Goal: Use online tool/utility: Utilize a website feature to perform a specific function

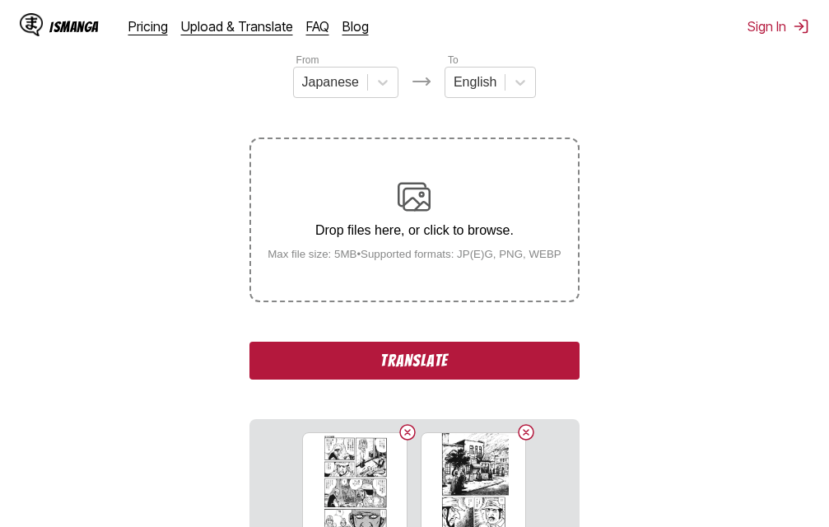
scroll to position [209, 0]
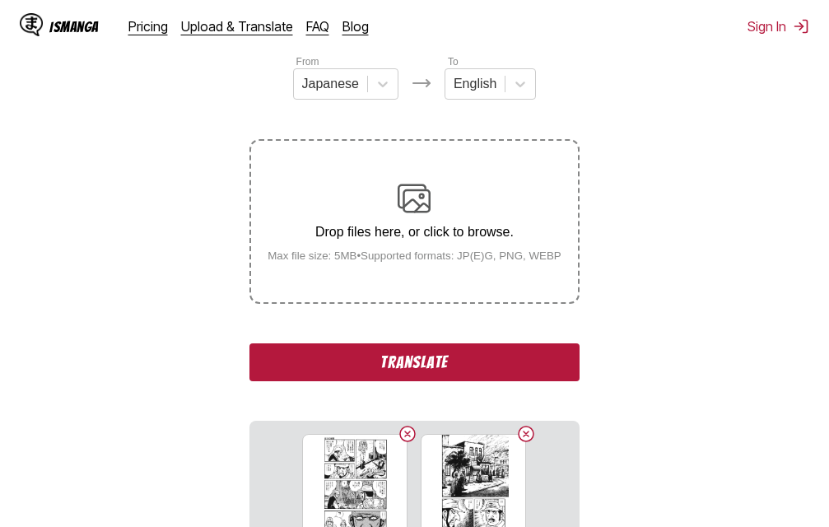
click at [467, 365] on button "Translate" at bounding box center [413, 362] width 329 height 38
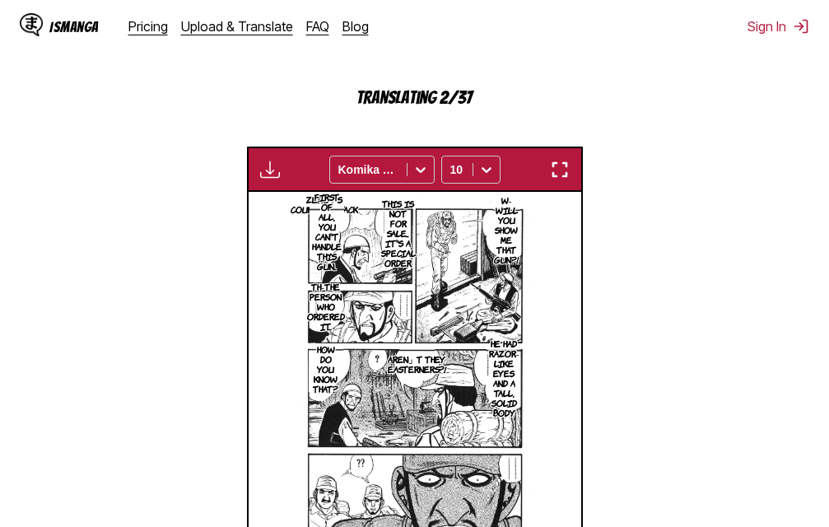
scroll to position [287, 0]
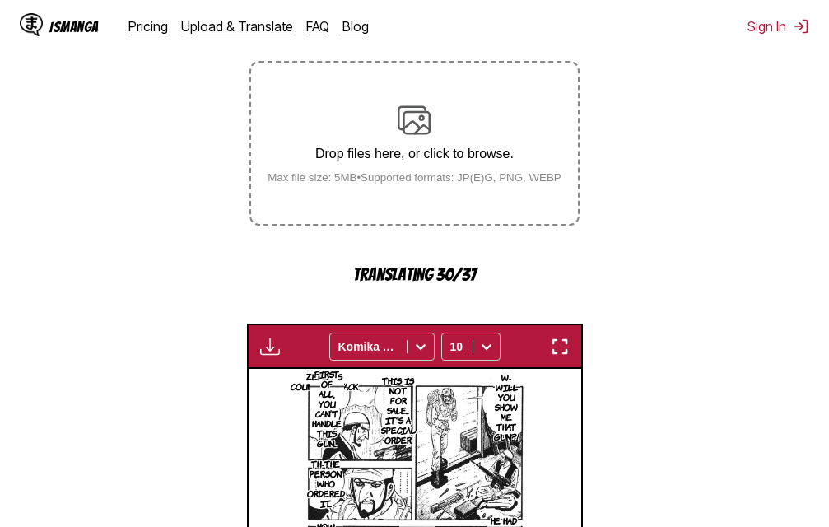
click at [149, 238] on section "From Japanese To English Drop files here, or click to browse. Max file size: 5M…" at bounding box center [414, 373] width 802 height 796
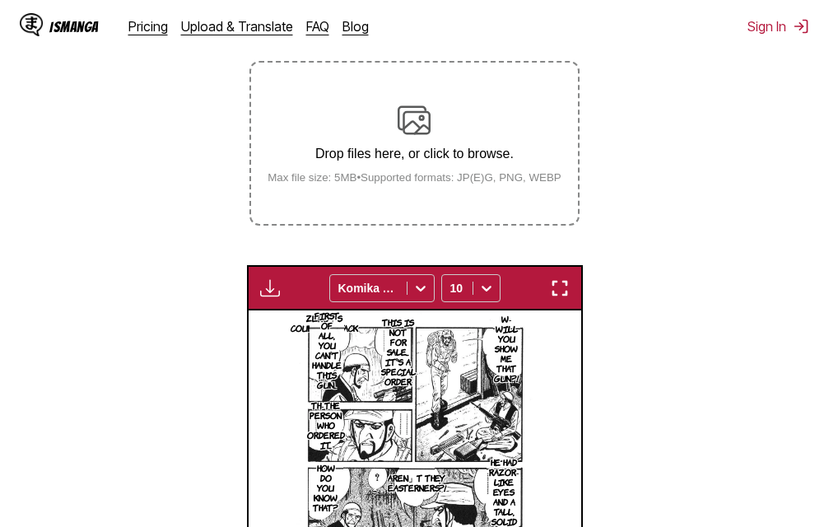
click at [126, 129] on section "From Japanese To English Drop files here, or click to browse. Max file size: 5M…" at bounding box center [414, 343] width 802 height 737
click at [562, 286] on img "button" at bounding box center [560, 288] width 20 height 20
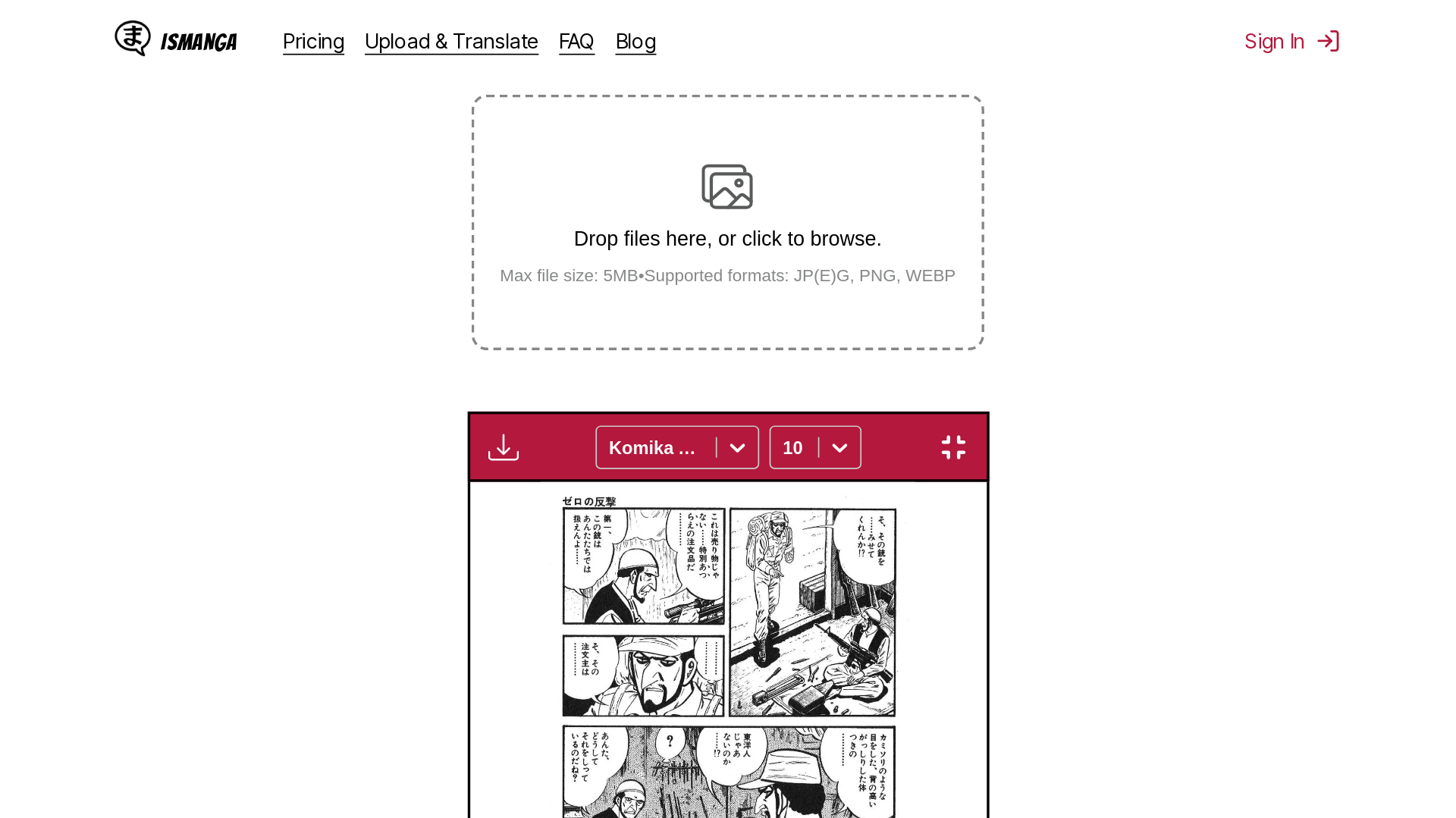
scroll to position [159, 0]
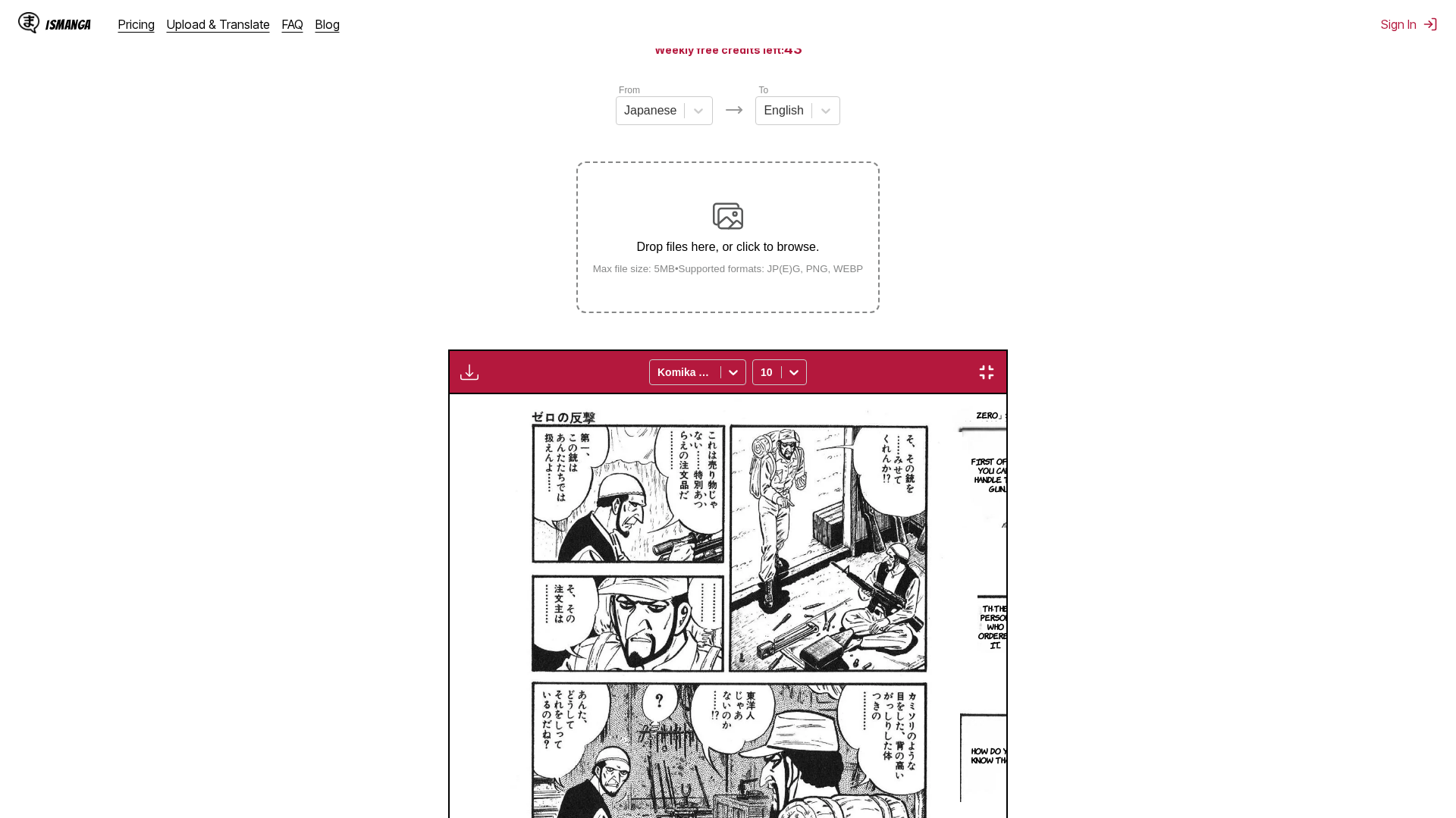
scroll to position [0, 13077]
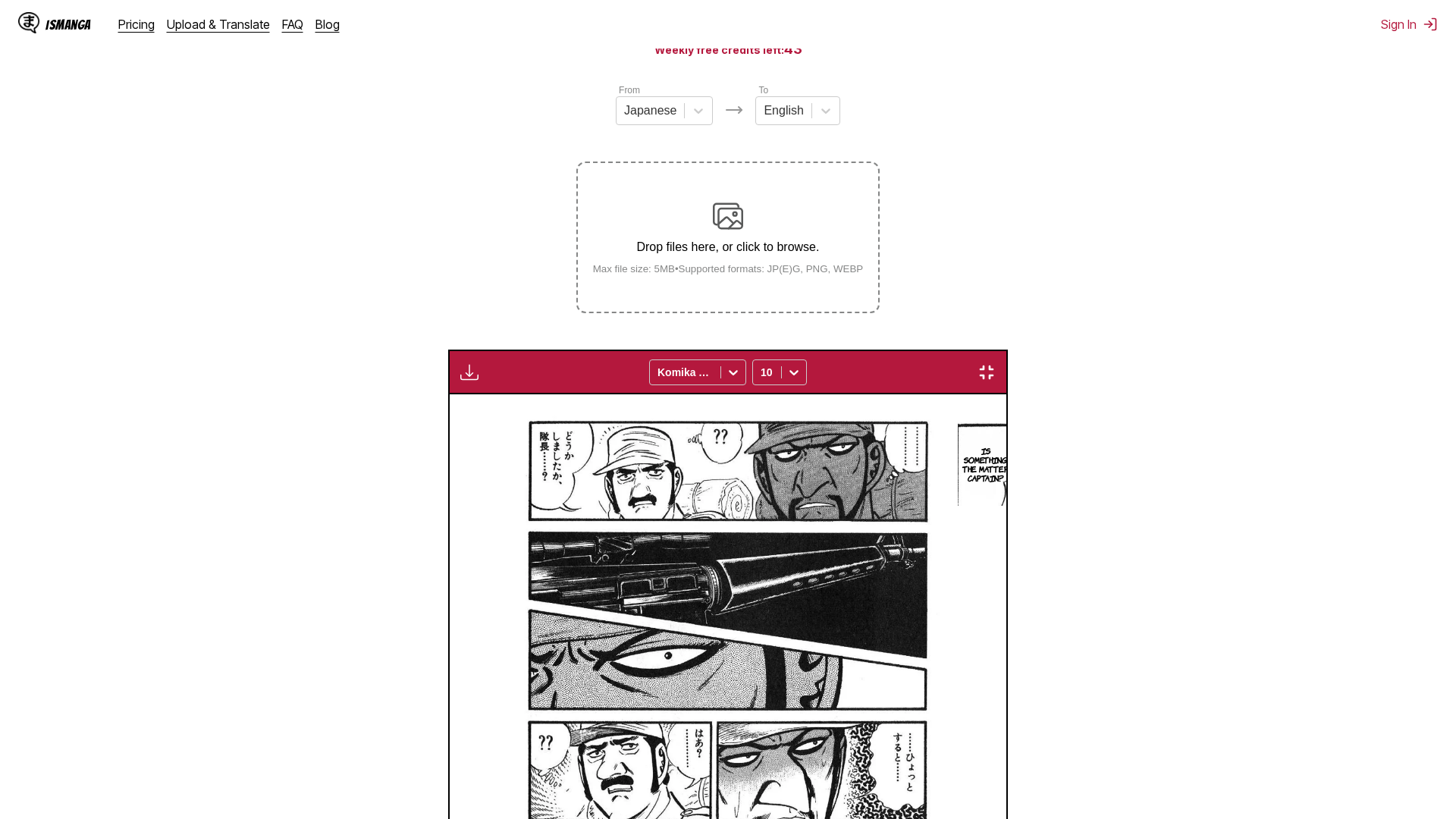
scroll to position [0, 24702]
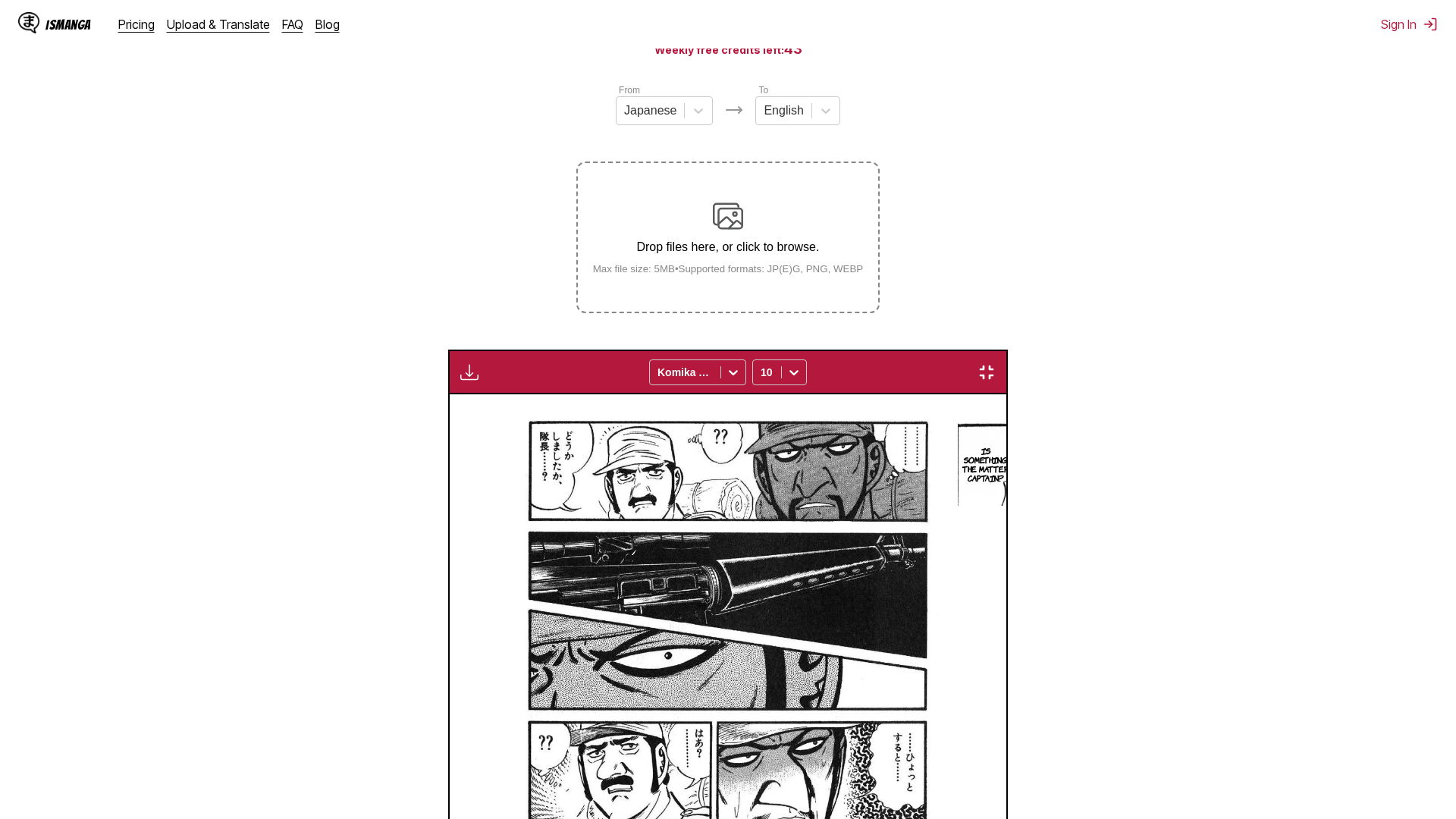
click at [663, 349] on div "Available for premium users only Komika Axis 10" at bounding box center [727, 371] width 559 height 45
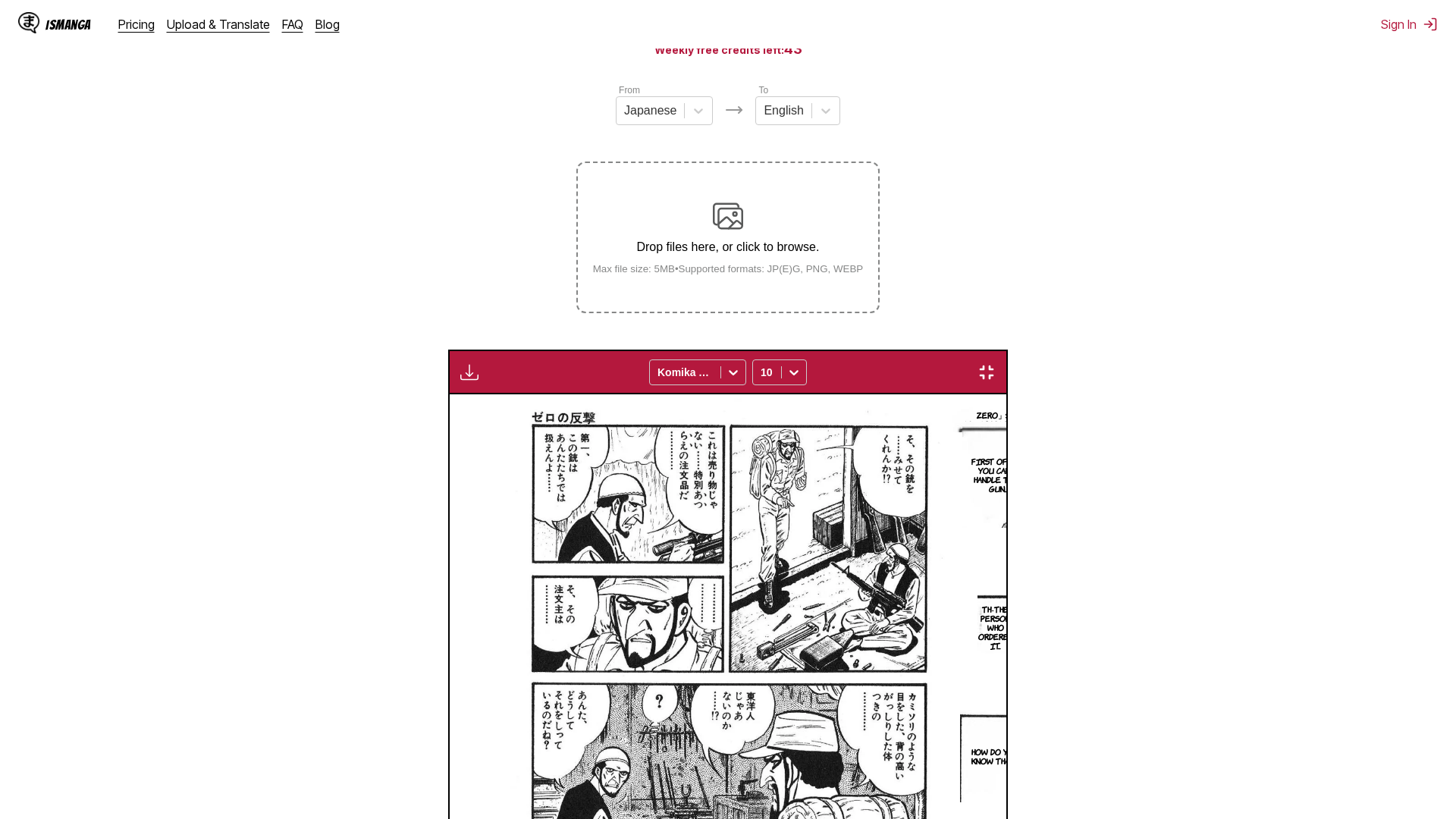
scroll to position [0, 27609]
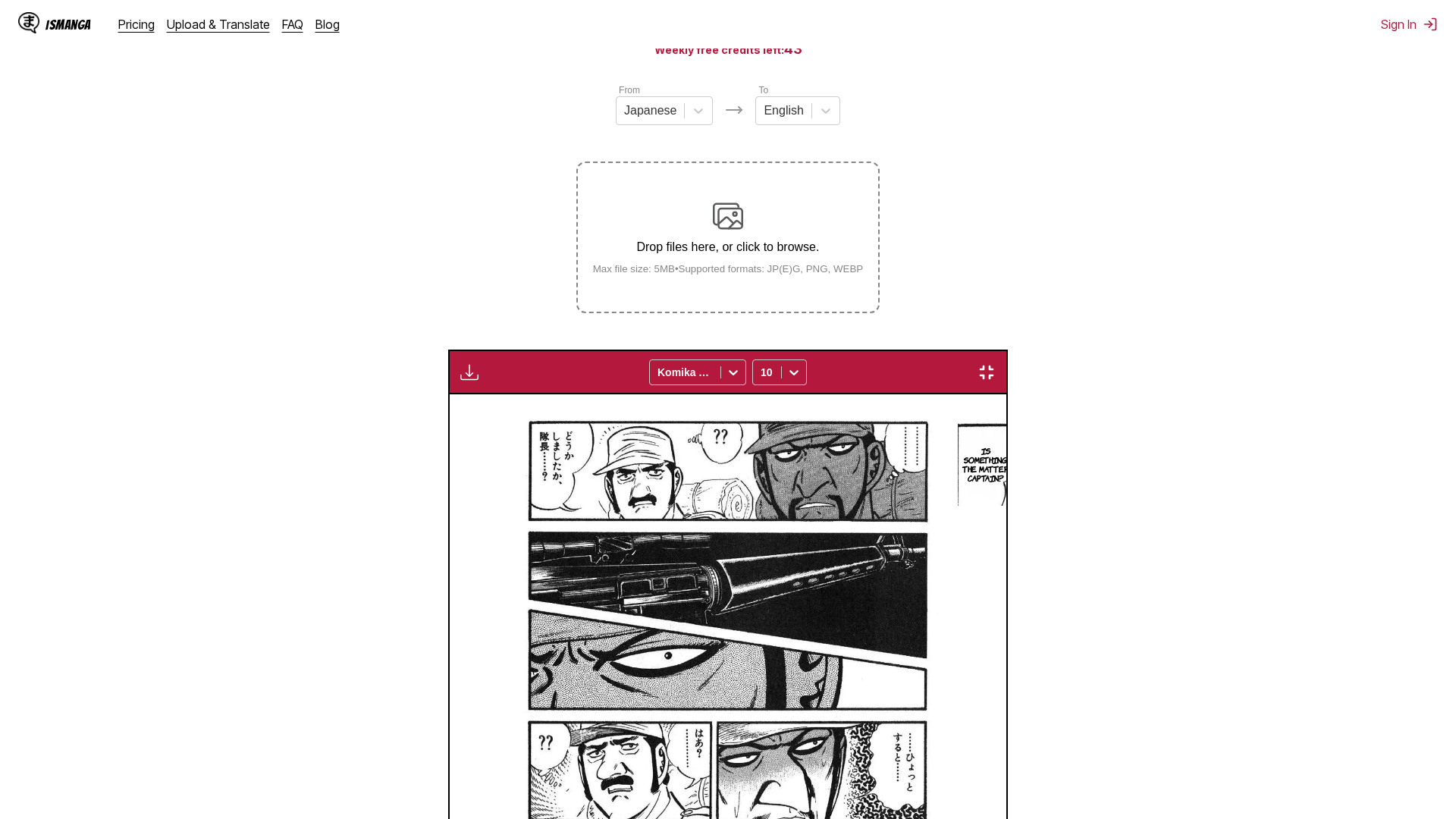
scroll to position [0, 31967]
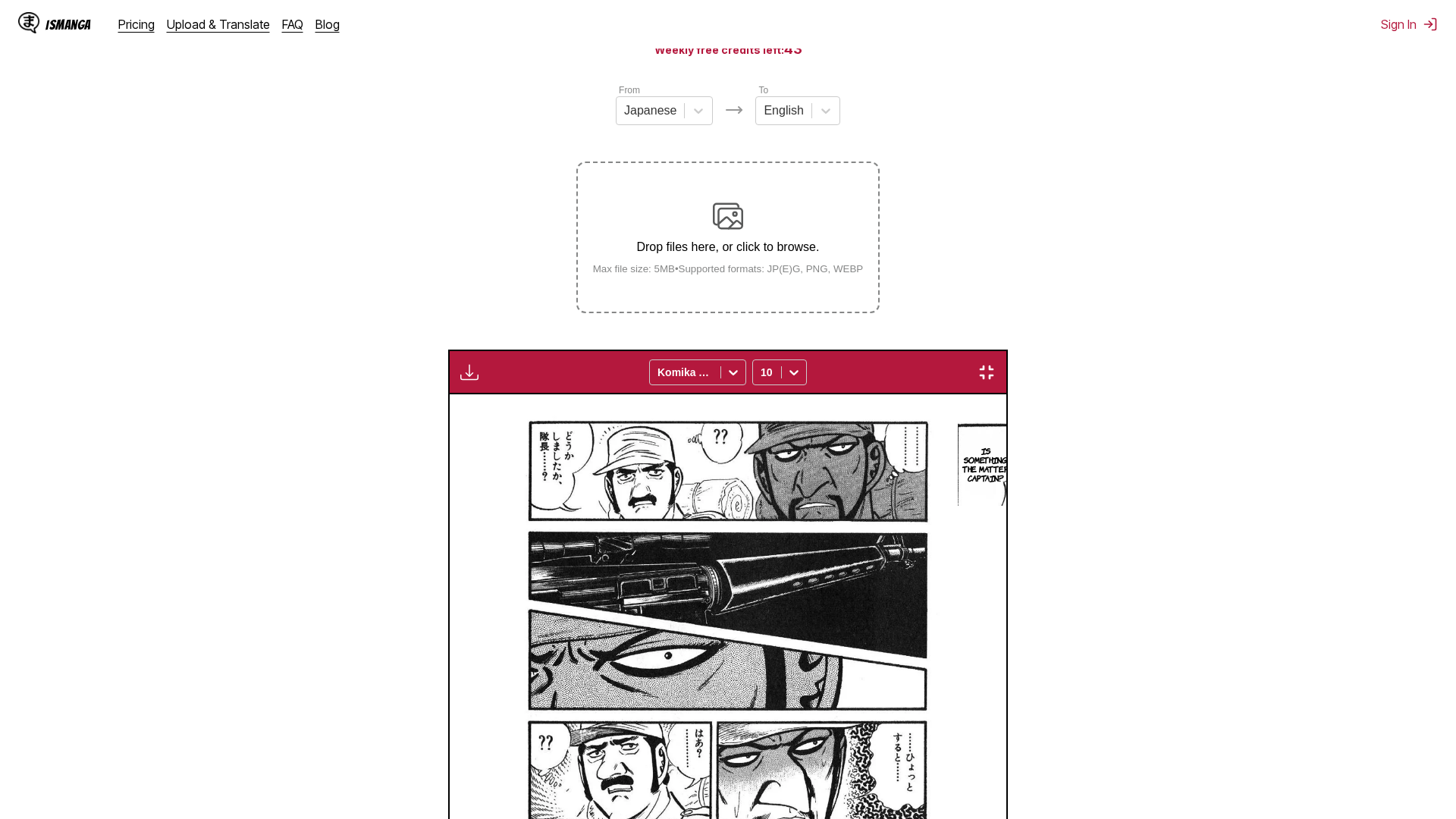
scroll to position [0, 39233]
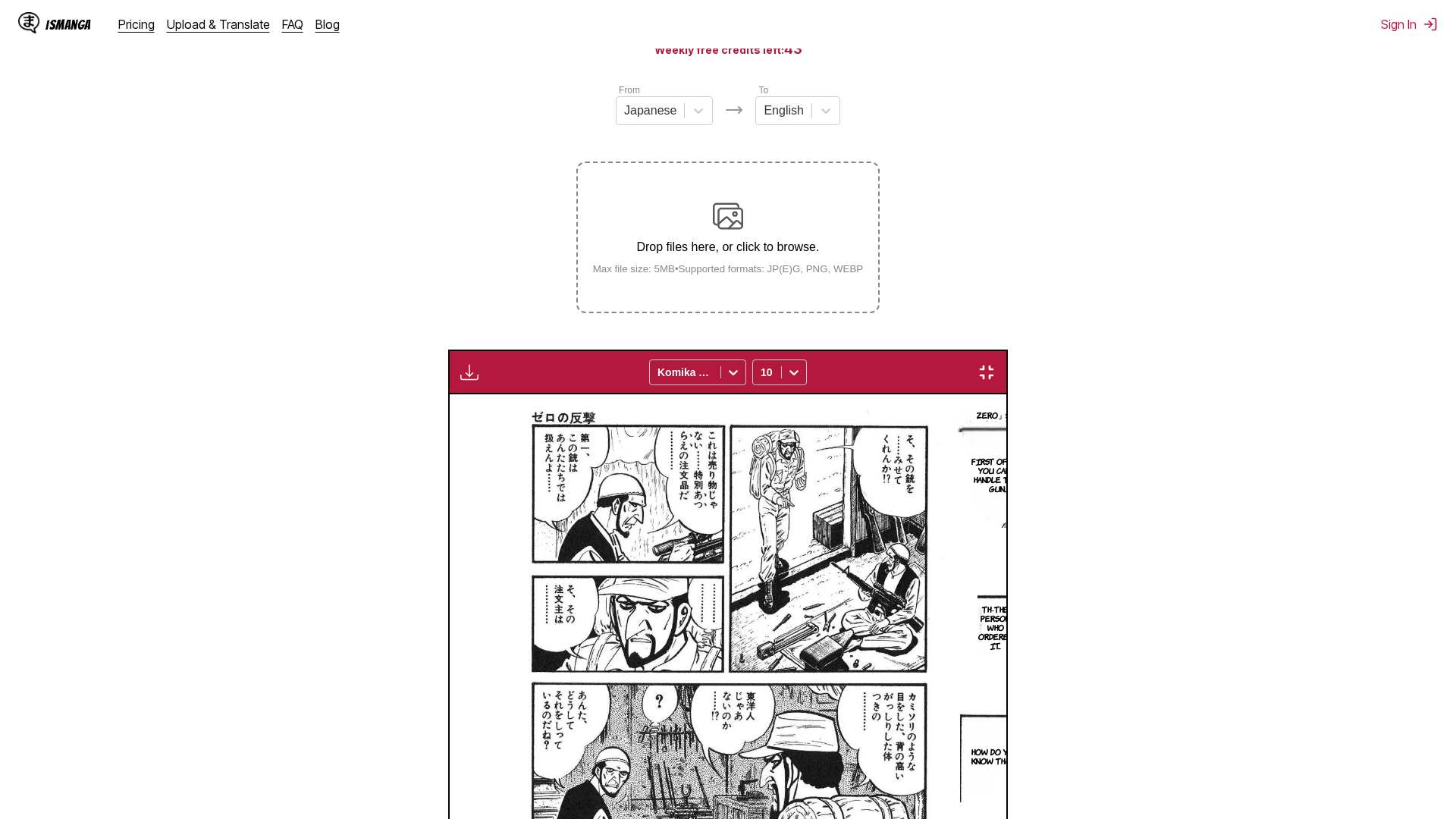
scroll to position [0, 43592]
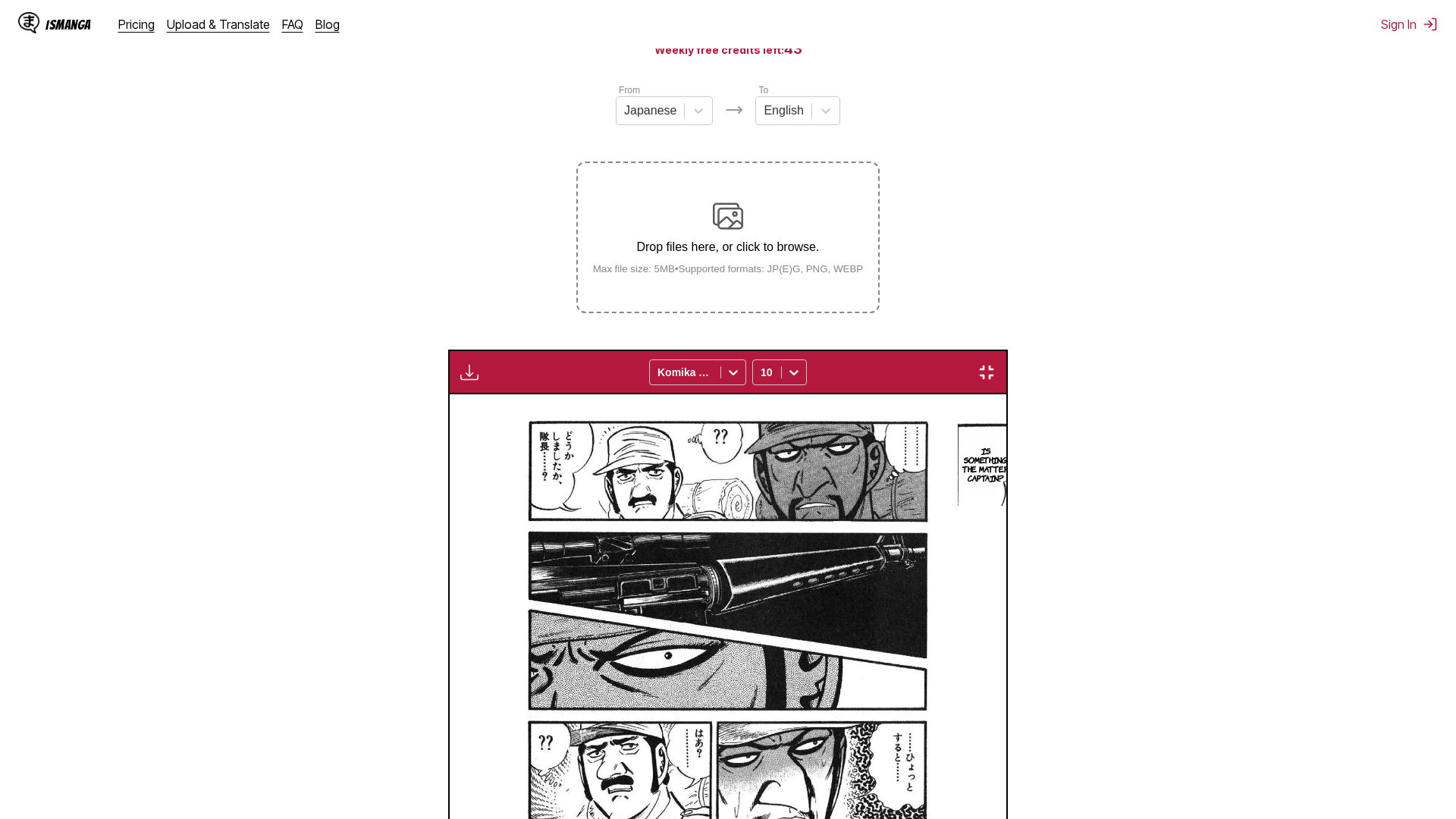
scroll to position [0, 47951]
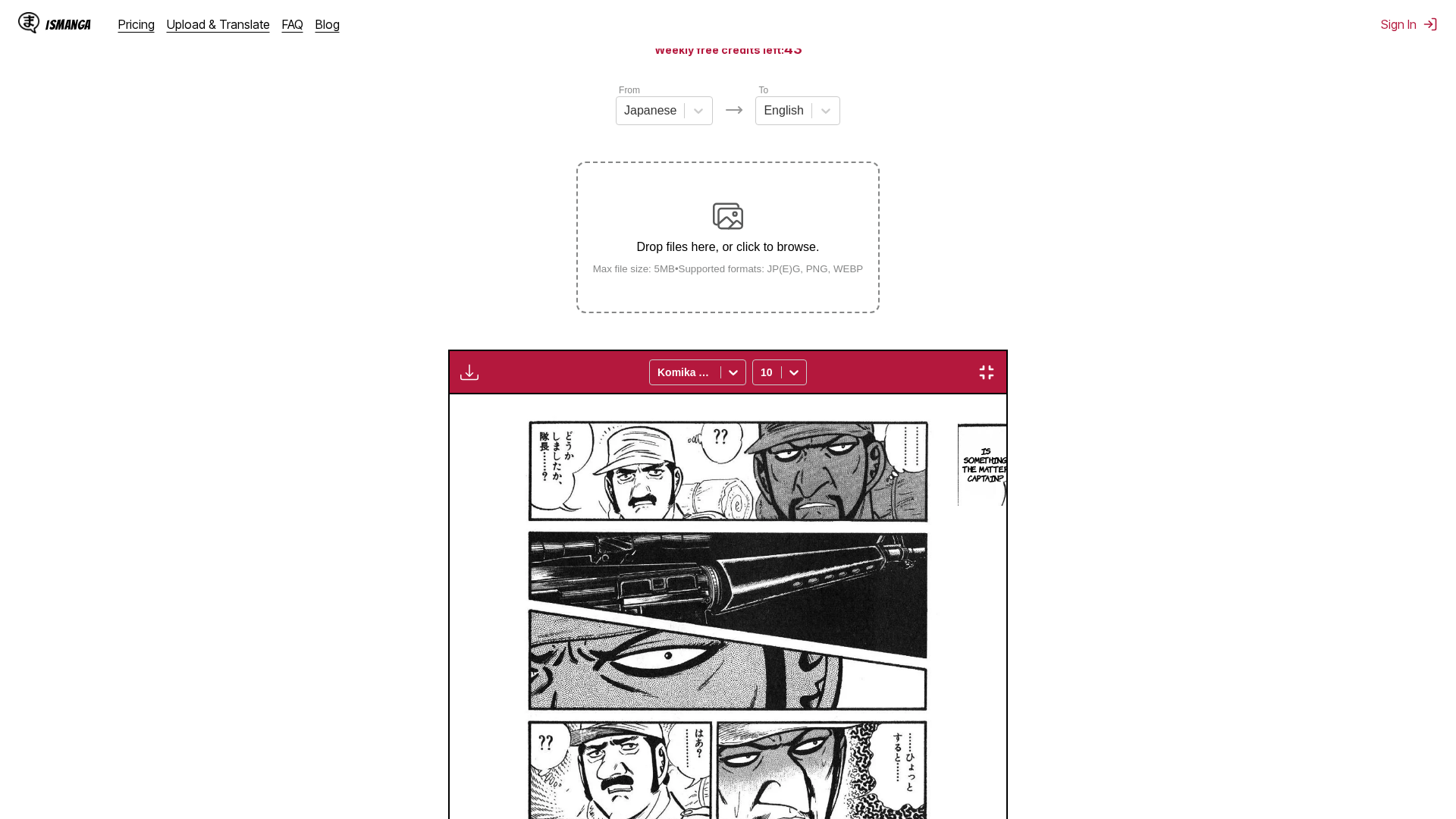
click at [996, 363] on img "button" at bounding box center [987, 372] width 18 height 18
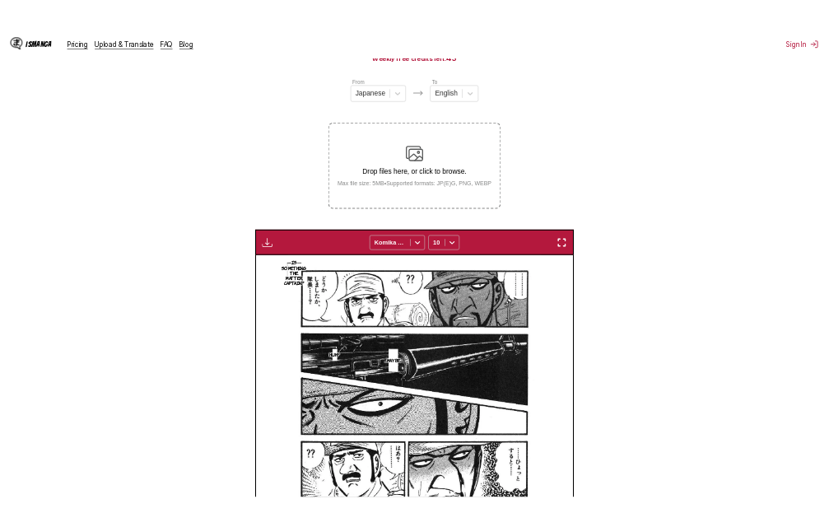
scroll to position [0, 11969]
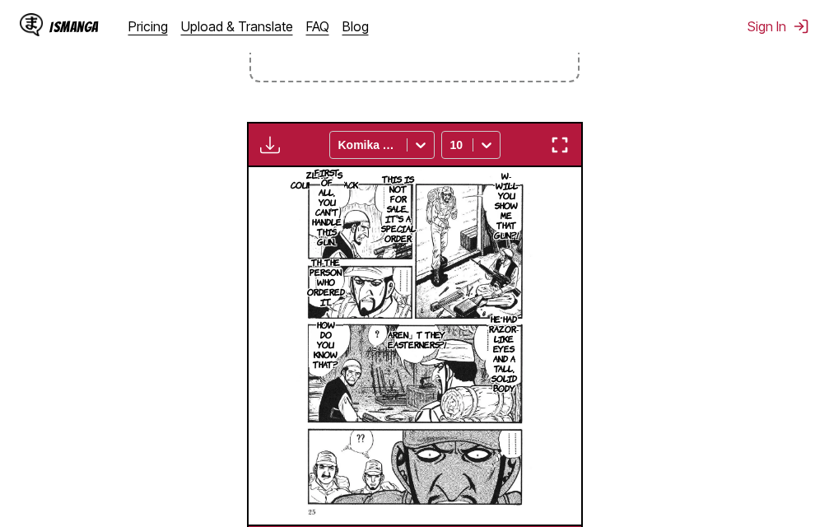
scroll to position [0, 11969]
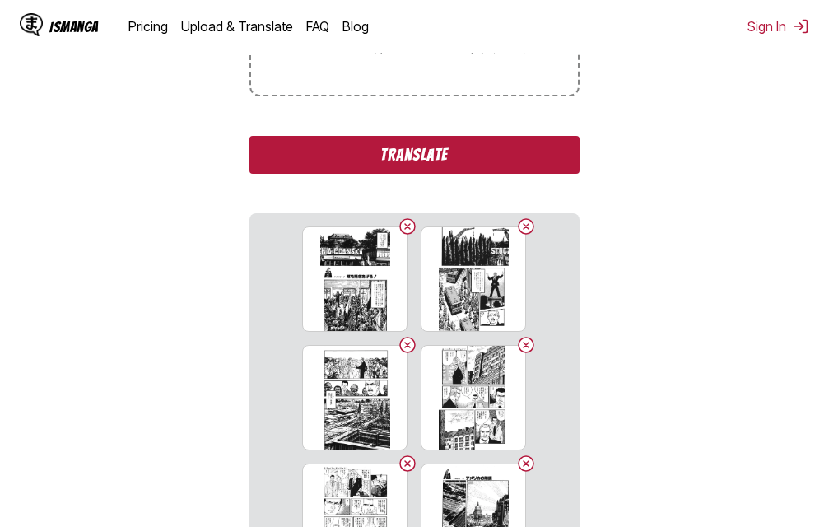
scroll to position [456, 0]
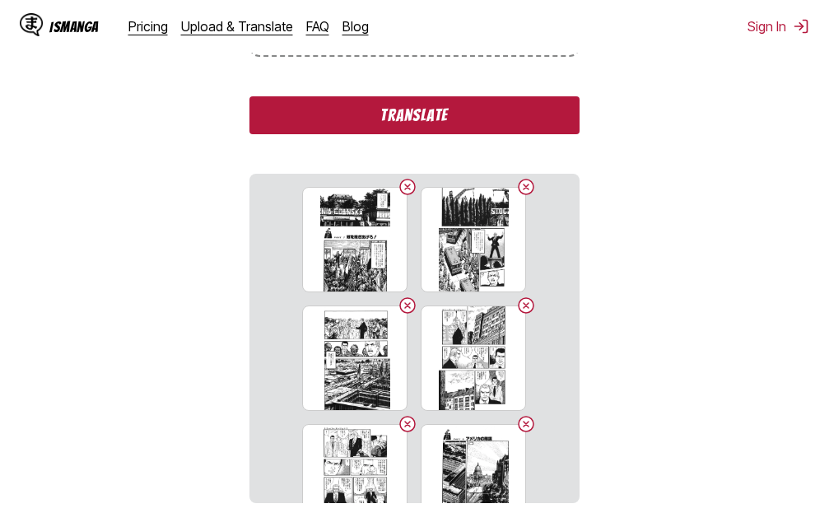
click at [466, 119] on button "Translate" at bounding box center [413, 115] width 329 height 38
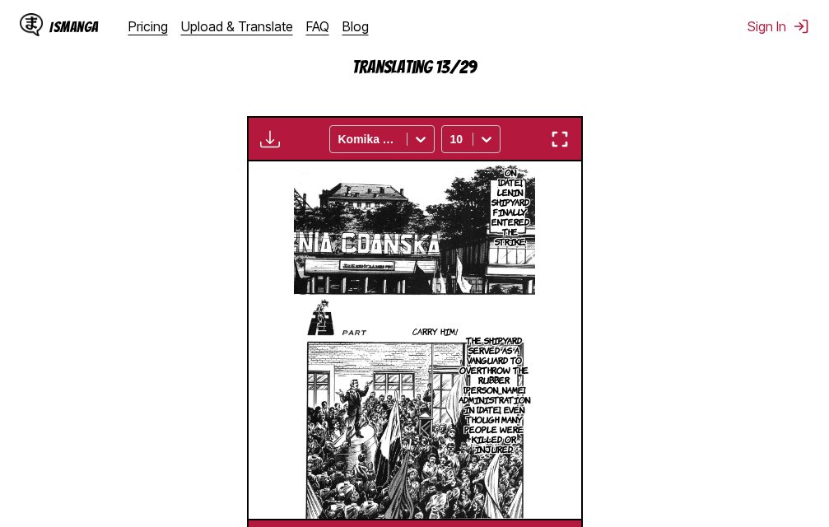
scroll to position [534, 0]
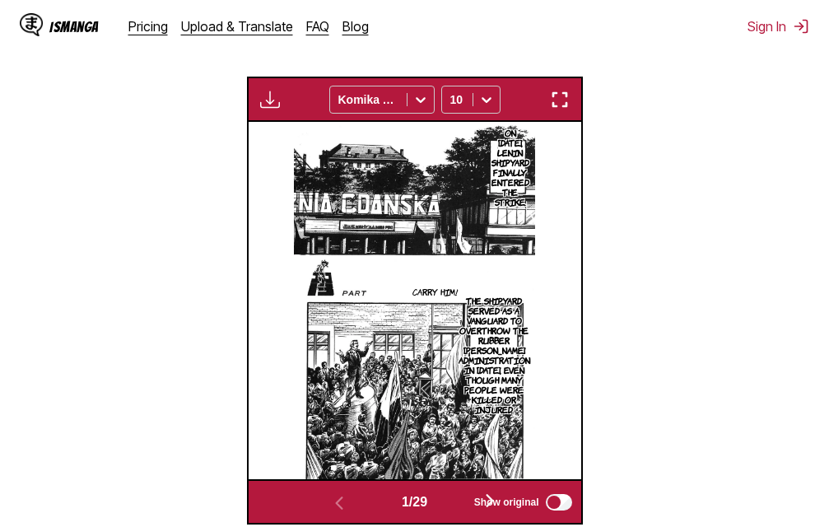
click at [555, 101] on img "button" at bounding box center [560, 100] width 20 height 20
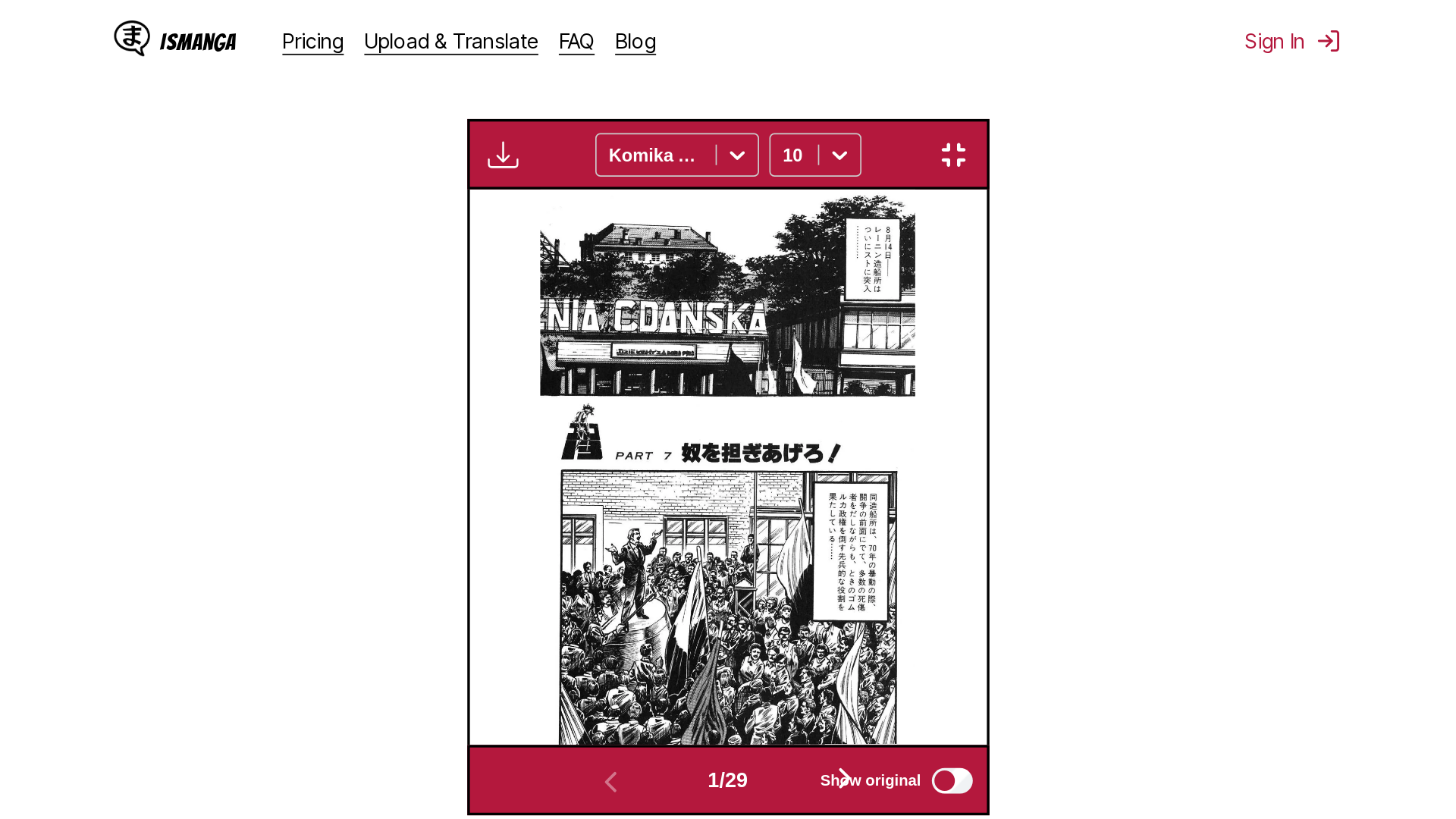
scroll to position [159, 0]
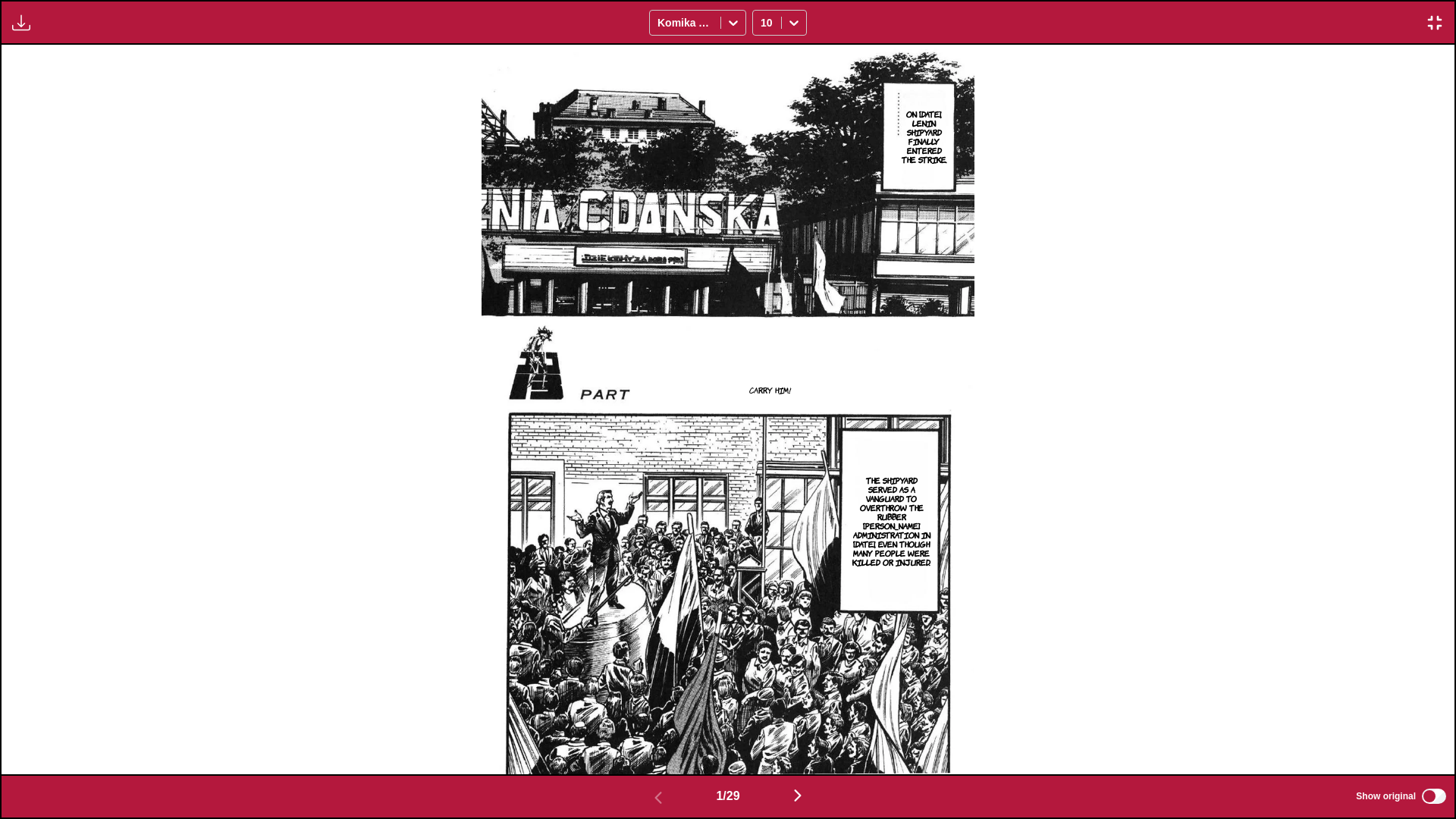
click at [763, 17] on img "button" at bounding box center [1435, 23] width 18 height 18
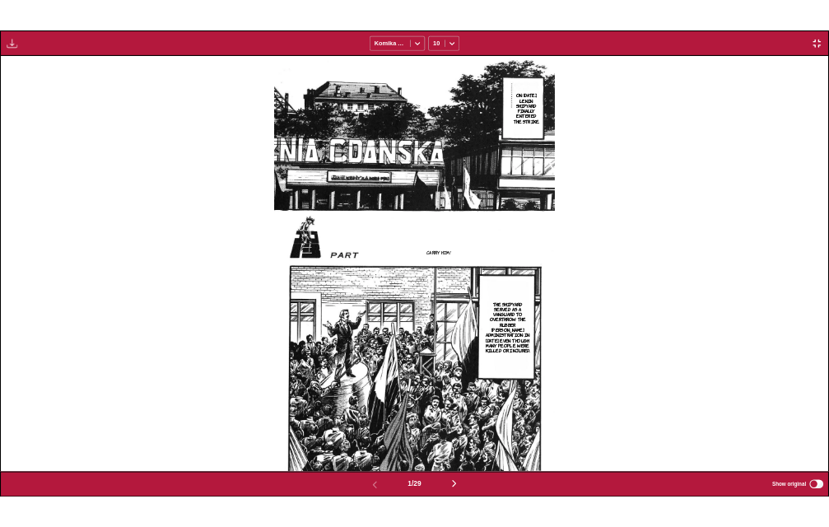
scroll to position [489, 0]
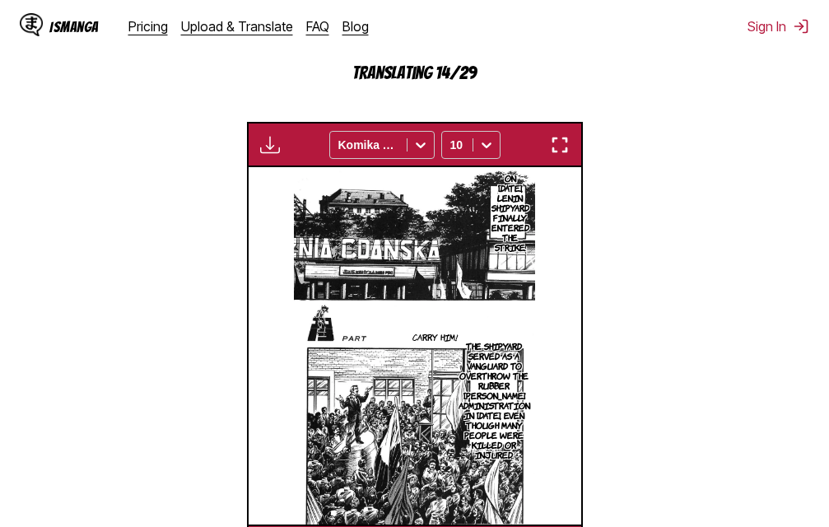
click at [557, 143] on img "button" at bounding box center [560, 145] width 20 height 20
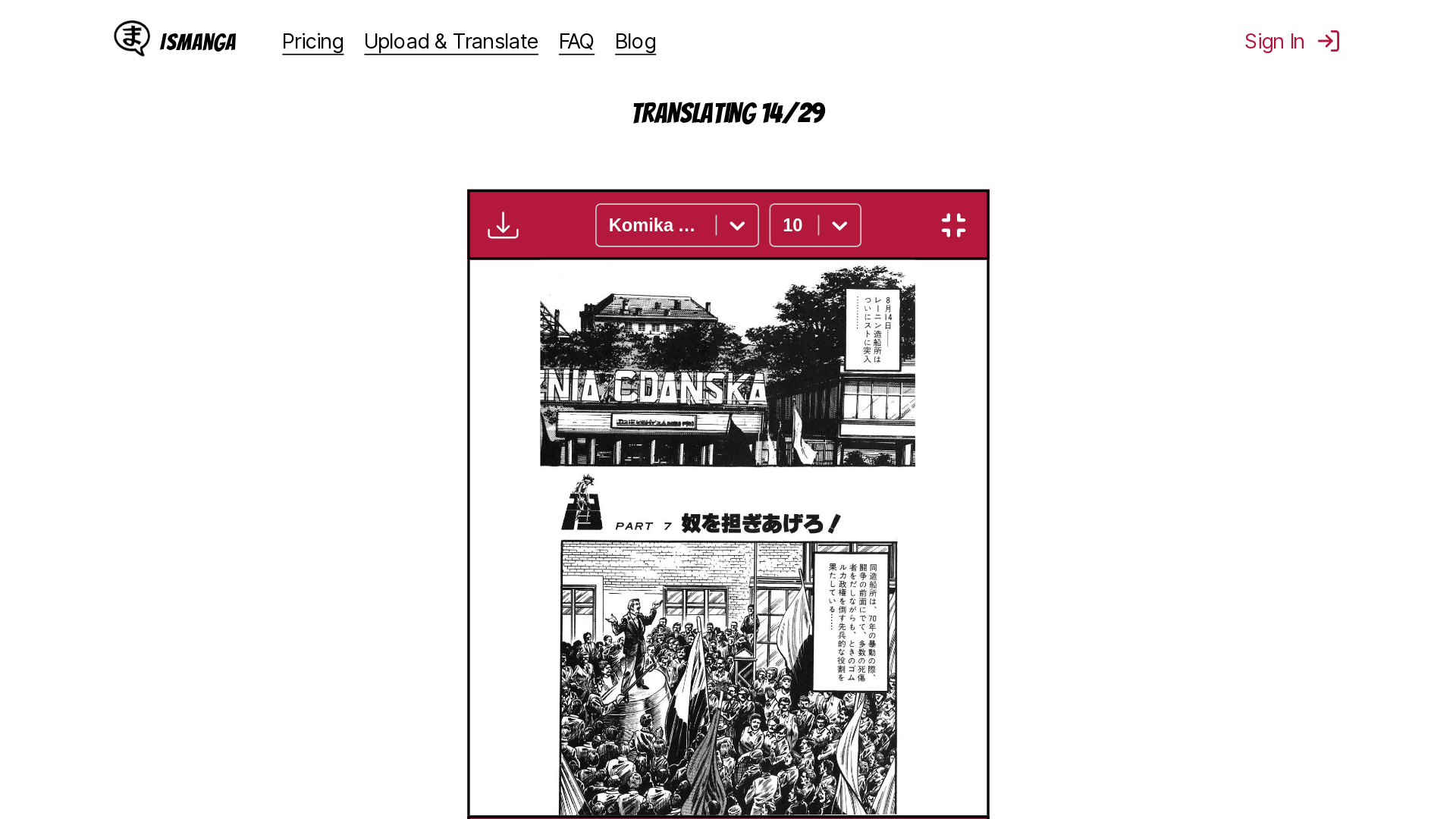
scroll to position [159, 0]
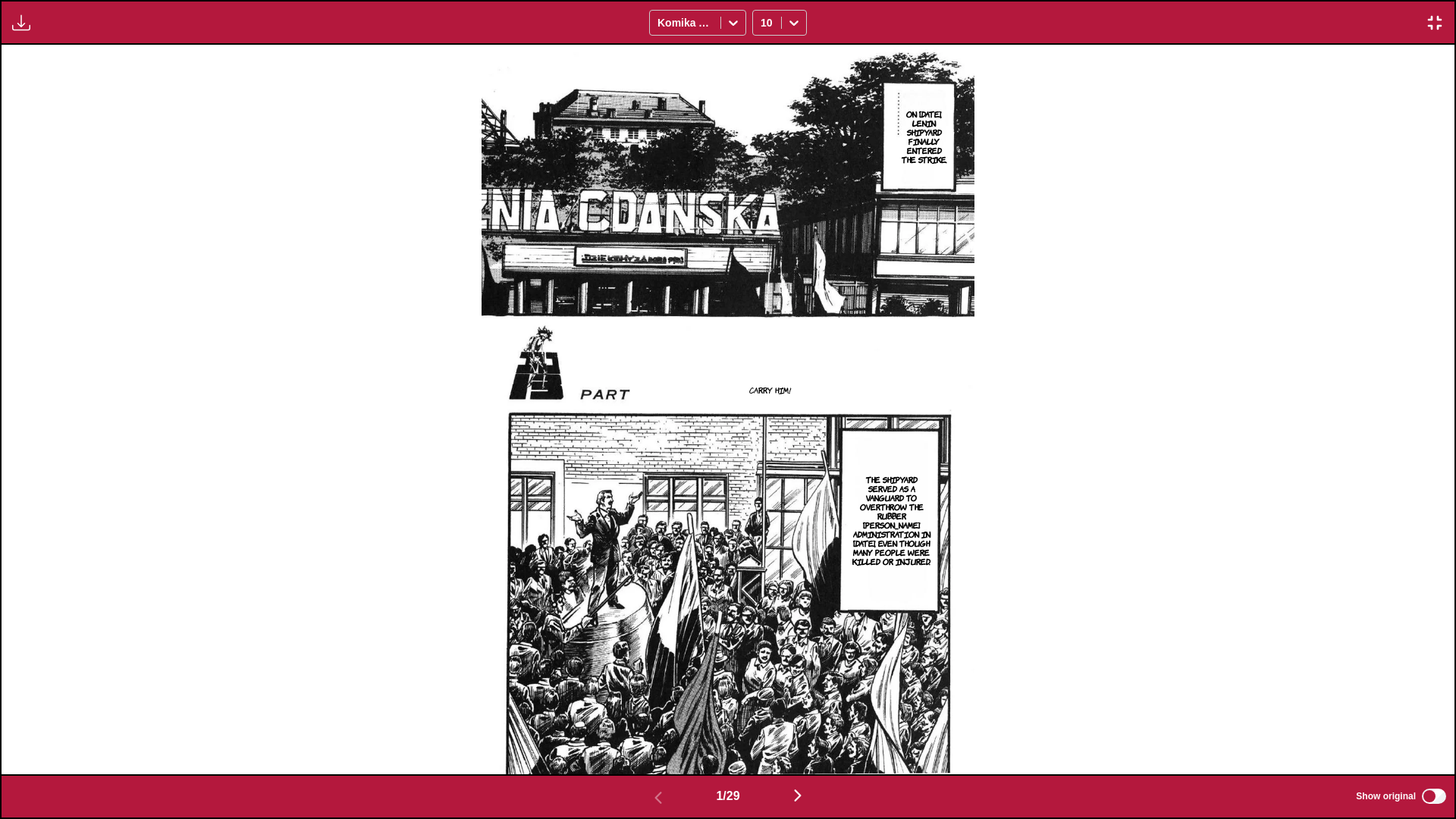
click at [763, 485] on button "button" at bounding box center [797, 797] width 91 height 22
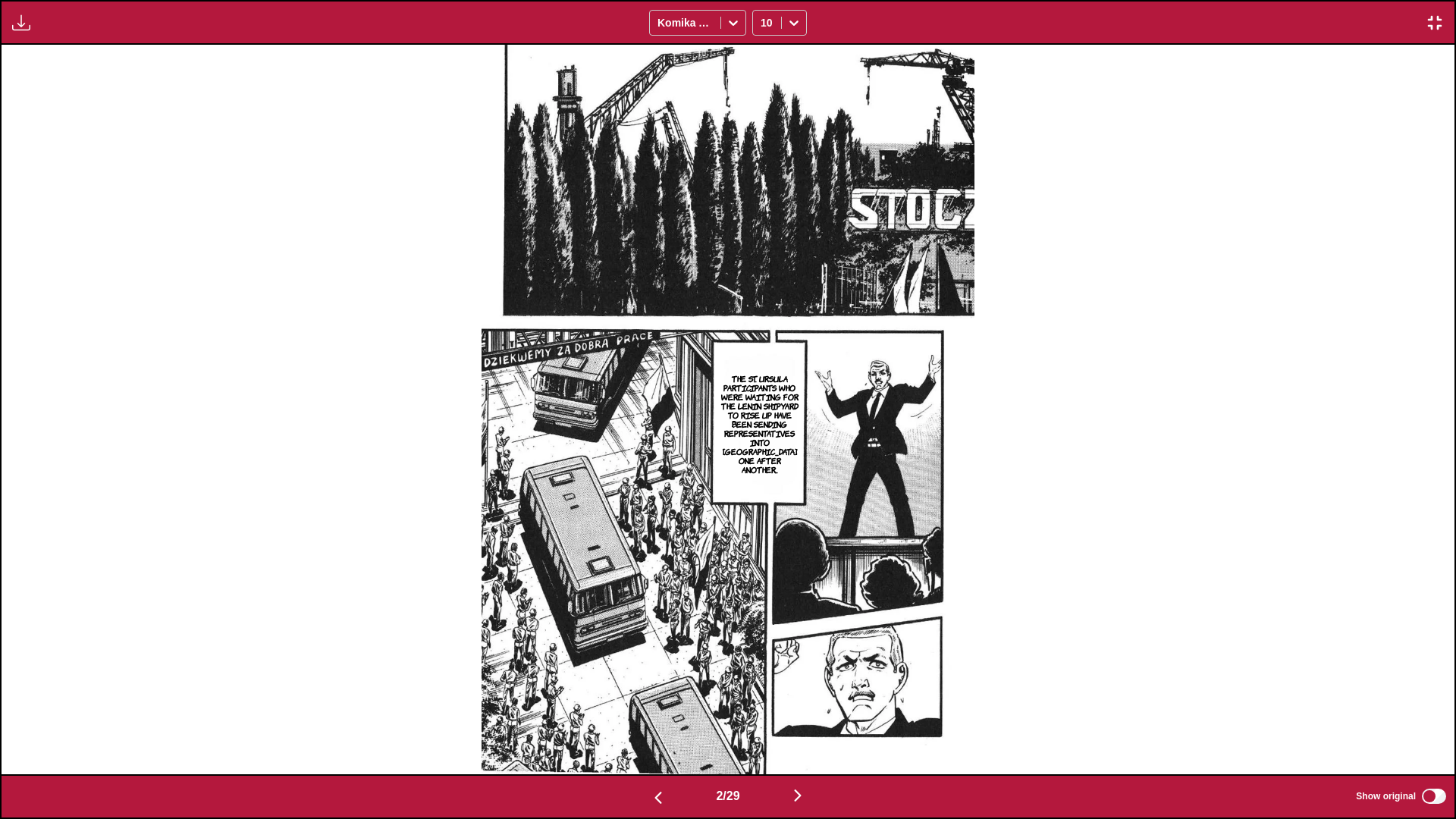
click at [763, 485] on img "button" at bounding box center [798, 795] width 18 height 18
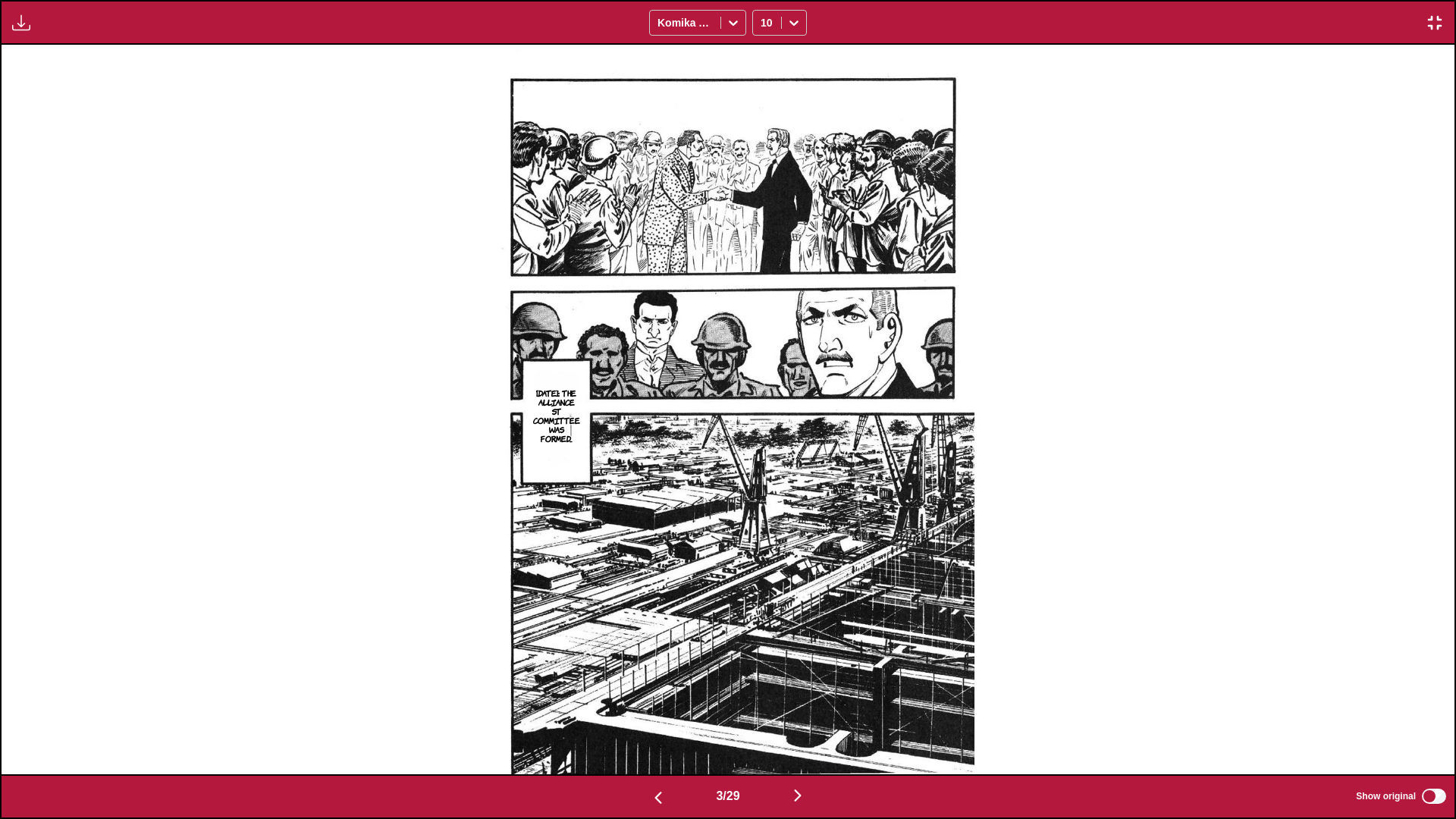
click at [763, 485] on img "button" at bounding box center [798, 795] width 18 height 18
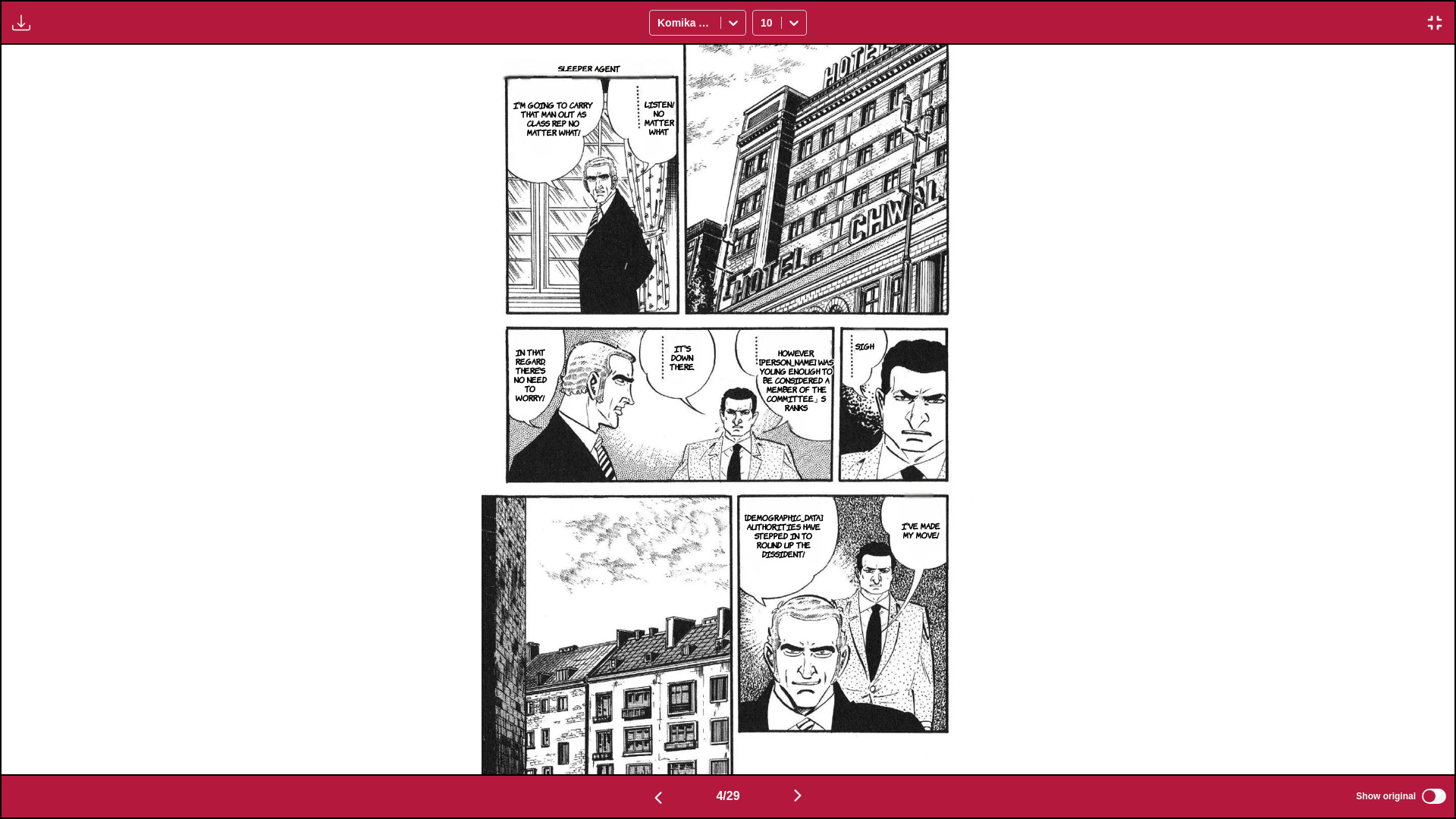
click at [763, 485] on img "button" at bounding box center [798, 795] width 18 height 18
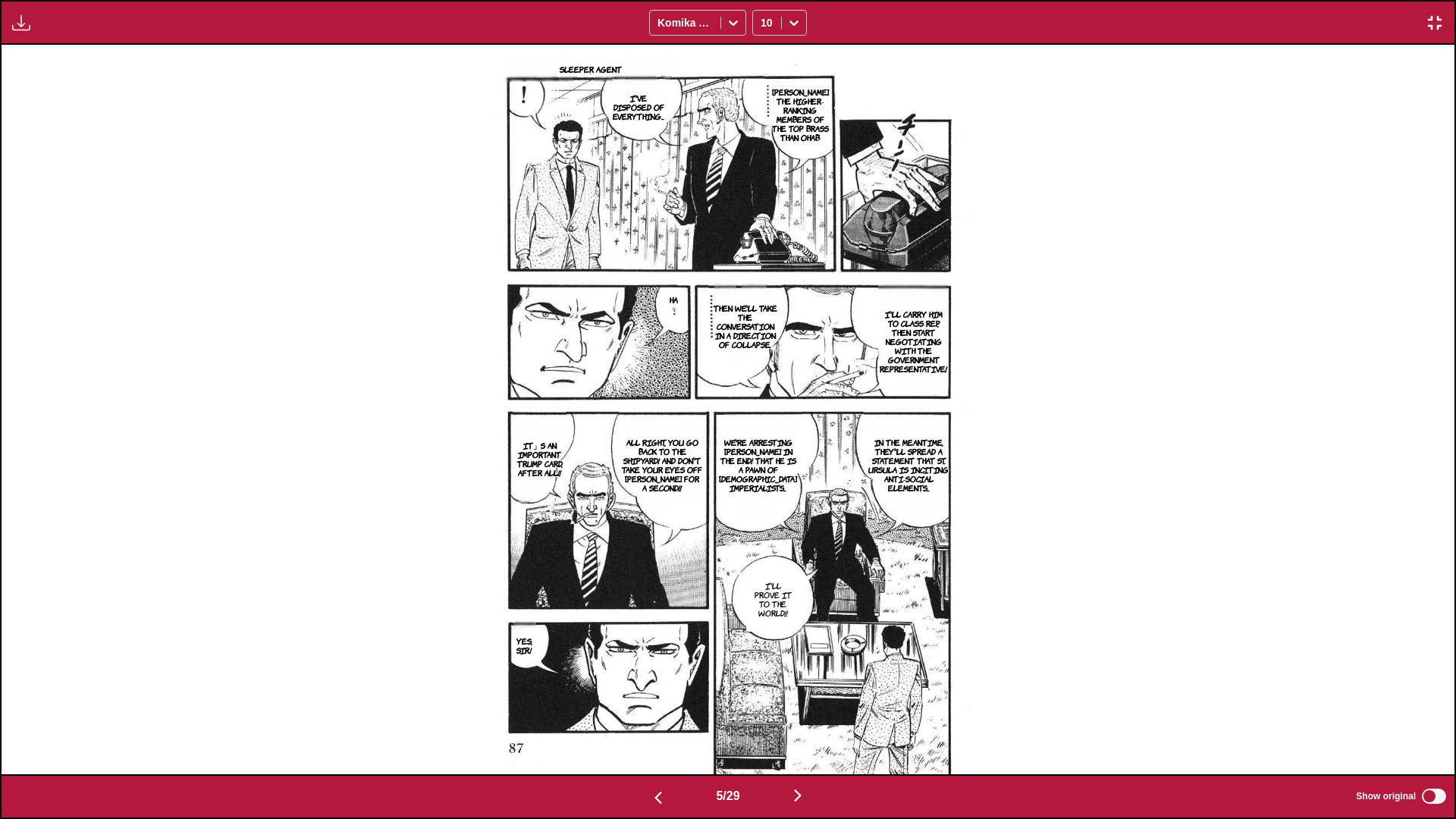
click at [763, 485] on img "button" at bounding box center [798, 795] width 18 height 18
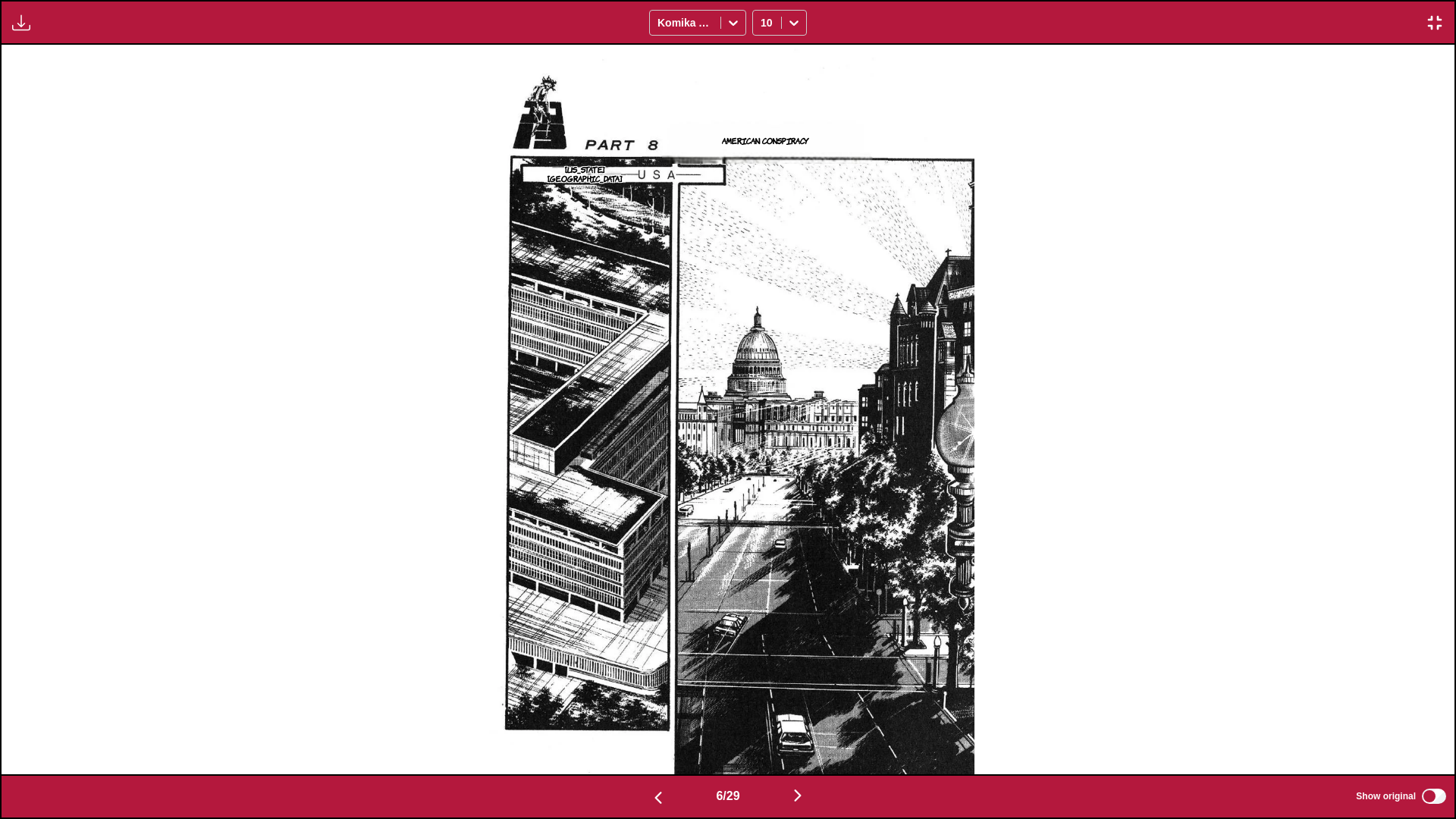
click at [763, 485] on img "button" at bounding box center [798, 795] width 18 height 18
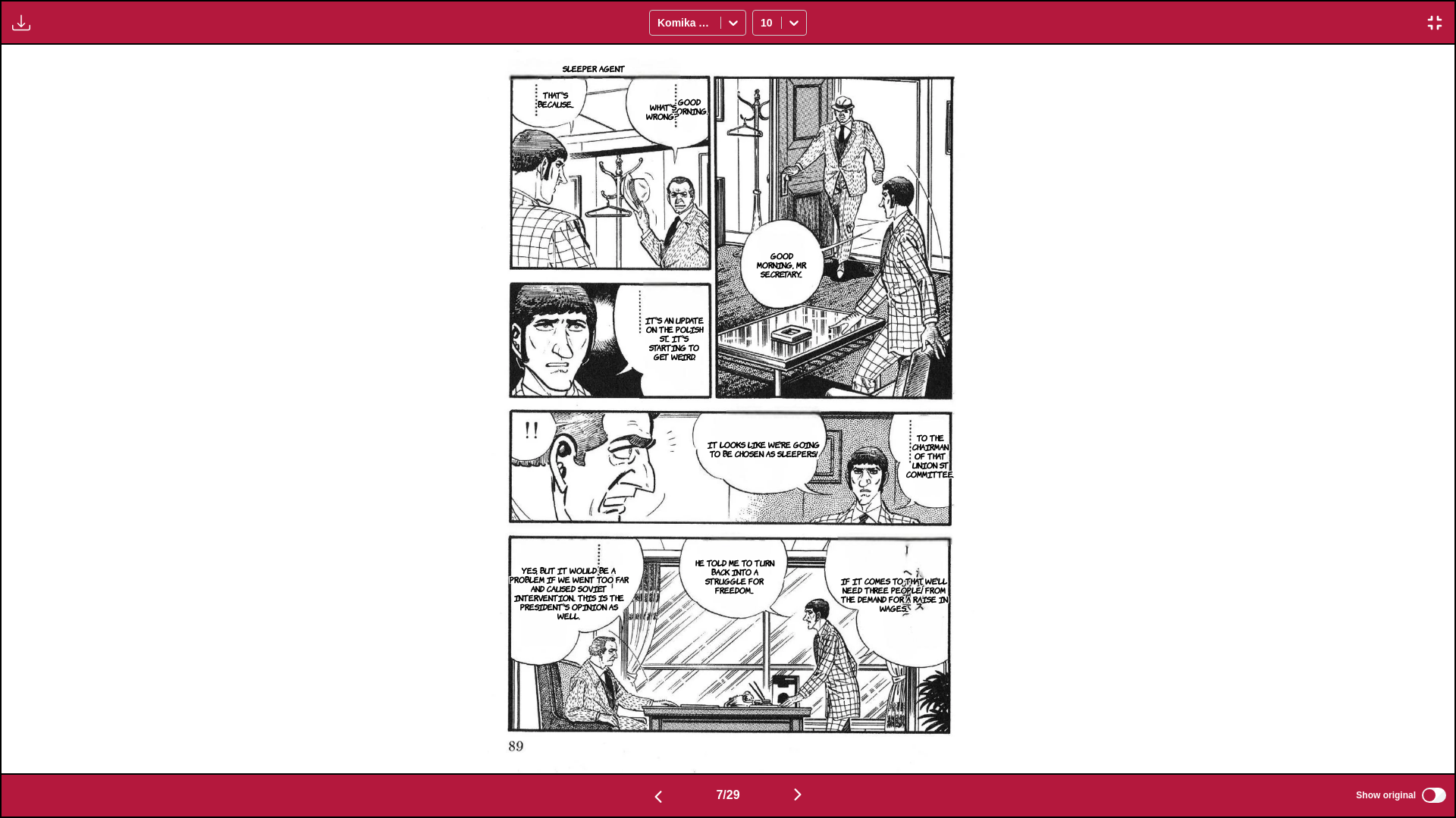
click at [763, 485] on img "button" at bounding box center [798, 795] width 18 height 18
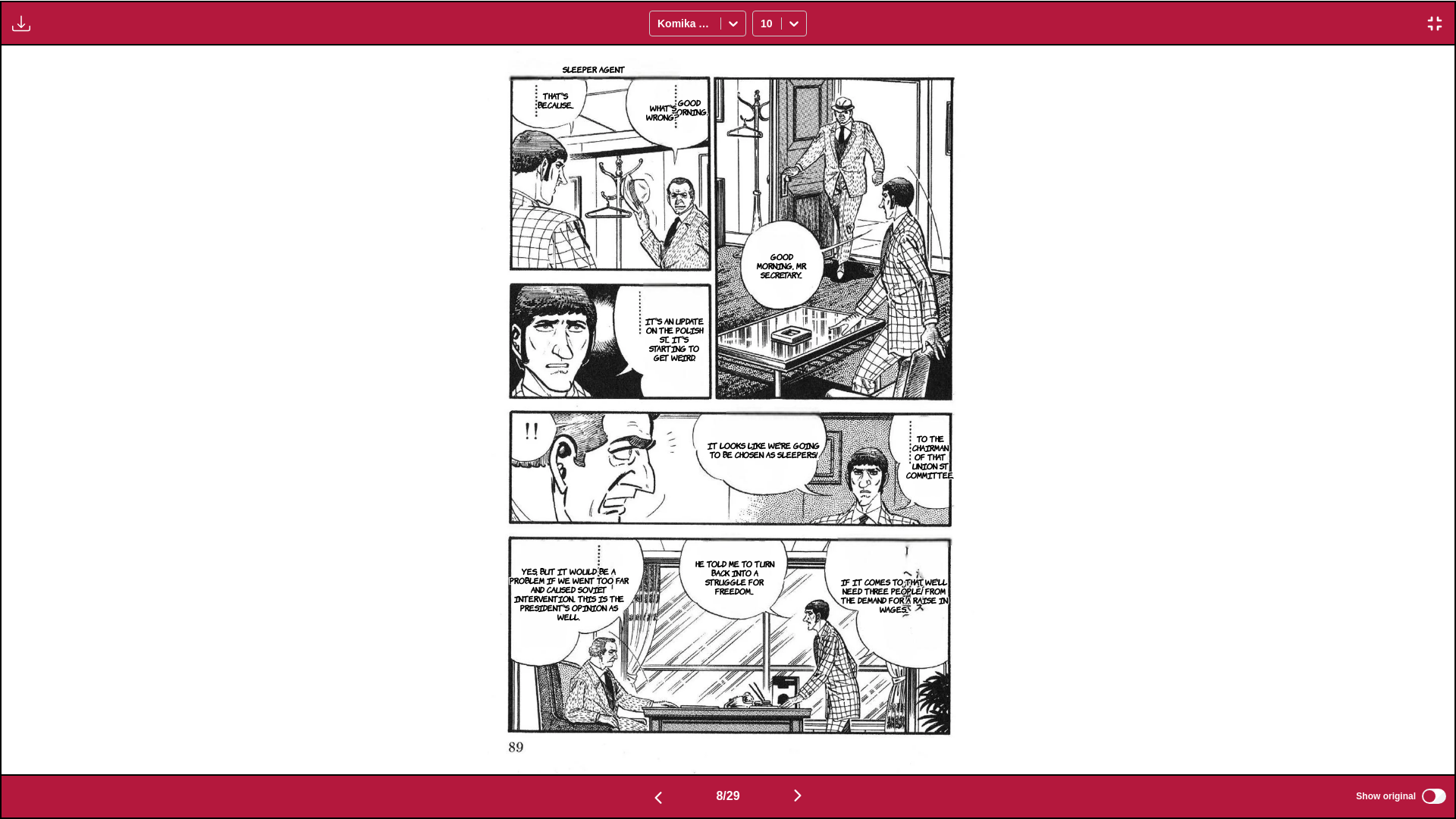
scroll to position [0, 10172]
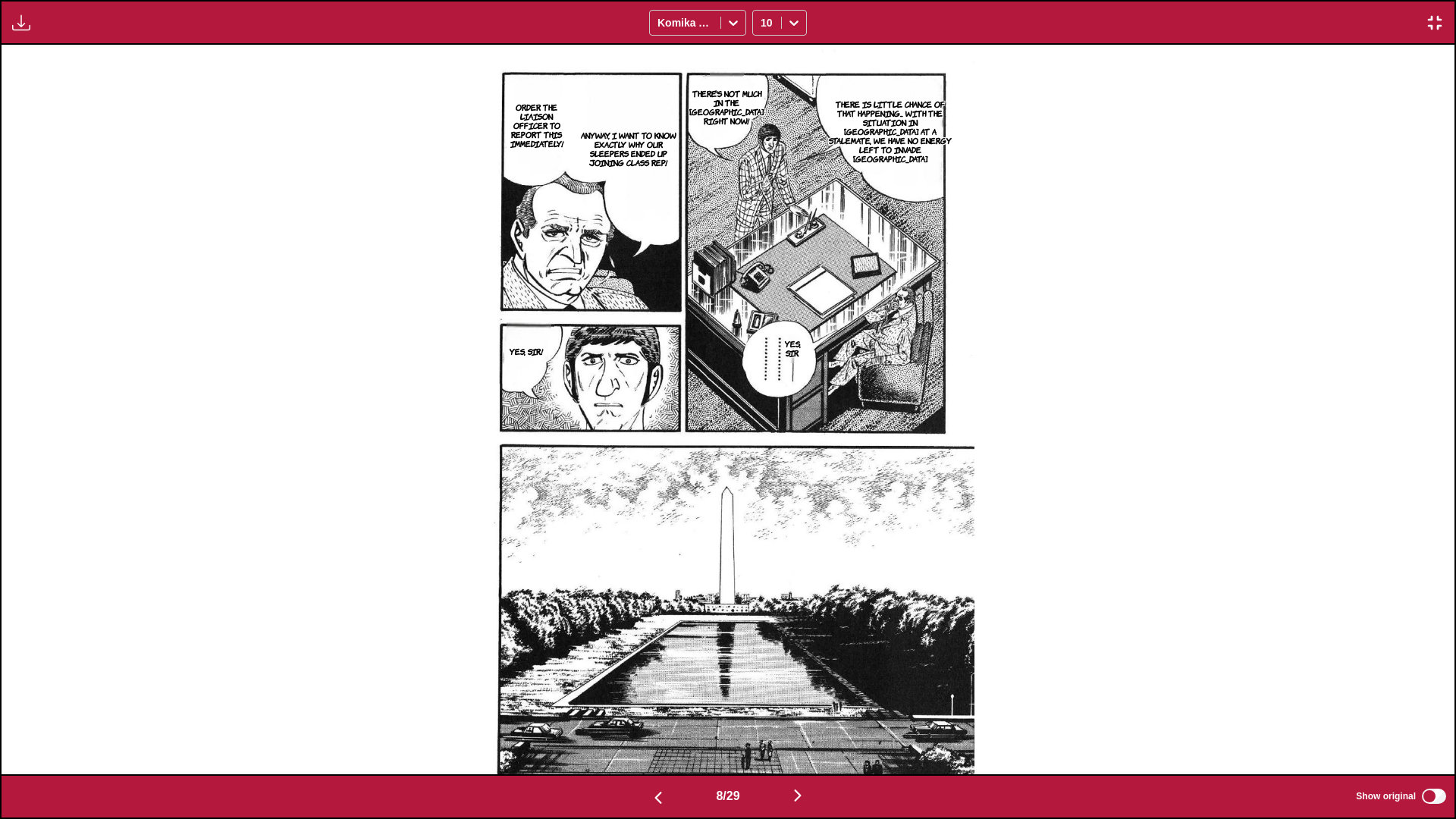
click at [763, 485] on img "button" at bounding box center [798, 795] width 18 height 18
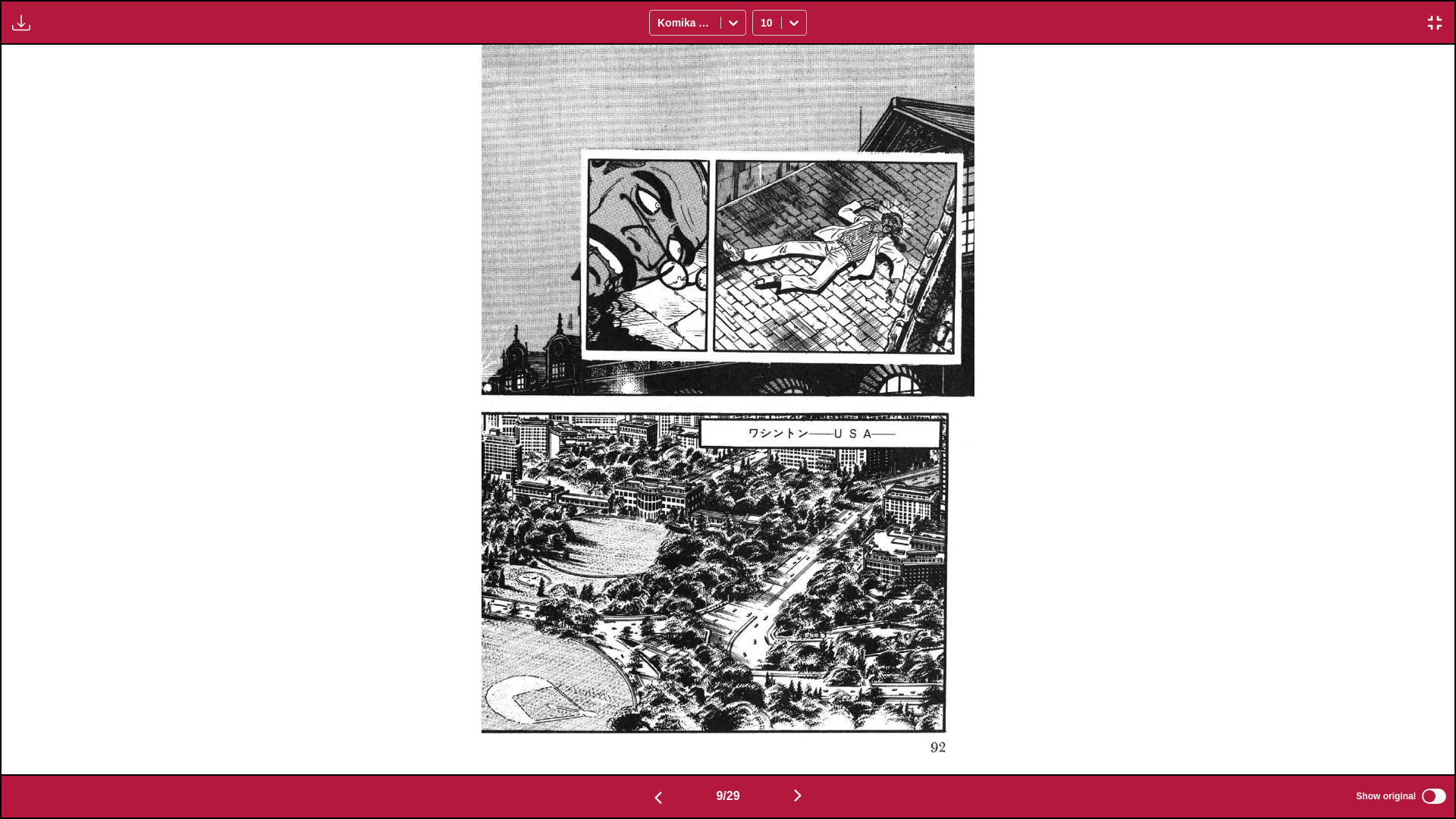
click at [763, 485] on img "button" at bounding box center [798, 795] width 18 height 18
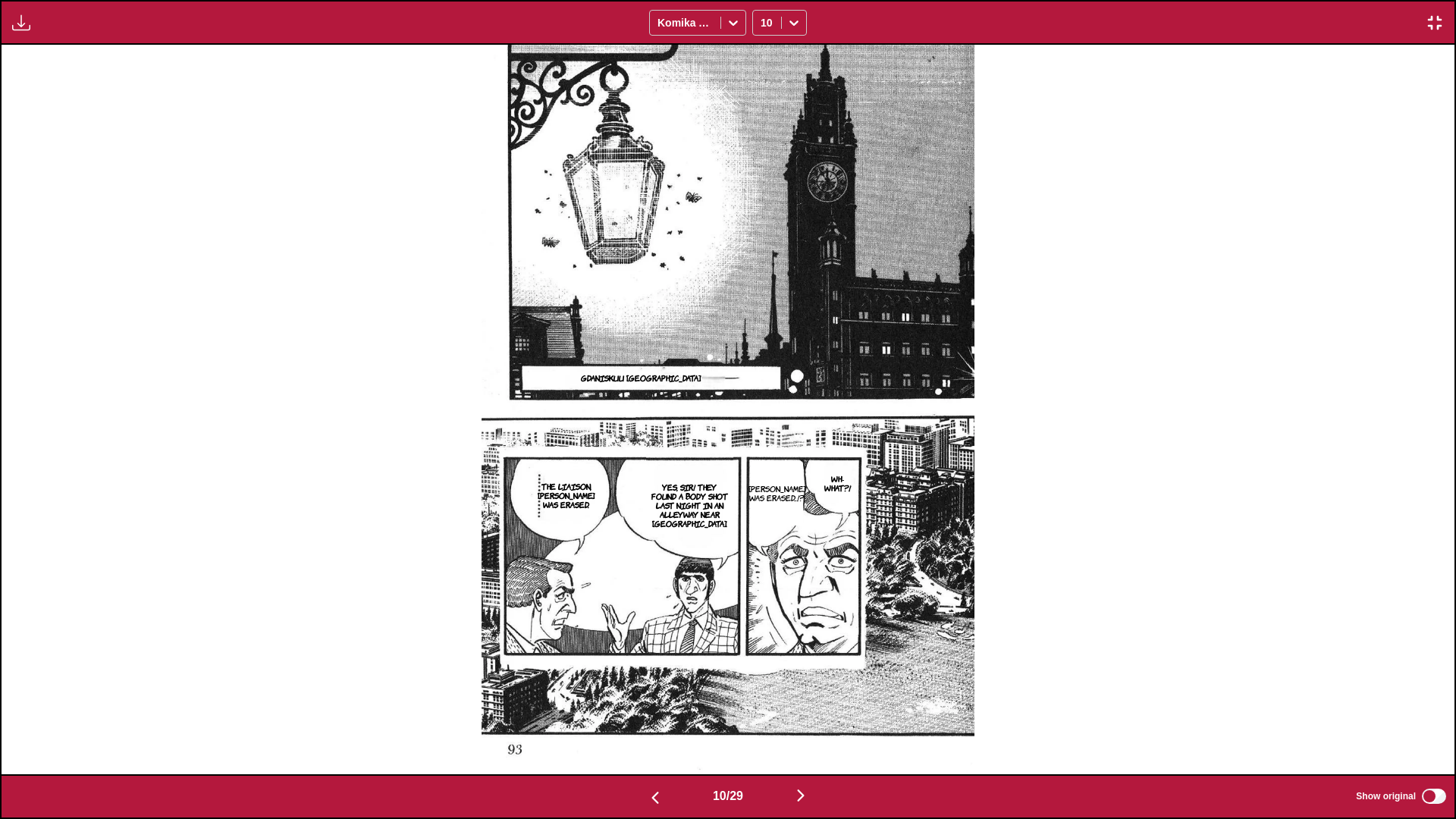
click at [763, 485] on img "button" at bounding box center [801, 795] width 18 height 18
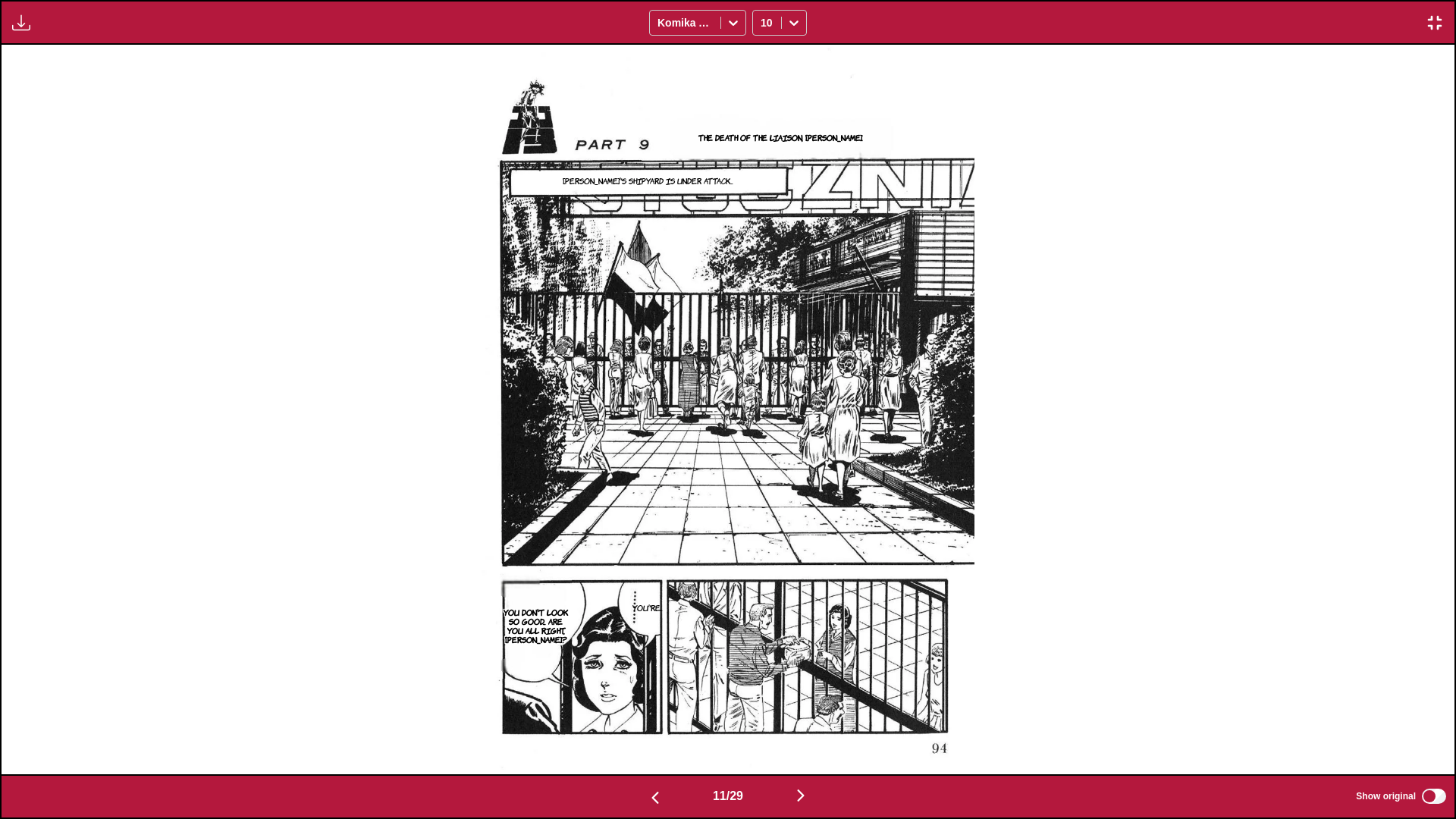
click at [763, 485] on img "button" at bounding box center [801, 795] width 18 height 18
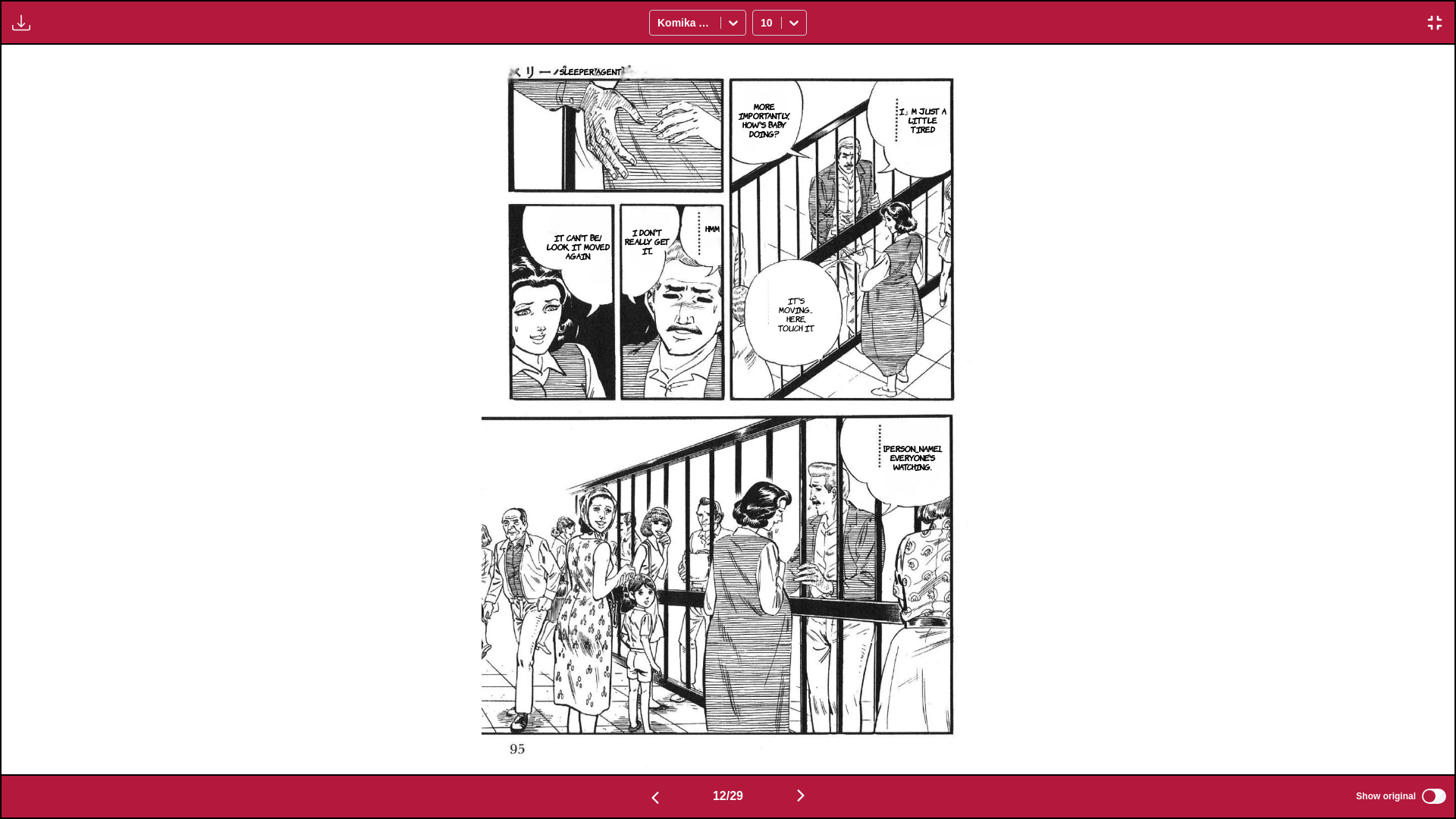
click at [763, 485] on img "button" at bounding box center [801, 795] width 18 height 18
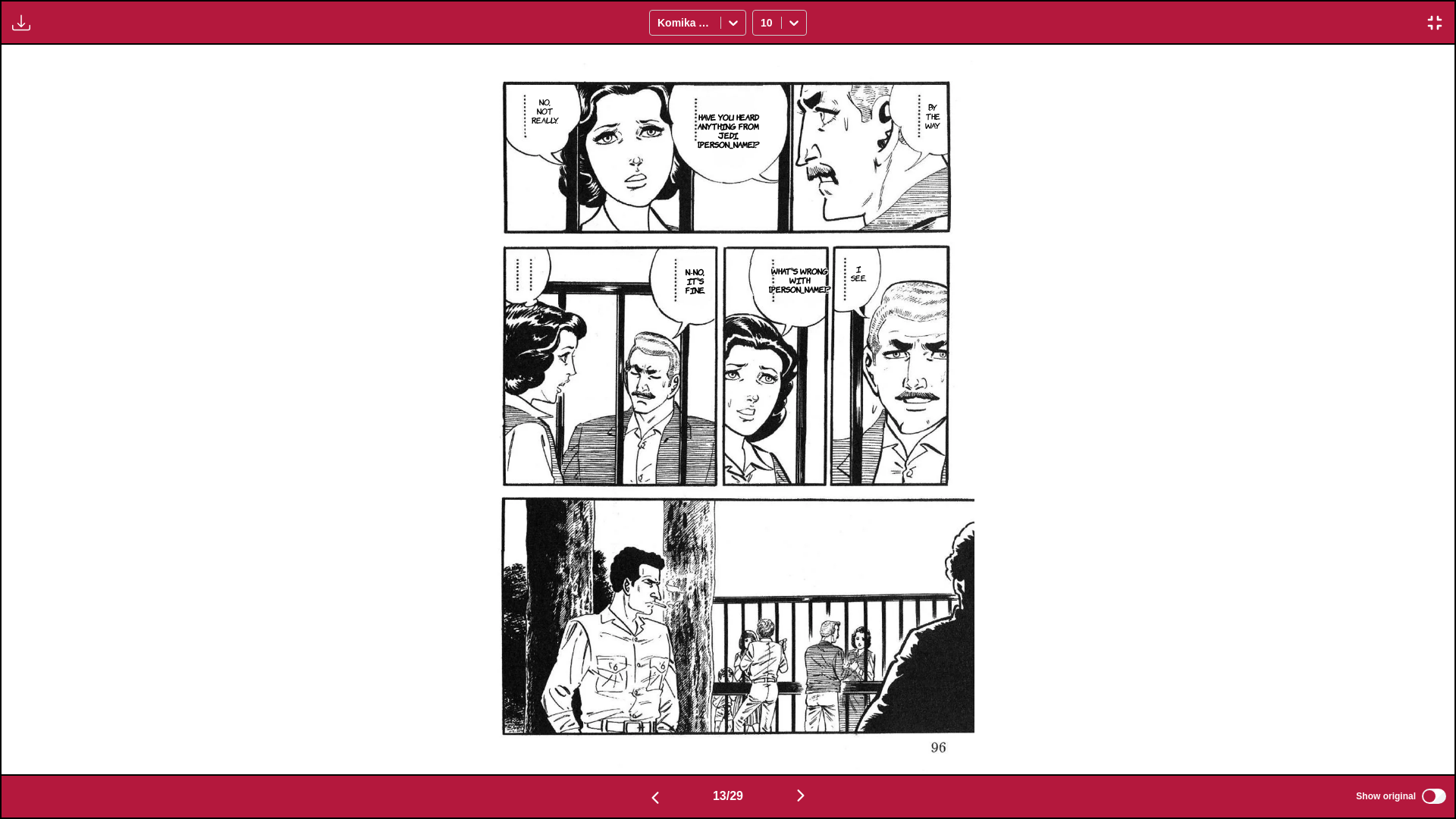
click at [763, 485] on img "button" at bounding box center [801, 795] width 18 height 18
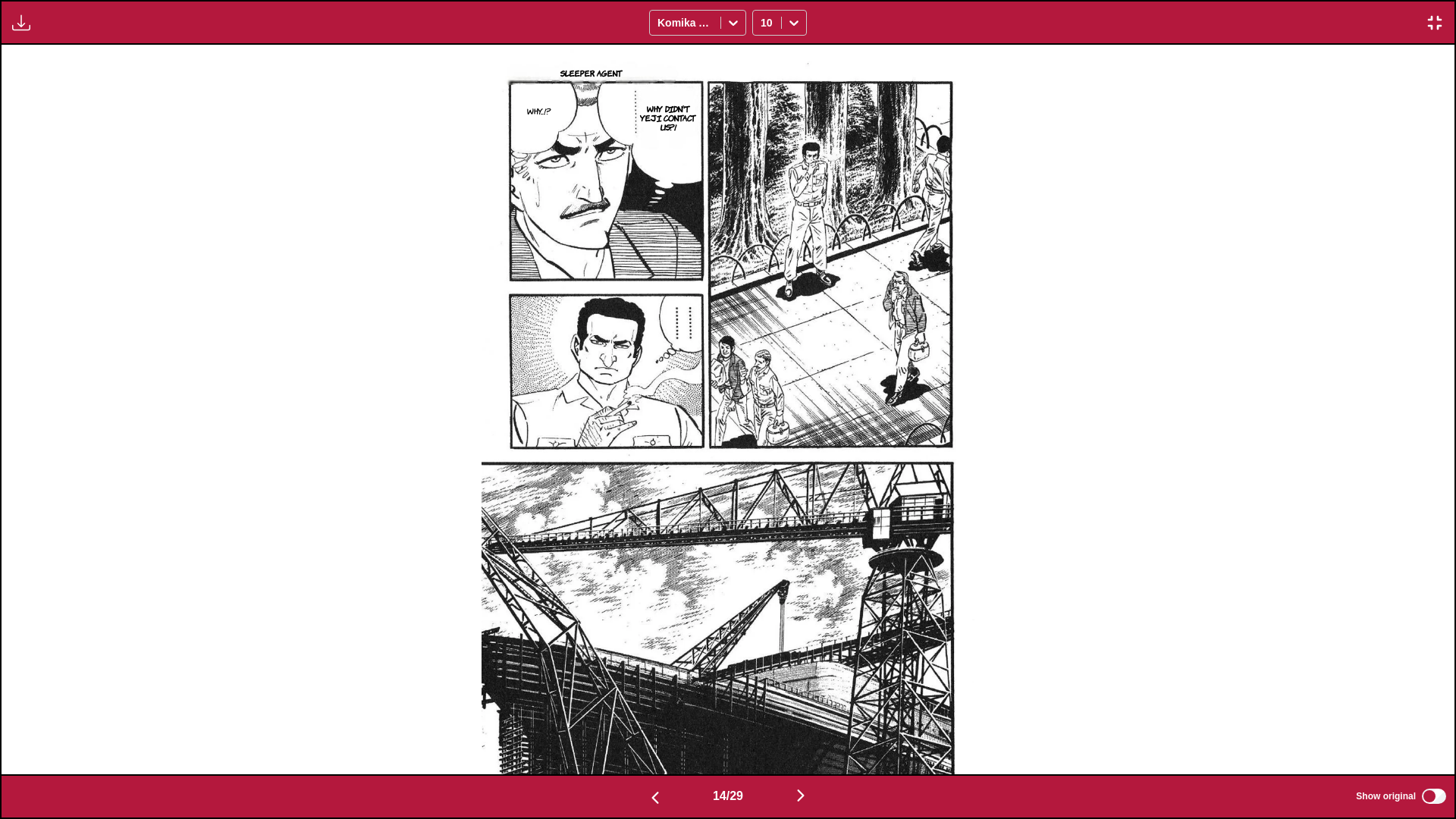
click at [763, 485] on img "button" at bounding box center [801, 795] width 18 height 18
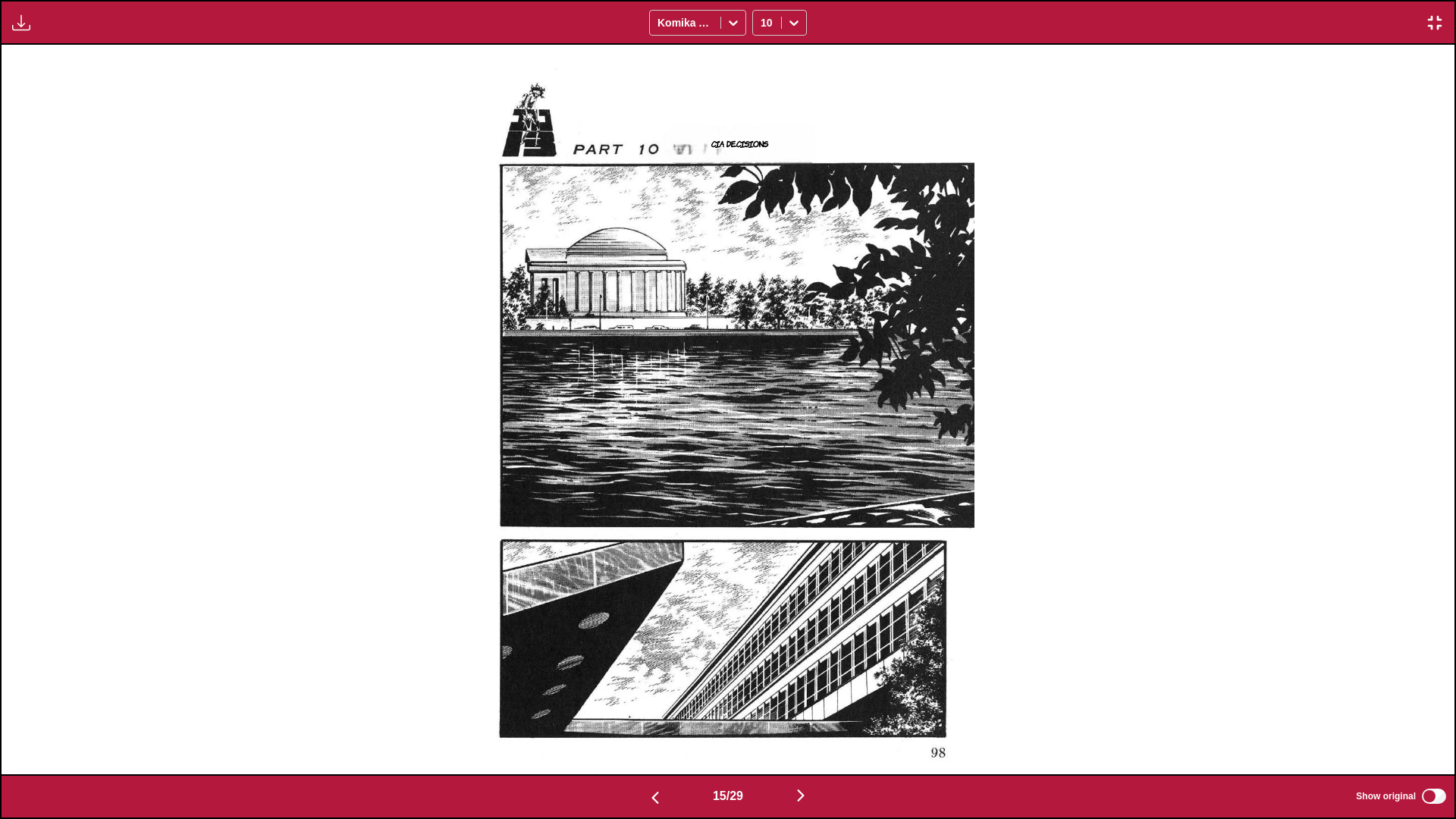
click at [763, 485] on img "button" at bounding box center [801, 795] width 18 height 18
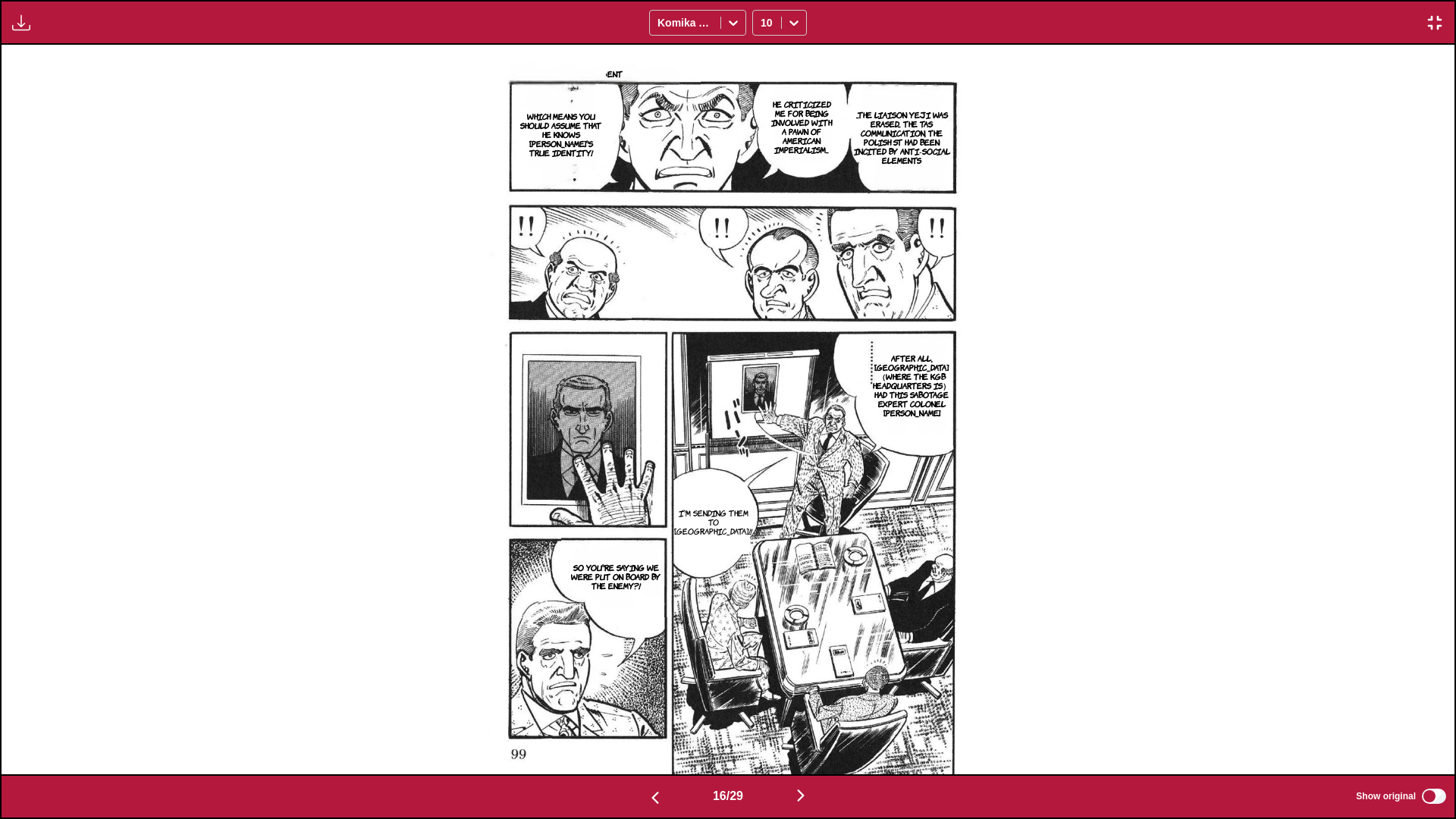
click at [763, 485] on img "button" at bounding box center [801, 795] width 18 height 18
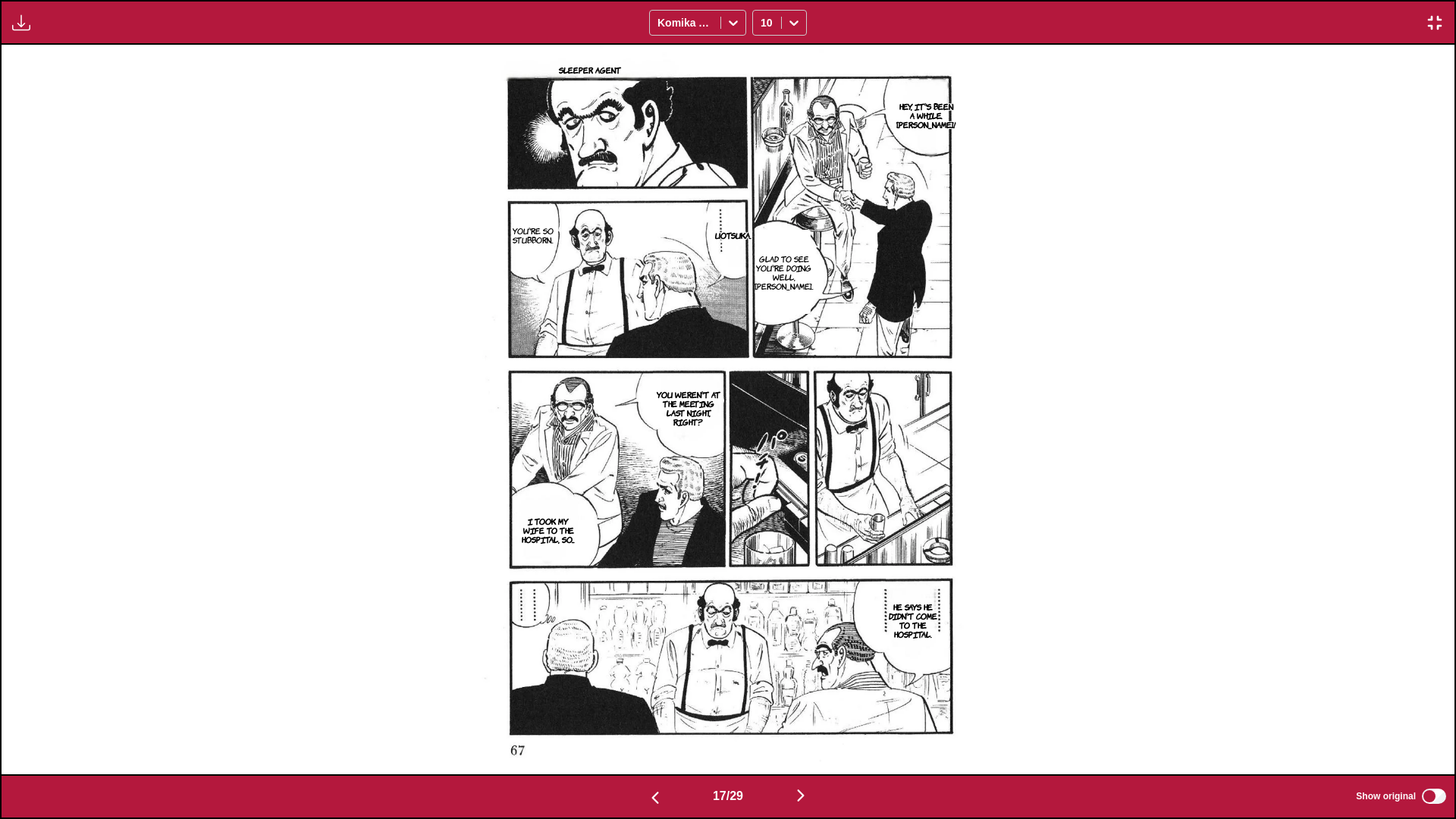
click at [763, 485] on img "button" at bounding box center [801, 795] width 18 height 18
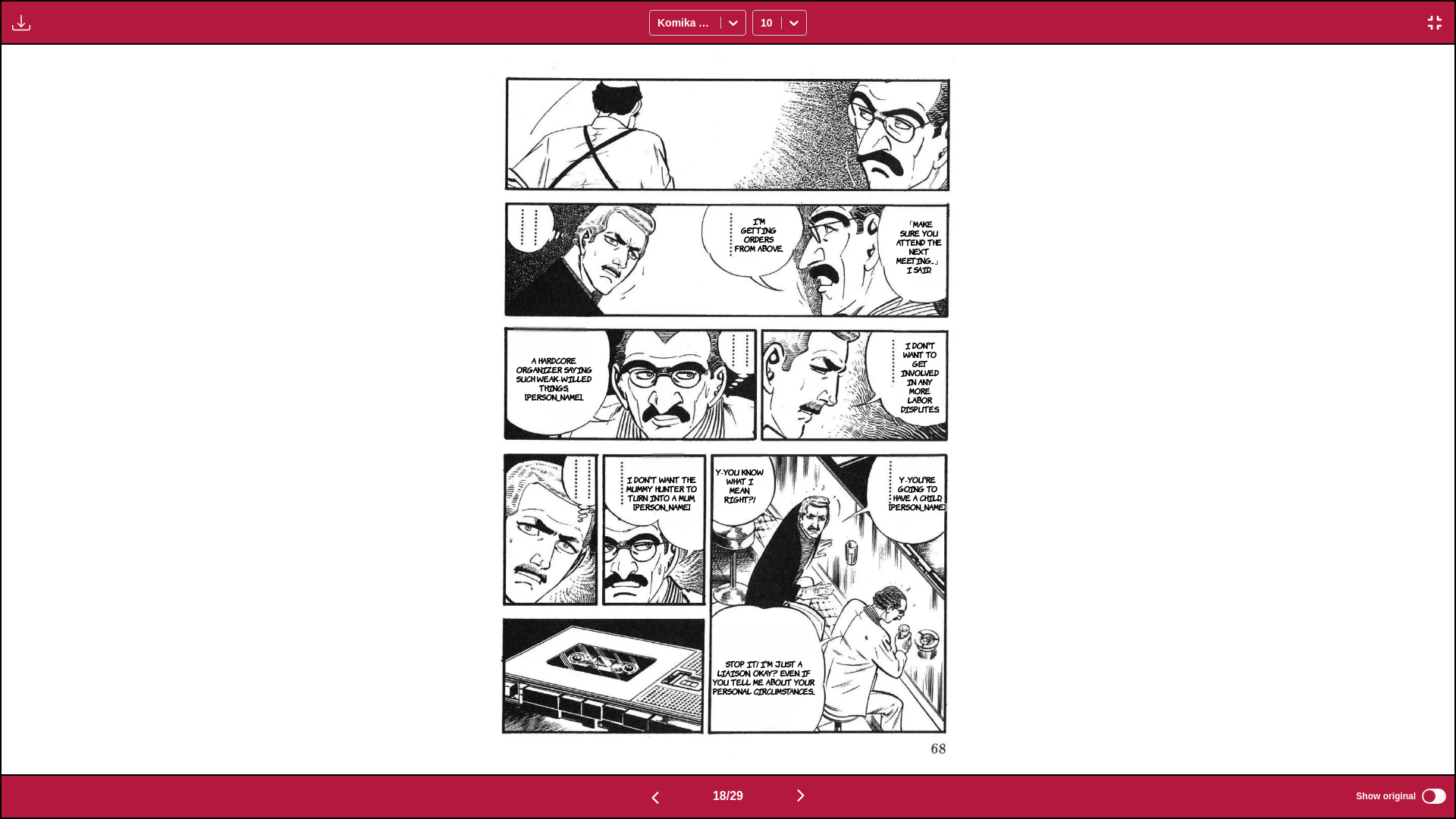
click at [763, 485] on img "button" at bounding box center [801, 795] width 18 height 18
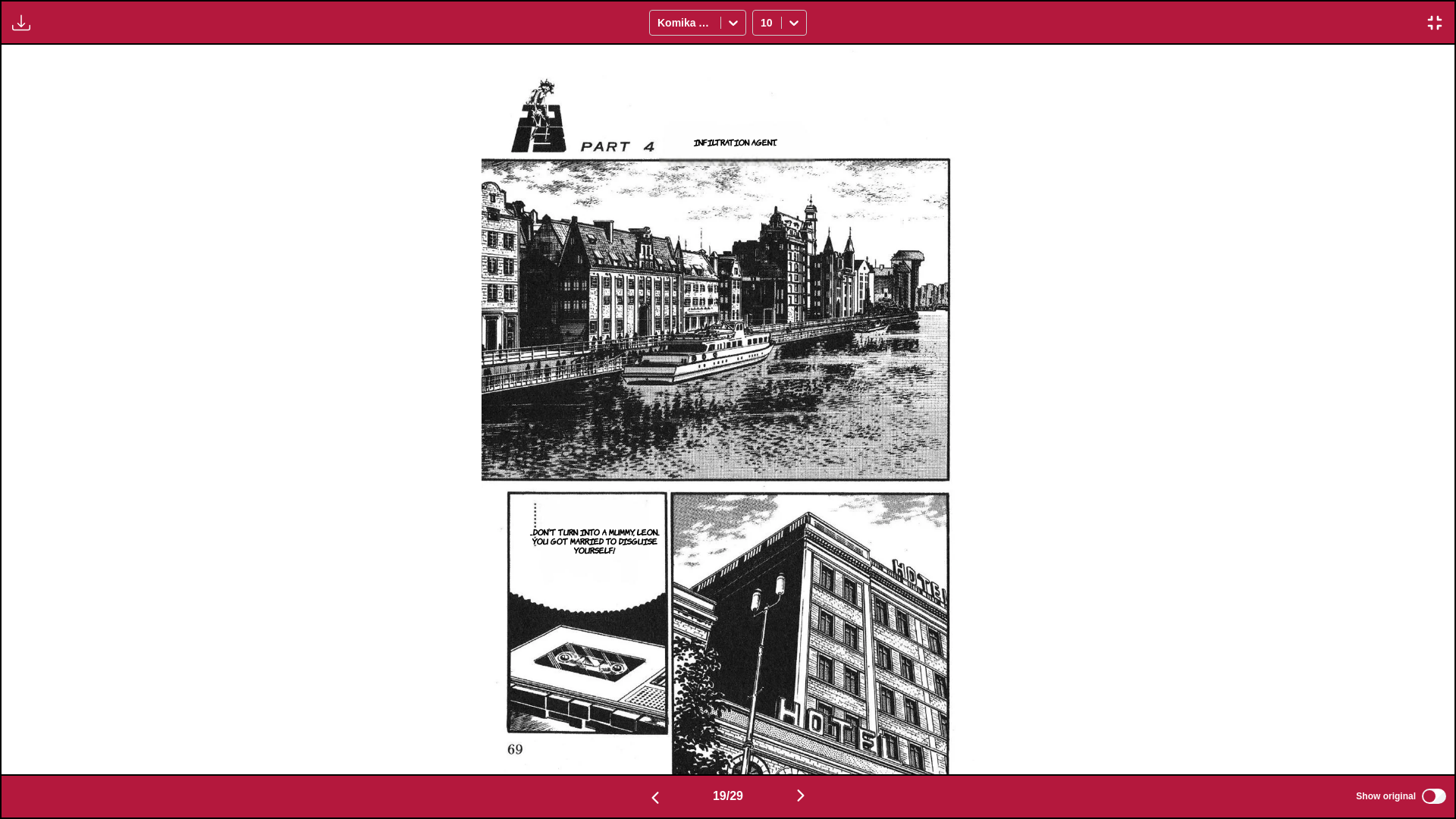
click at [763, 485] on div "19 / 29 Show original" at bounding box center [728, 796] width 1456 height 45
click at [763, 485] on img "button" at bounding box center [801, 795] width 18 height 18
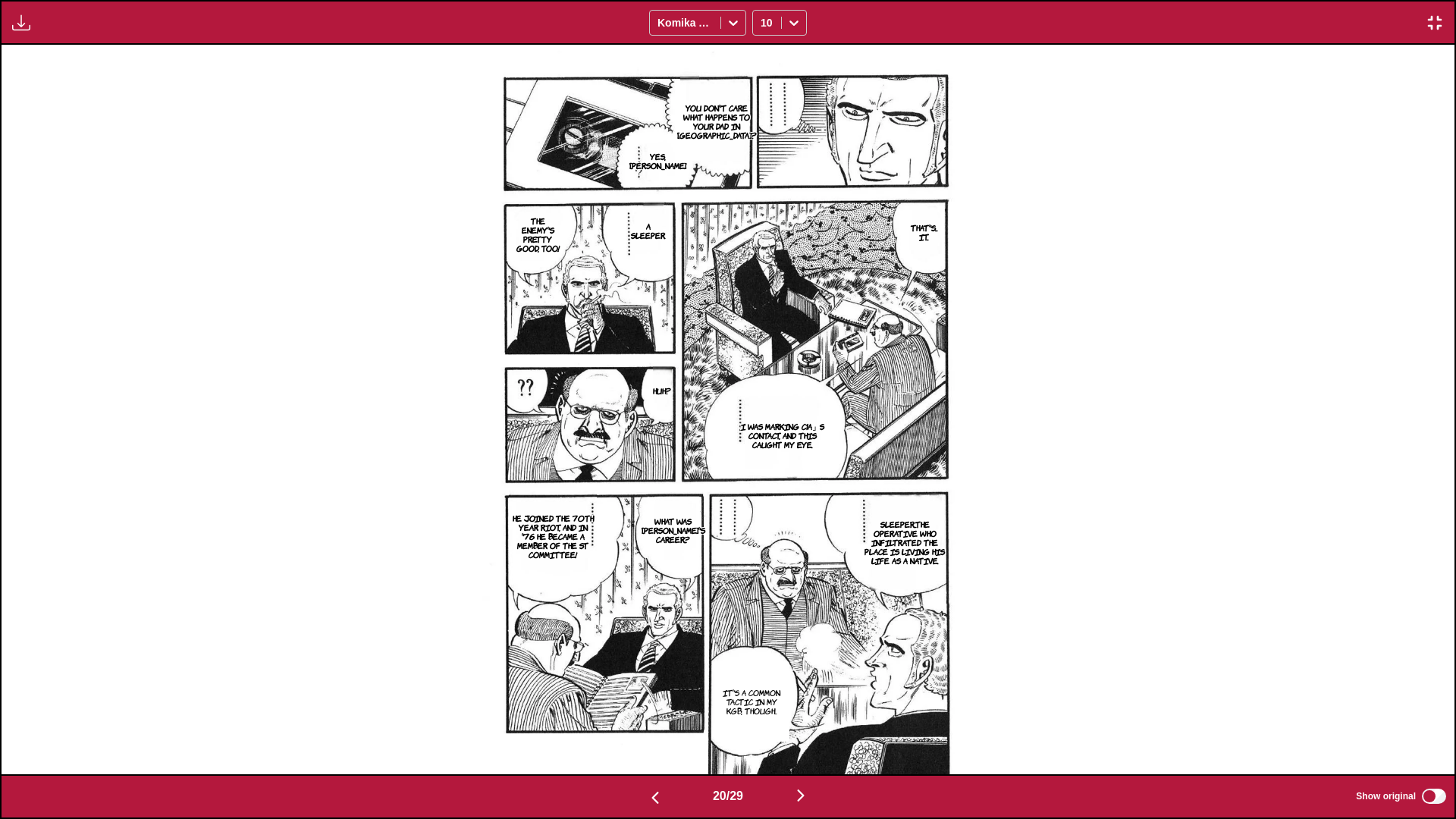
click at [763, 485] on img "button" at bounding box center [801, 795] width 18 height 18
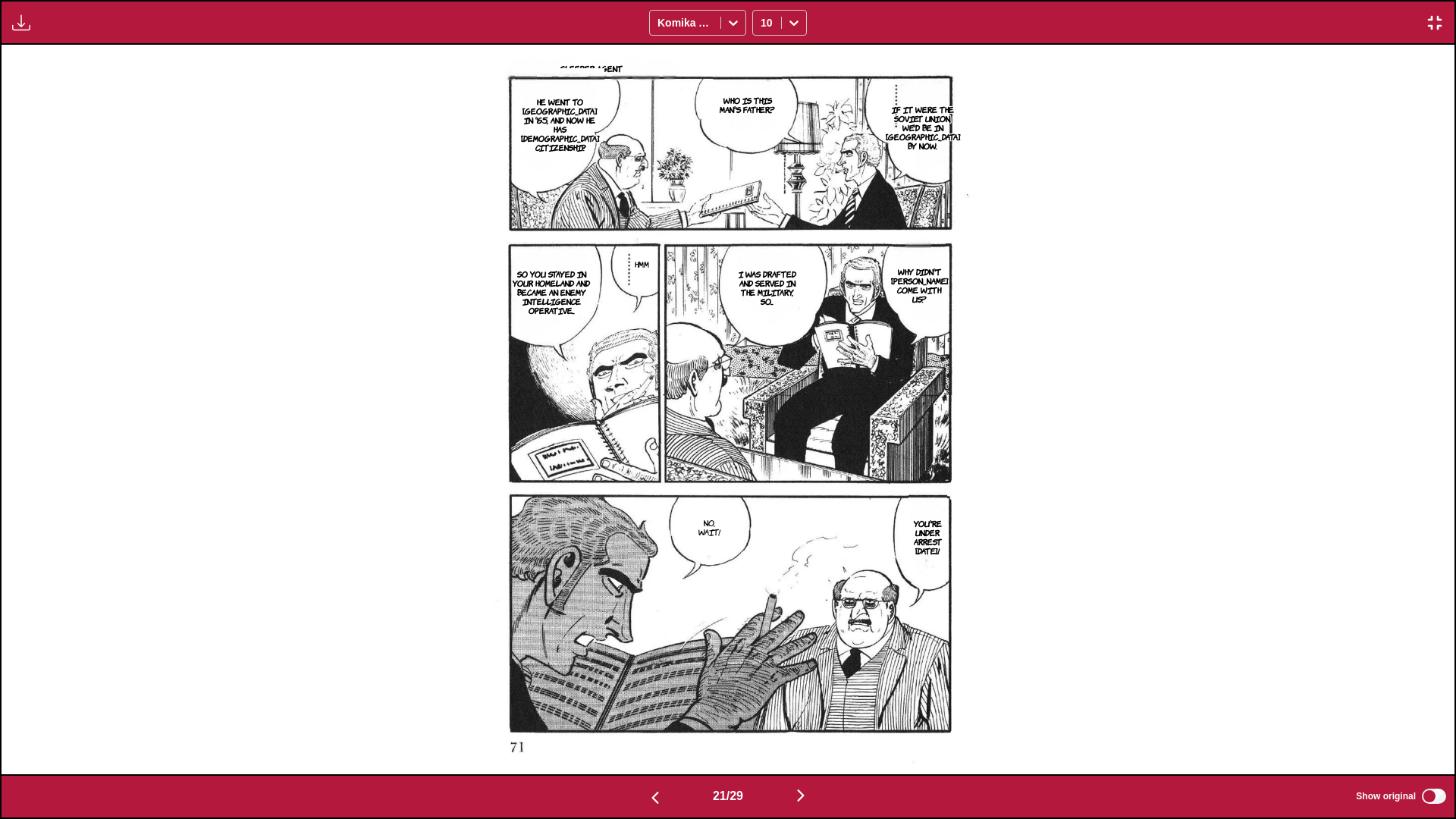
click at [763, 485] on img "button" at bounding box center [801, 795] width 18 height 18
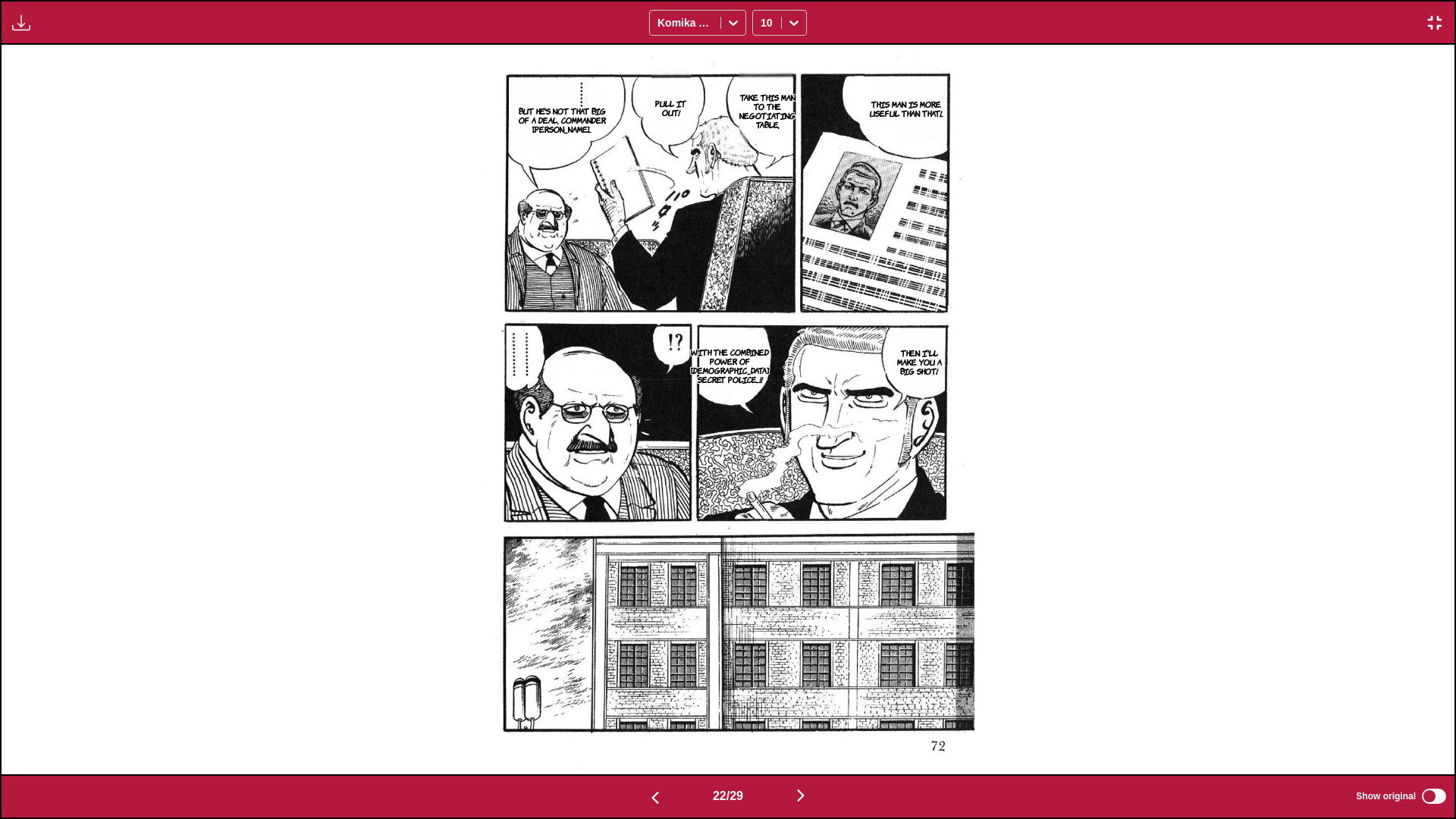
click at [763, 485] on img "button" at bounding box center [801, 795] width 18 height 18
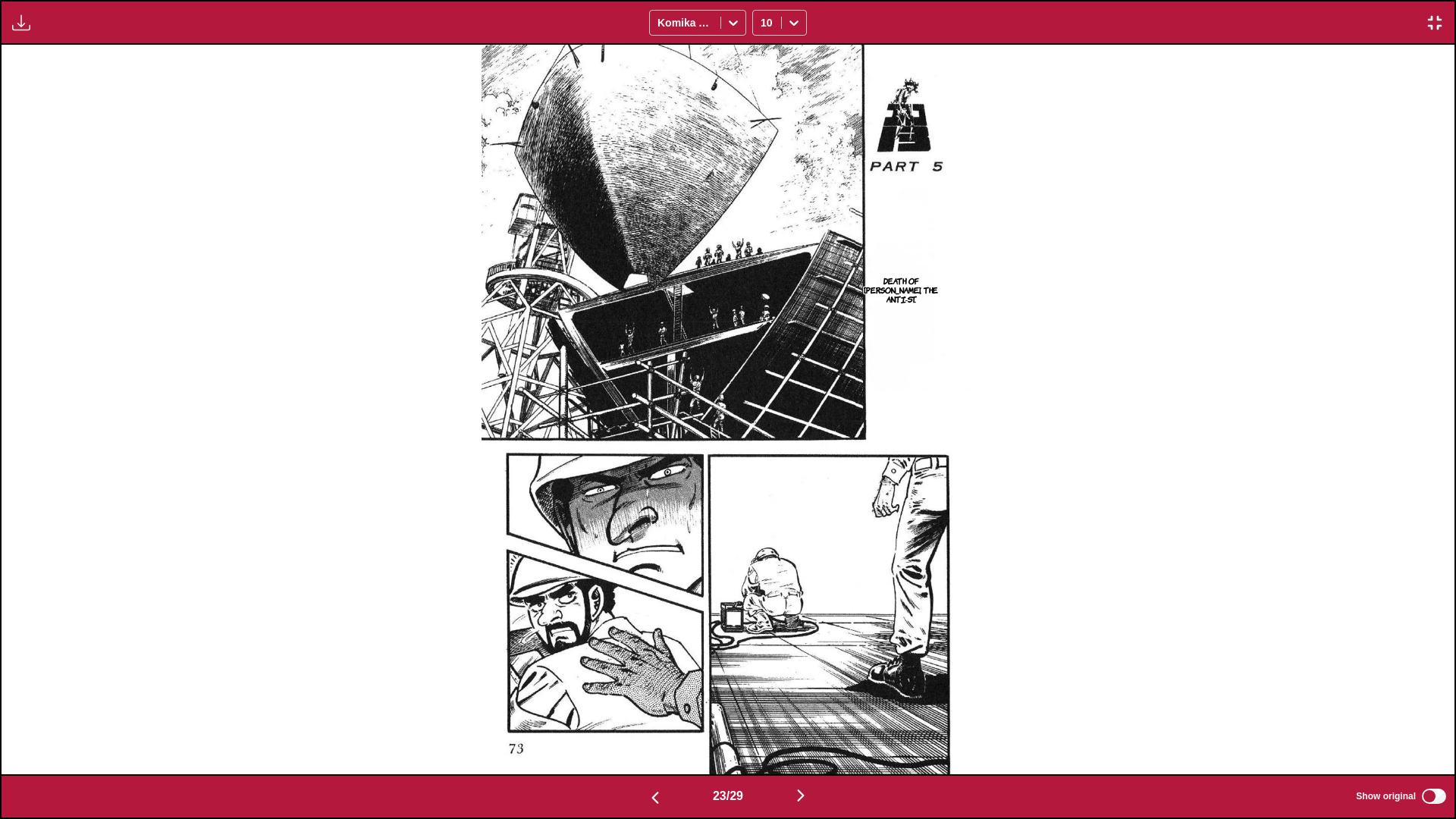
click at [763, 485] on img "button" at bounding box center [801, 795] width 18 height 18
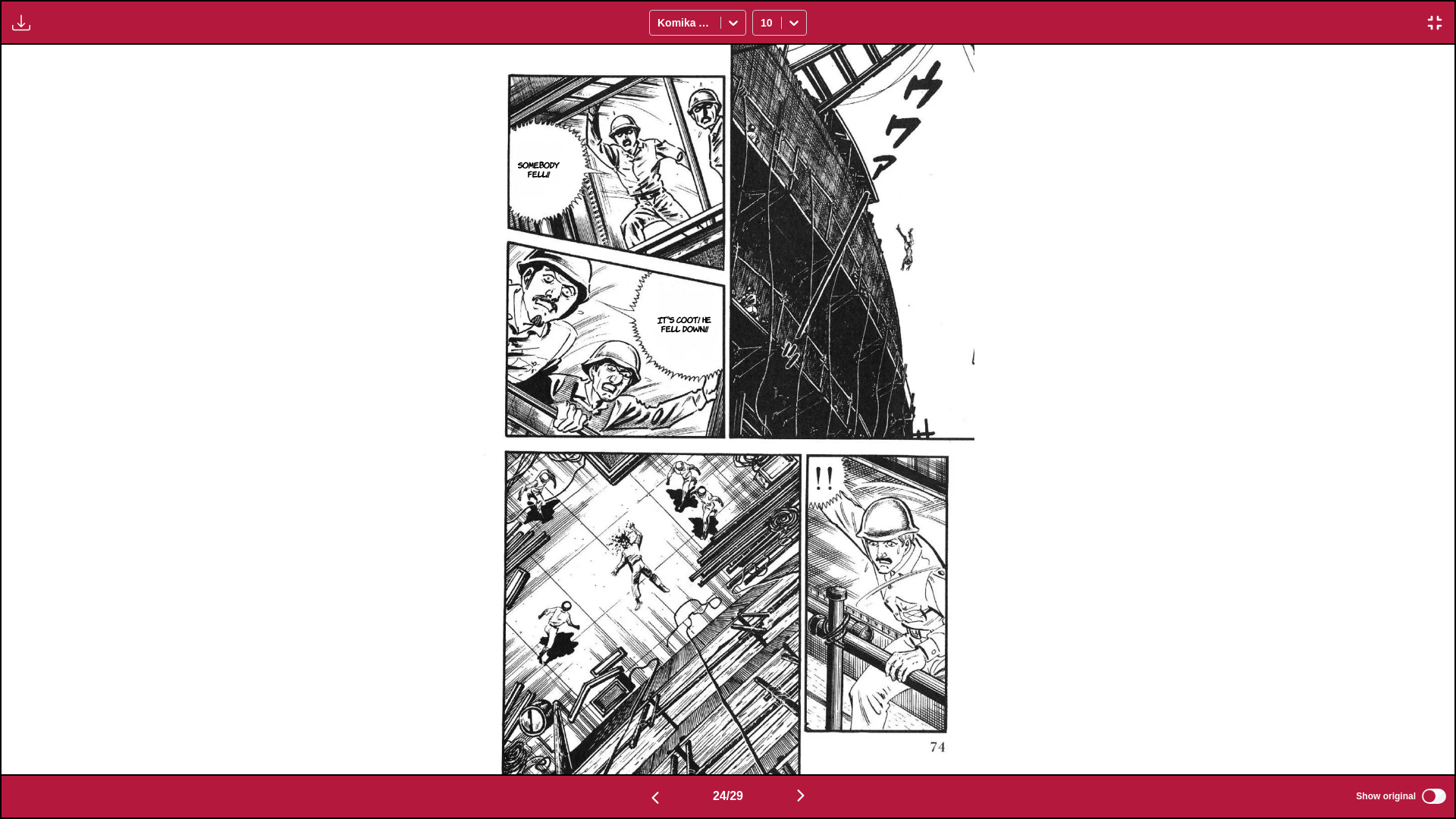
click at [763, 485] on img "button" at bounding box center [801, 795] width 18 height 18
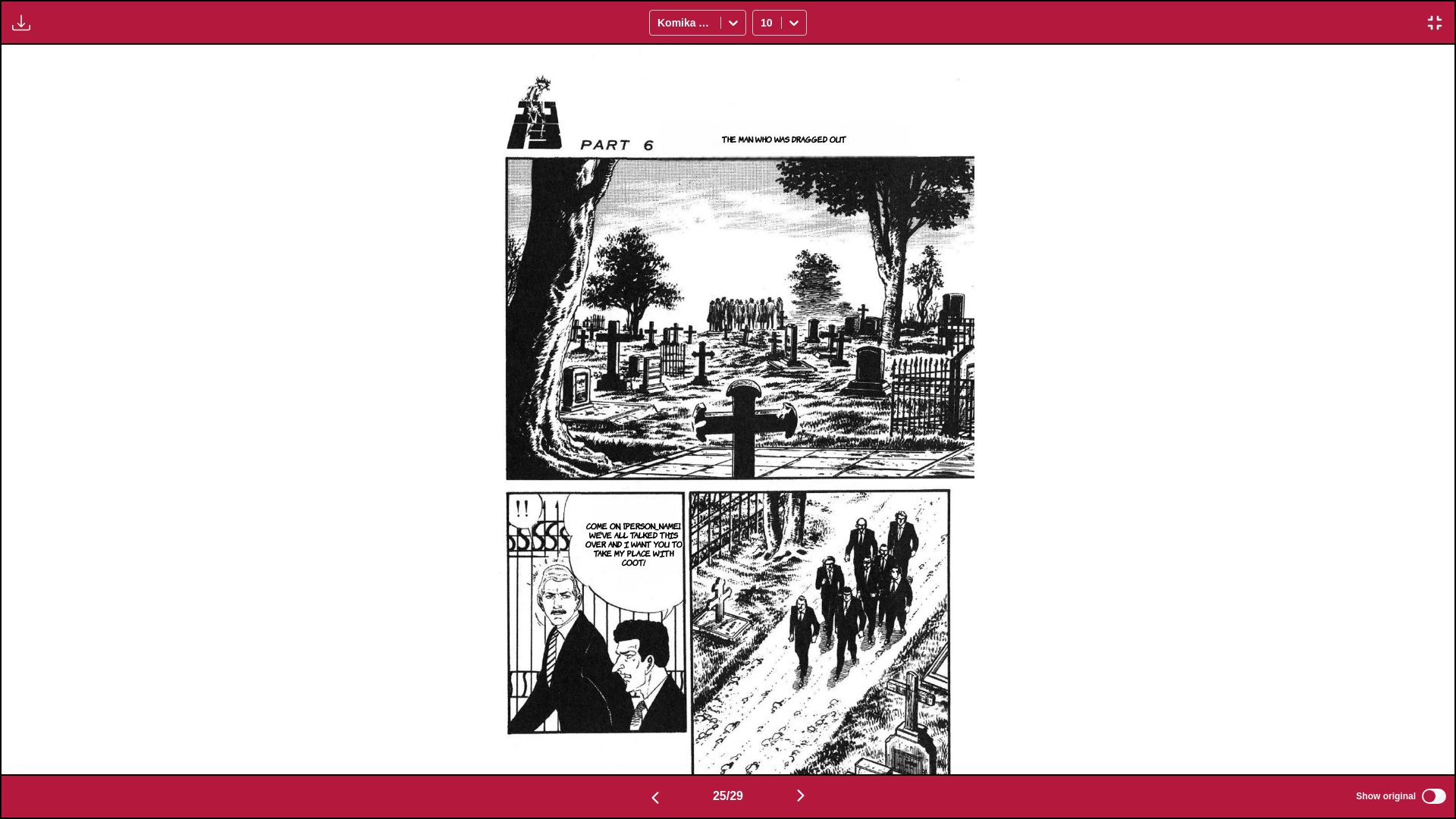
click at [763, 485] on img "button" at bounding box center [801, 795] width 18 height 18
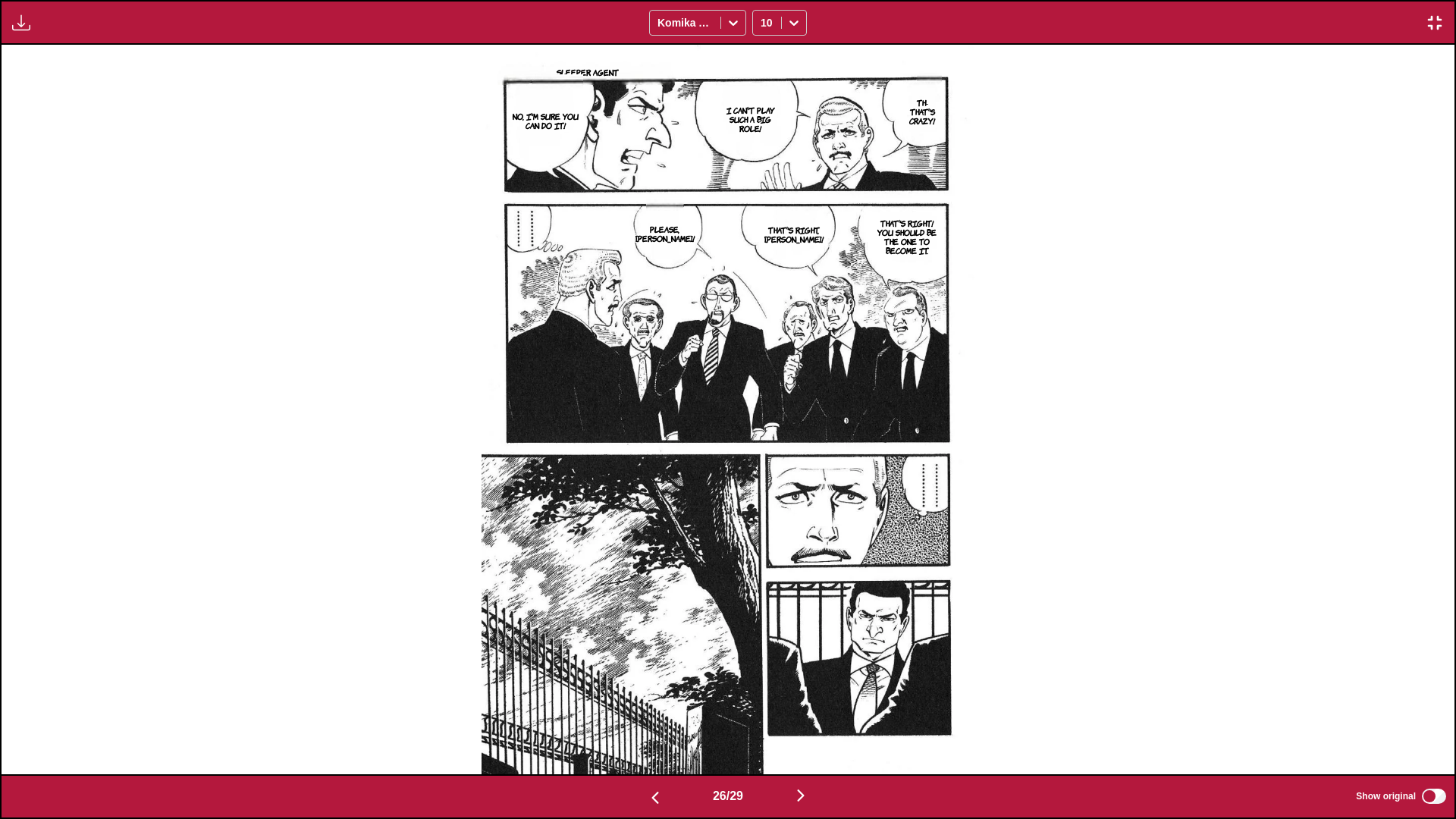
click at [763, 485] on img "button" at bounding box center [801, 795] width 18 height 18
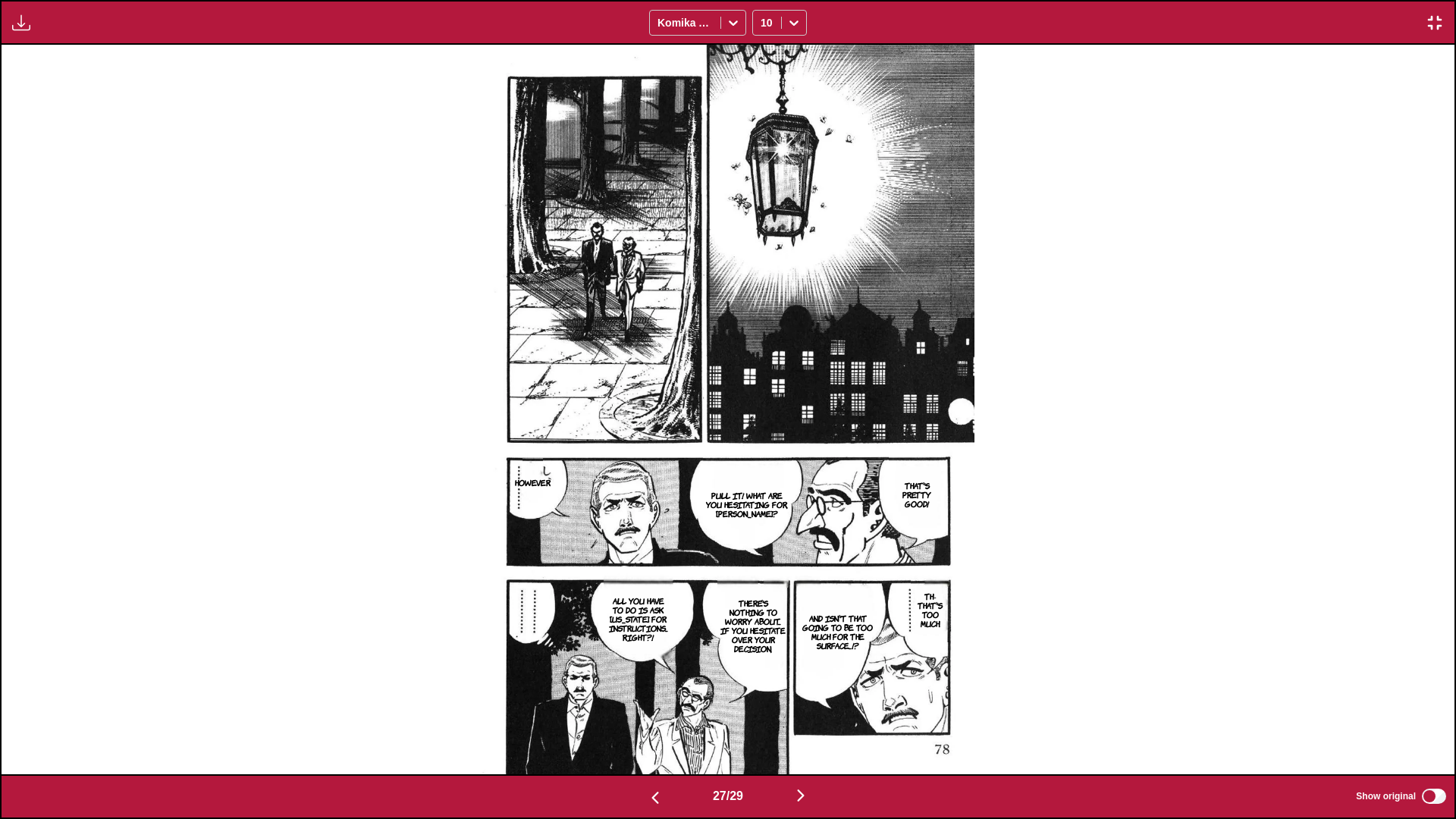
click at [763, 485] on img "button" at bounding box center [801, 795] width 18 height 18
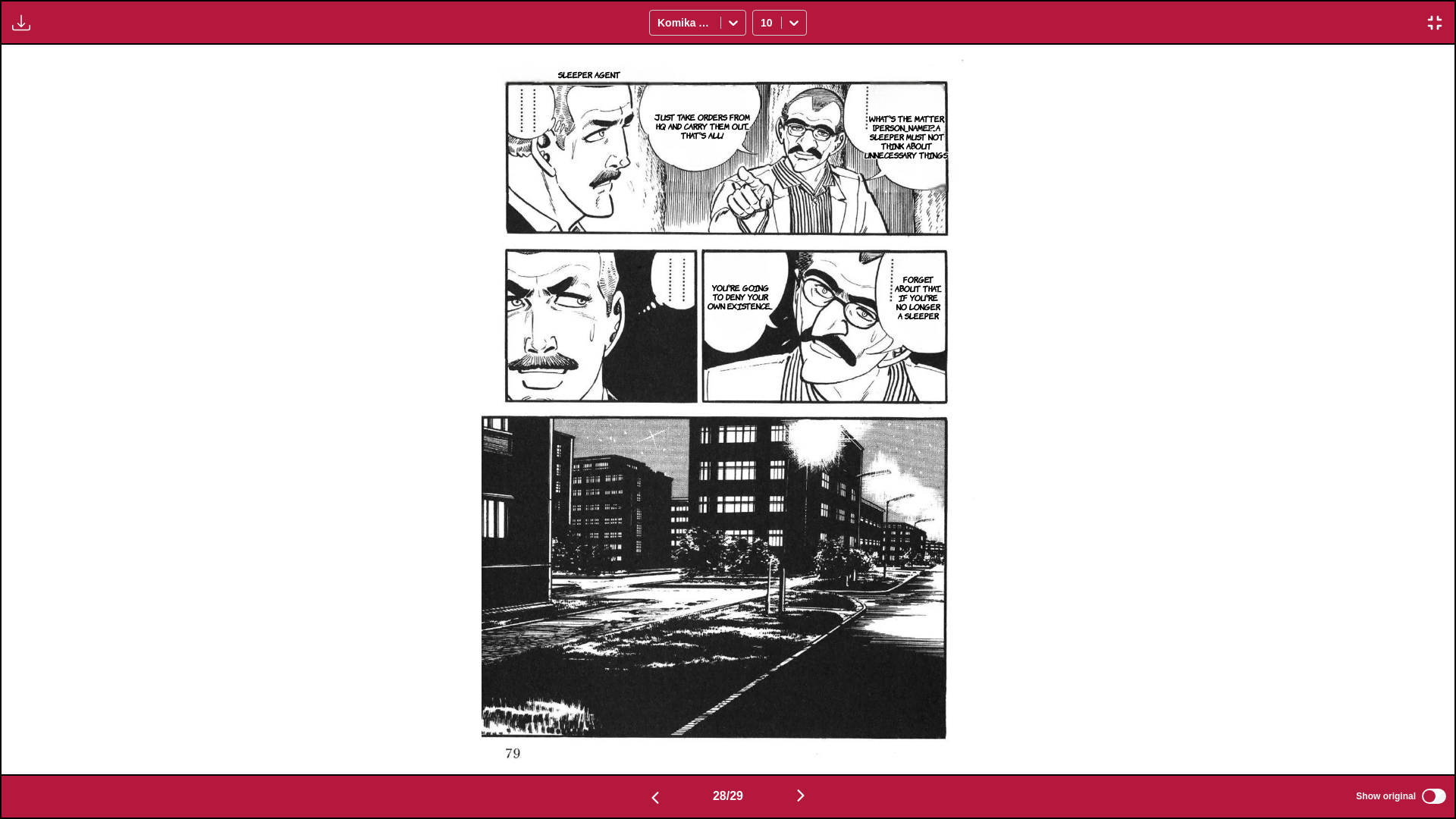
click at [763, 485] on img "button" at bounding box center [801, 795] width 18 height 18
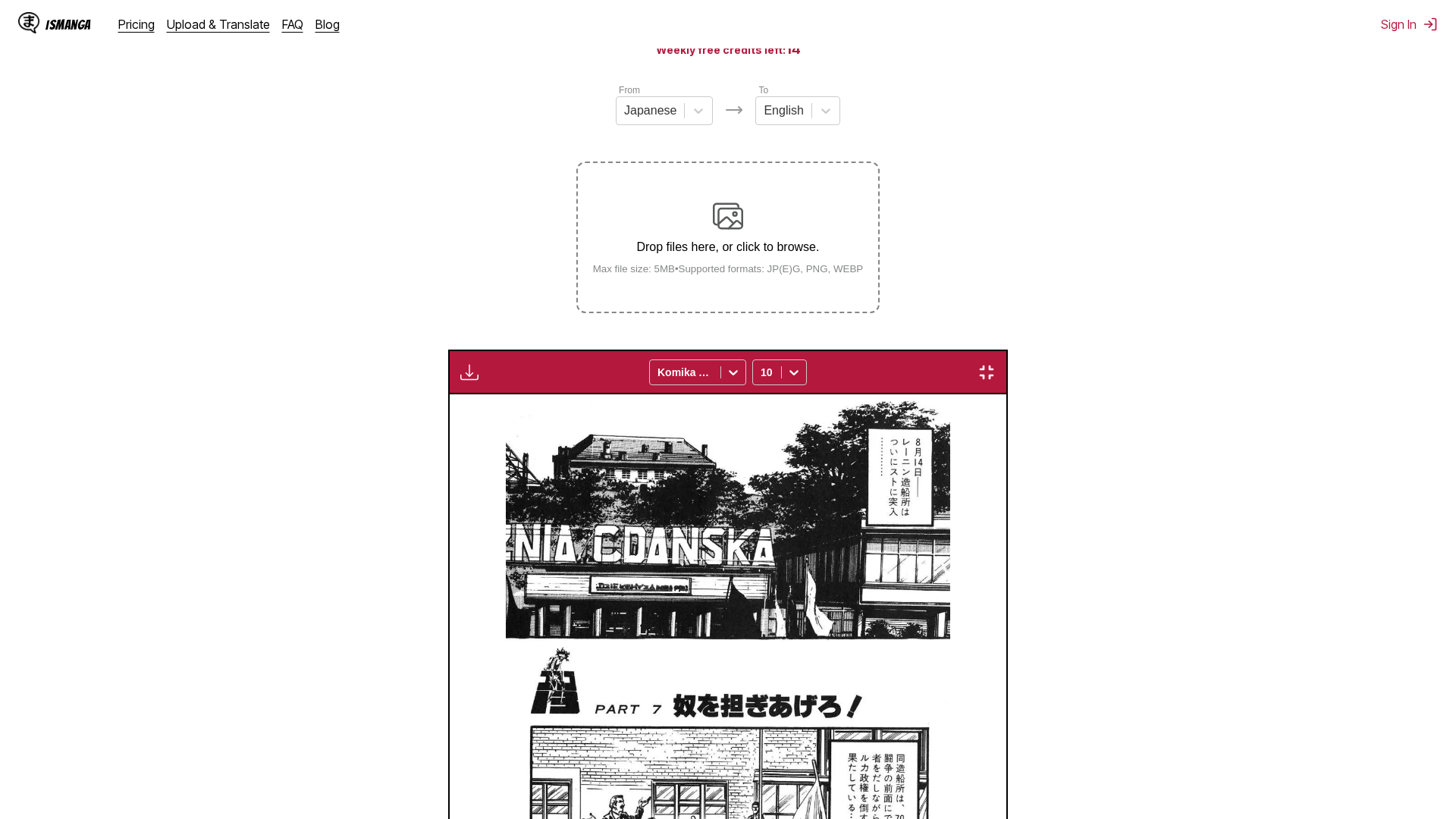
scroll to position [0, 40686]
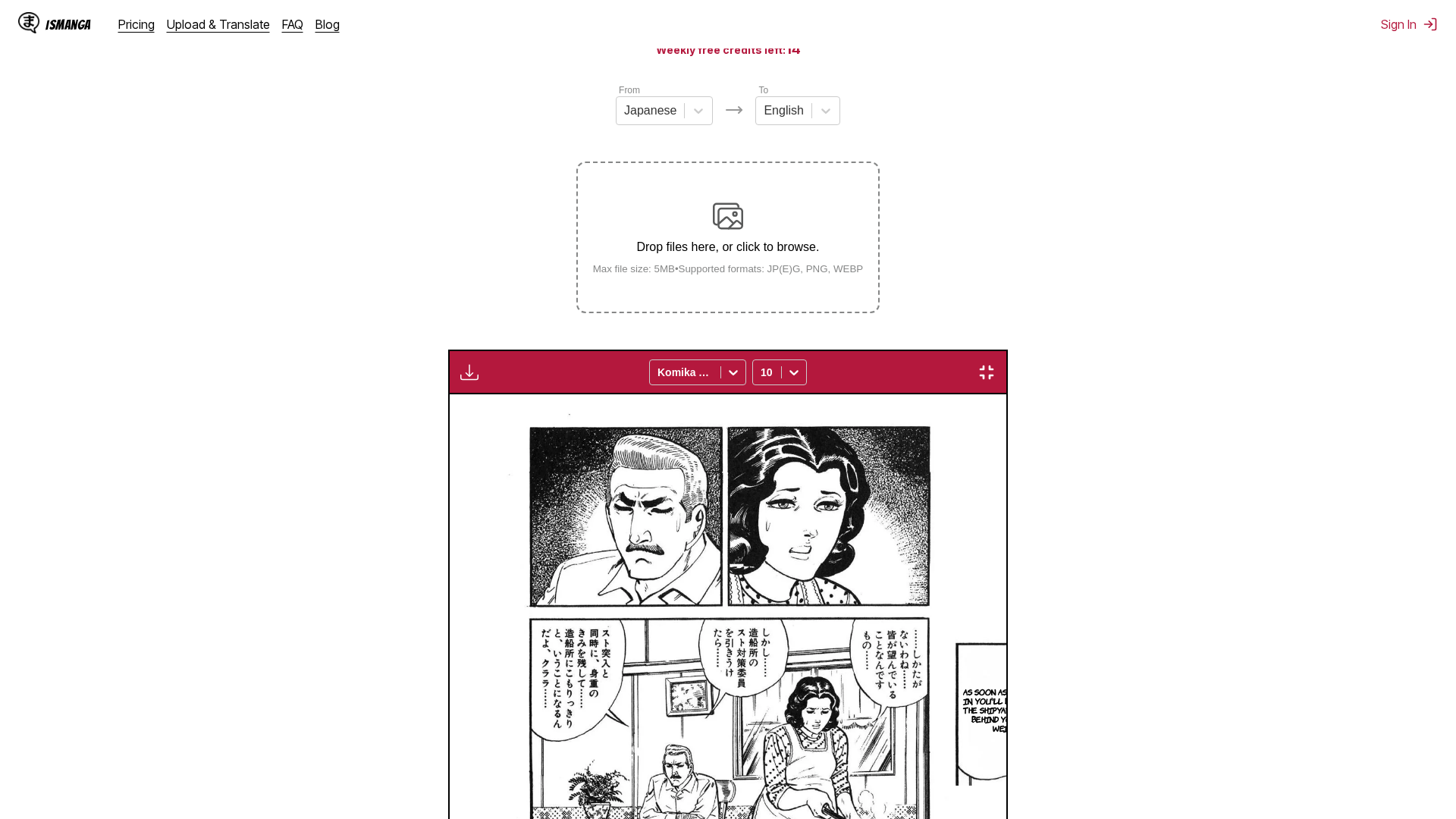
click at [996, 363] on img "button" at bounding box center [987, 372] width 18 height 18
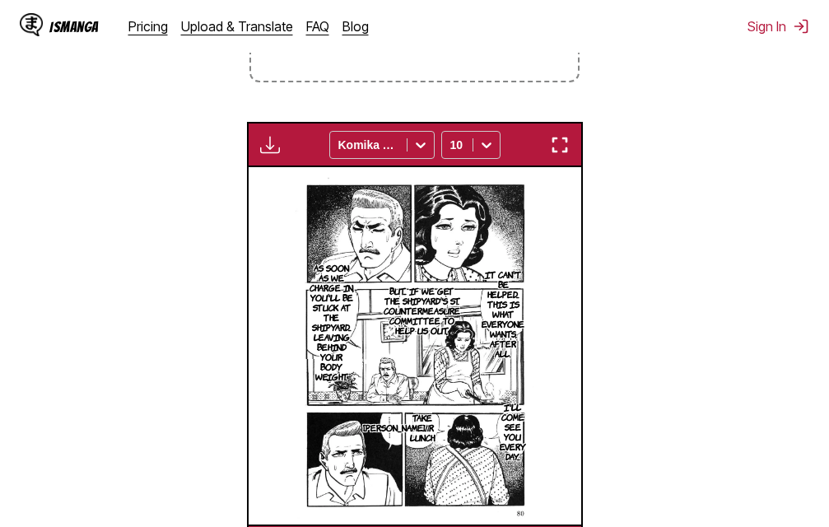
scroll to position [0, 9310]
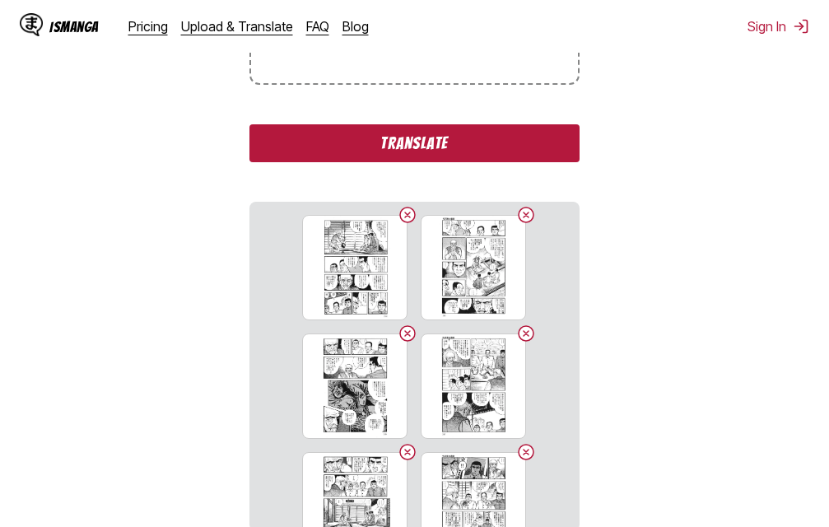
scroll to position [456, 0]
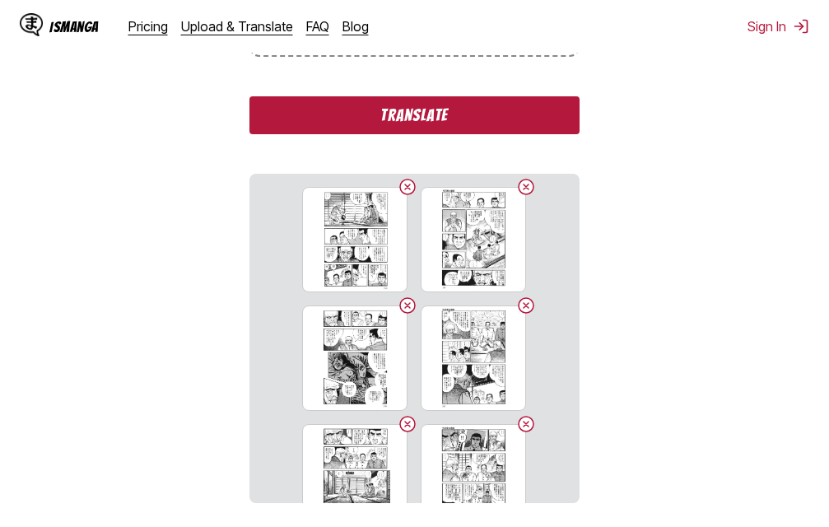
click at [404, 111] on button "Translate" at bounding box center [413, 115] width 329 height 38
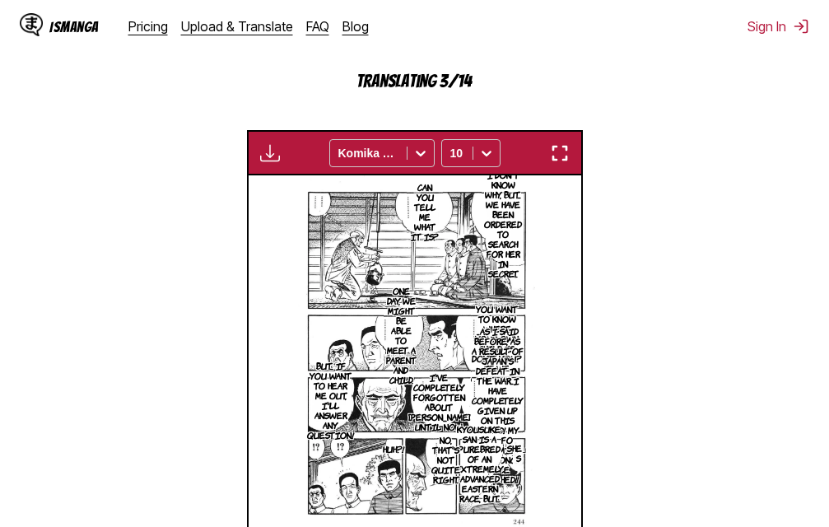
scroll to position [452, 0]
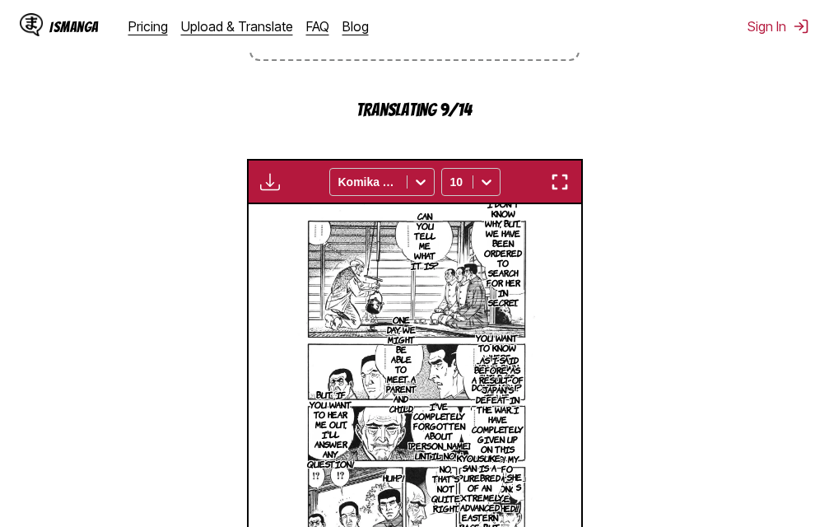
click at [565, 184] on img "button" at bounding box center [560, 182] width 20 height 20
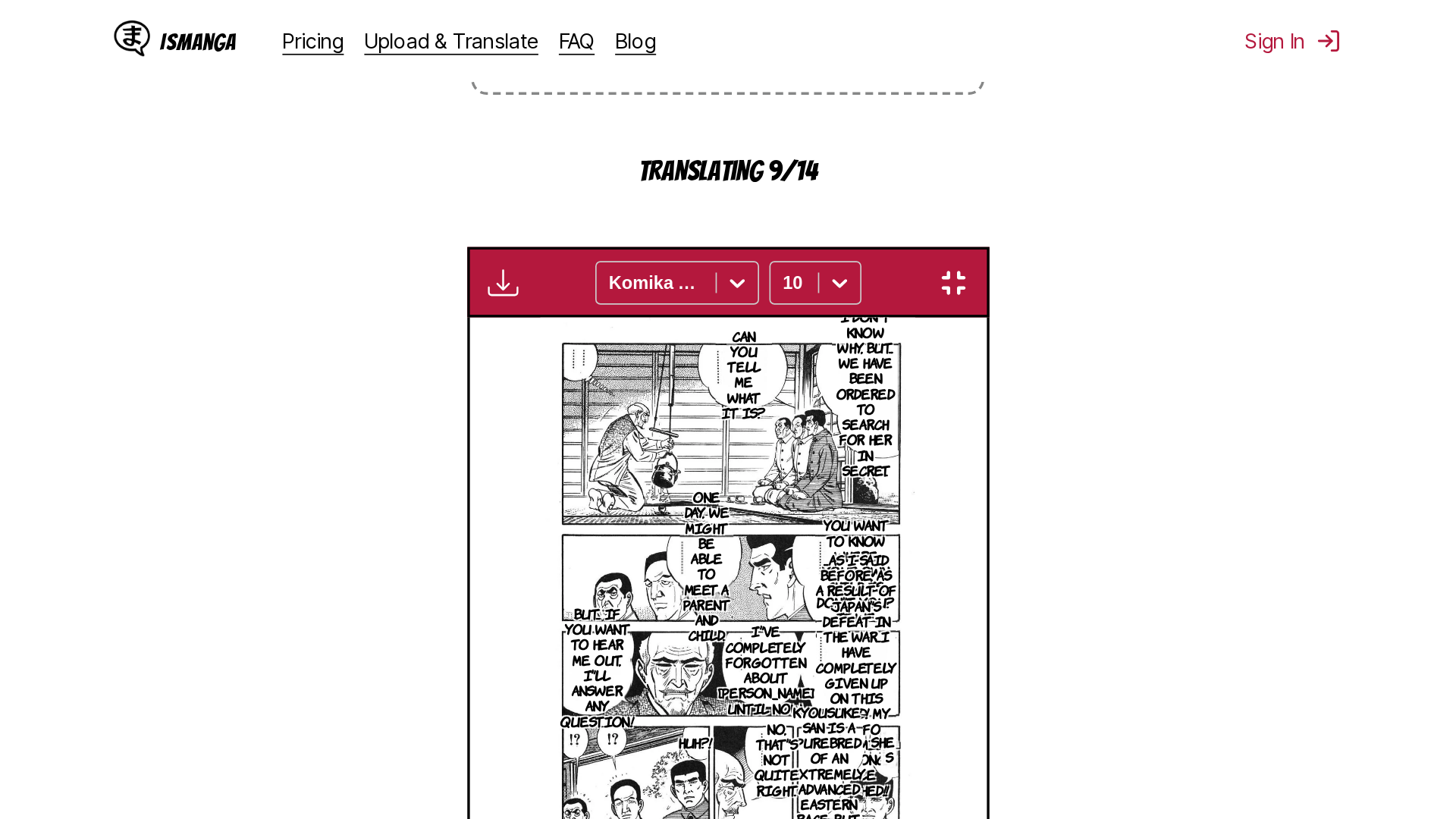
scroll to position [159, 0]
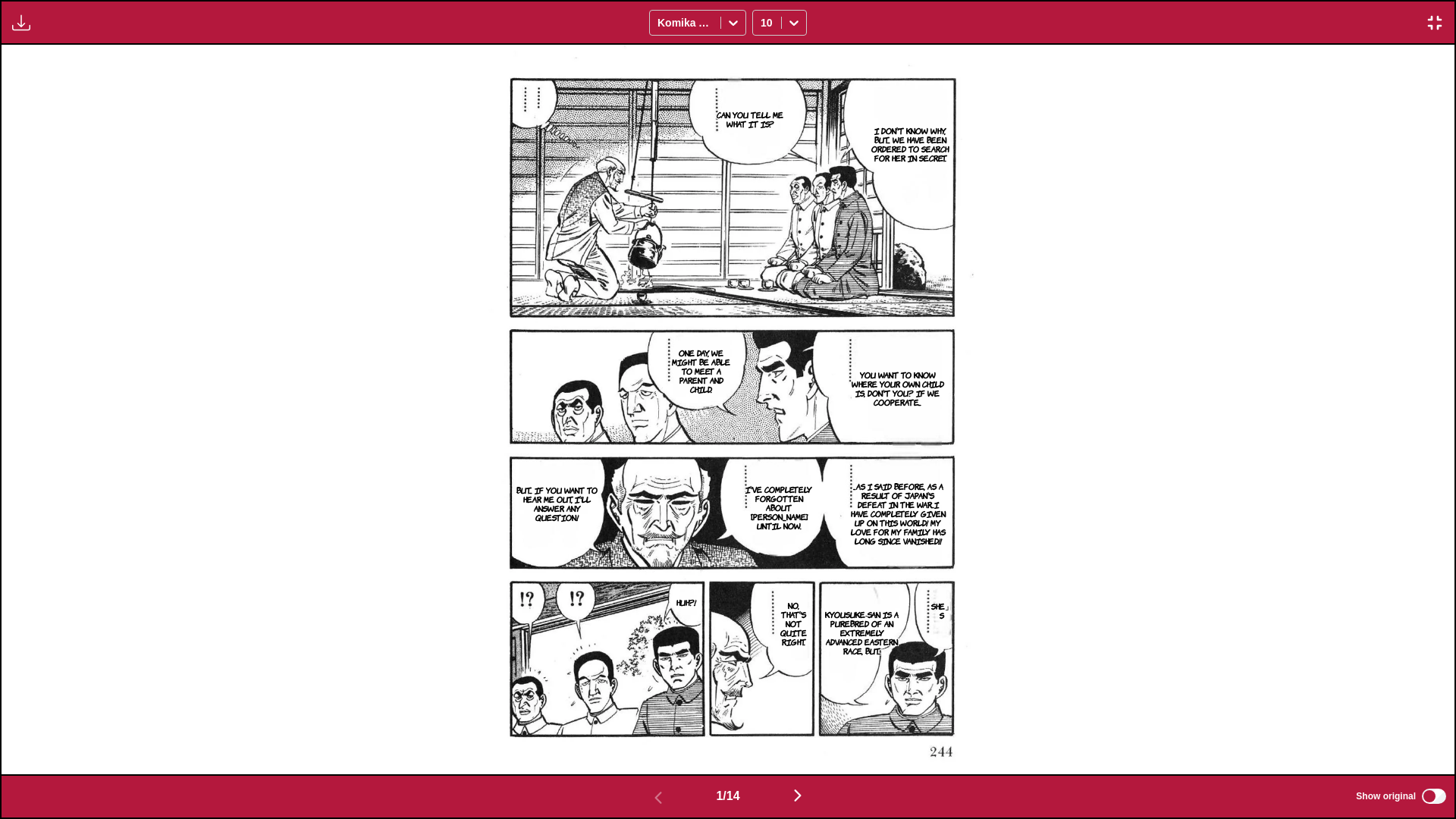
click at [763, 485] on img "button" at bounding box center [798, 795] width 18 height 18
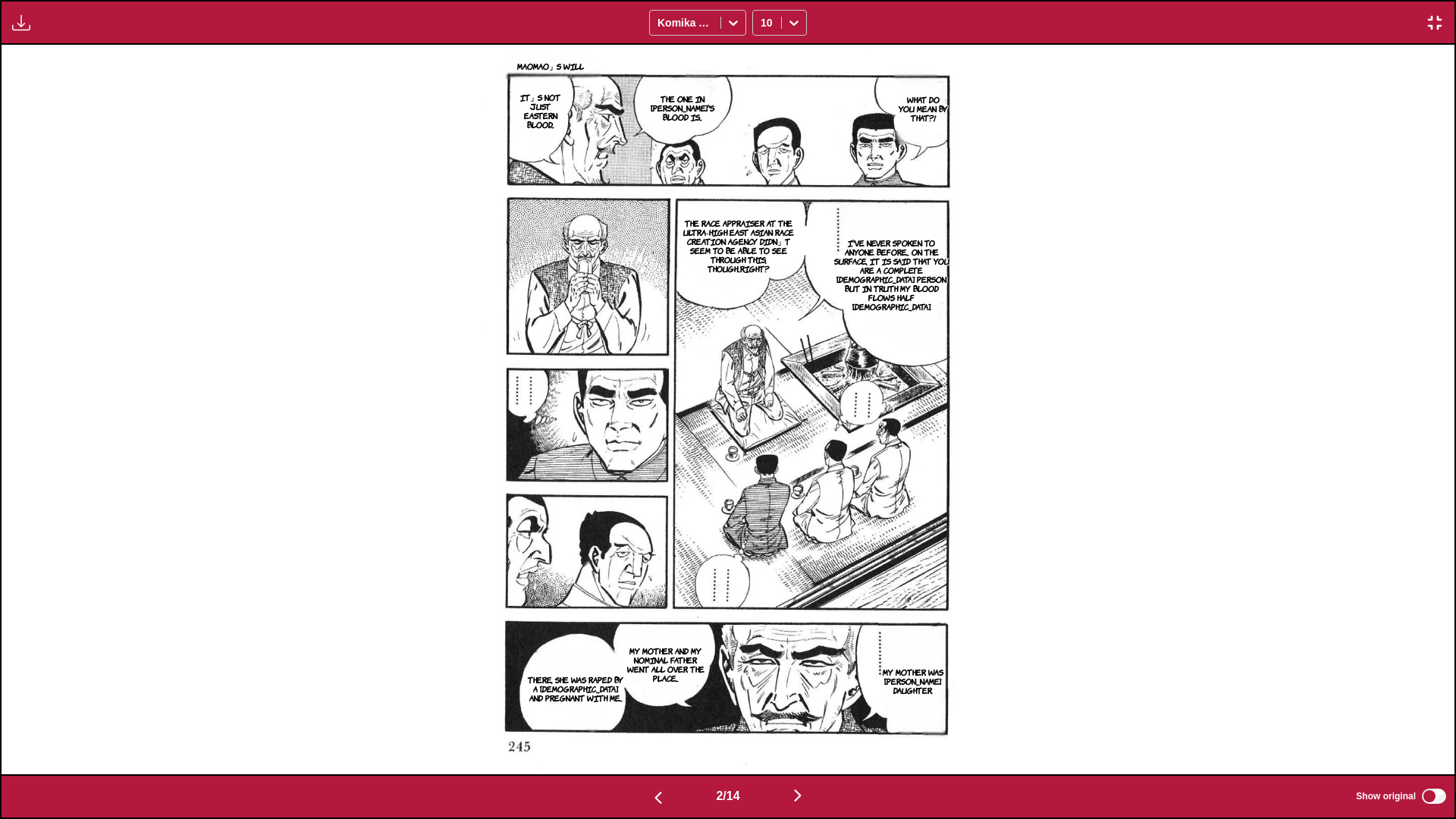
click at [763, 485] on img "button" at bounding box center [798, 795] width 18 height 18
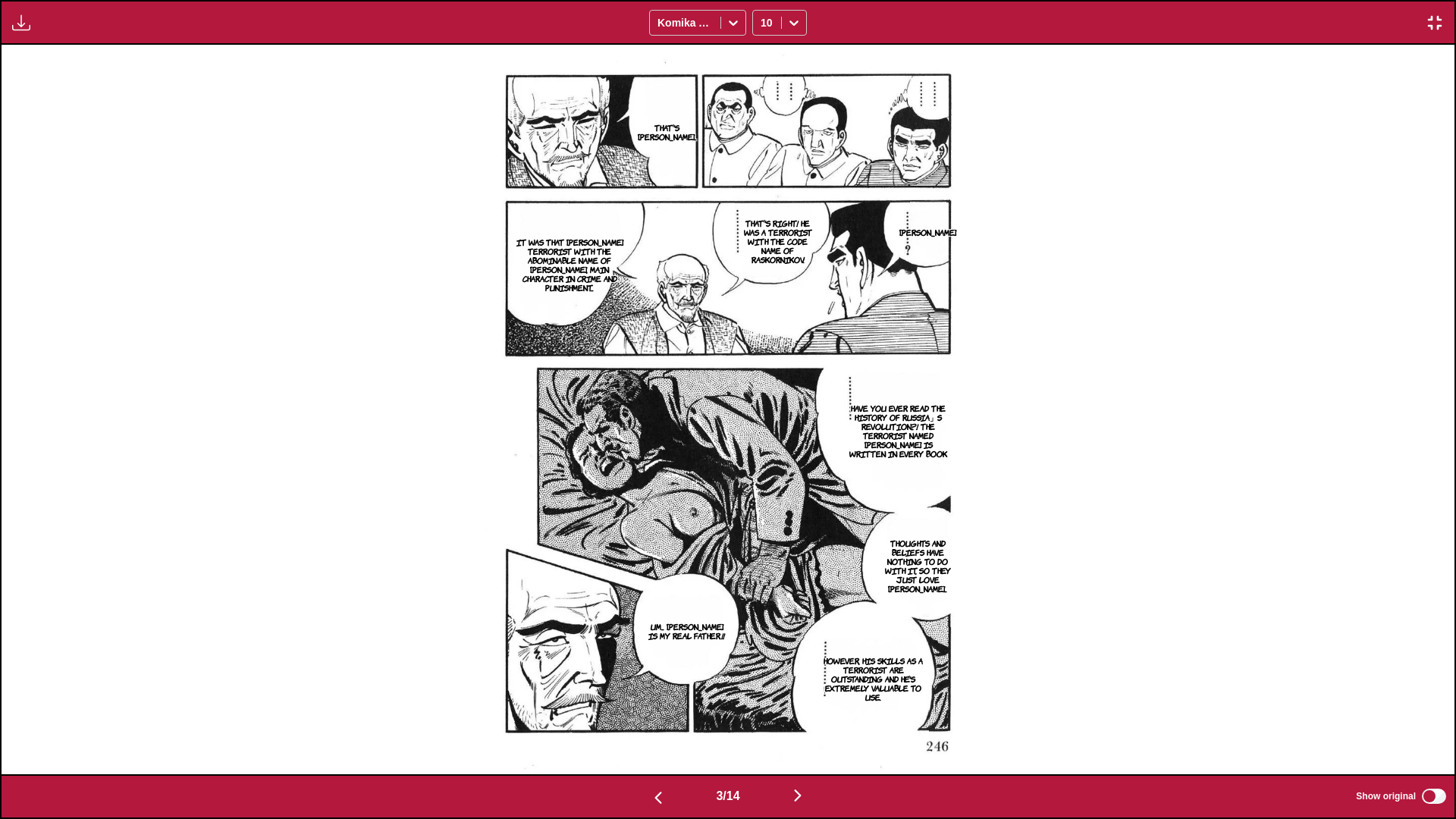
click at [763, 485] on img "button" at bounding box center [798, 795] width 18 height 18
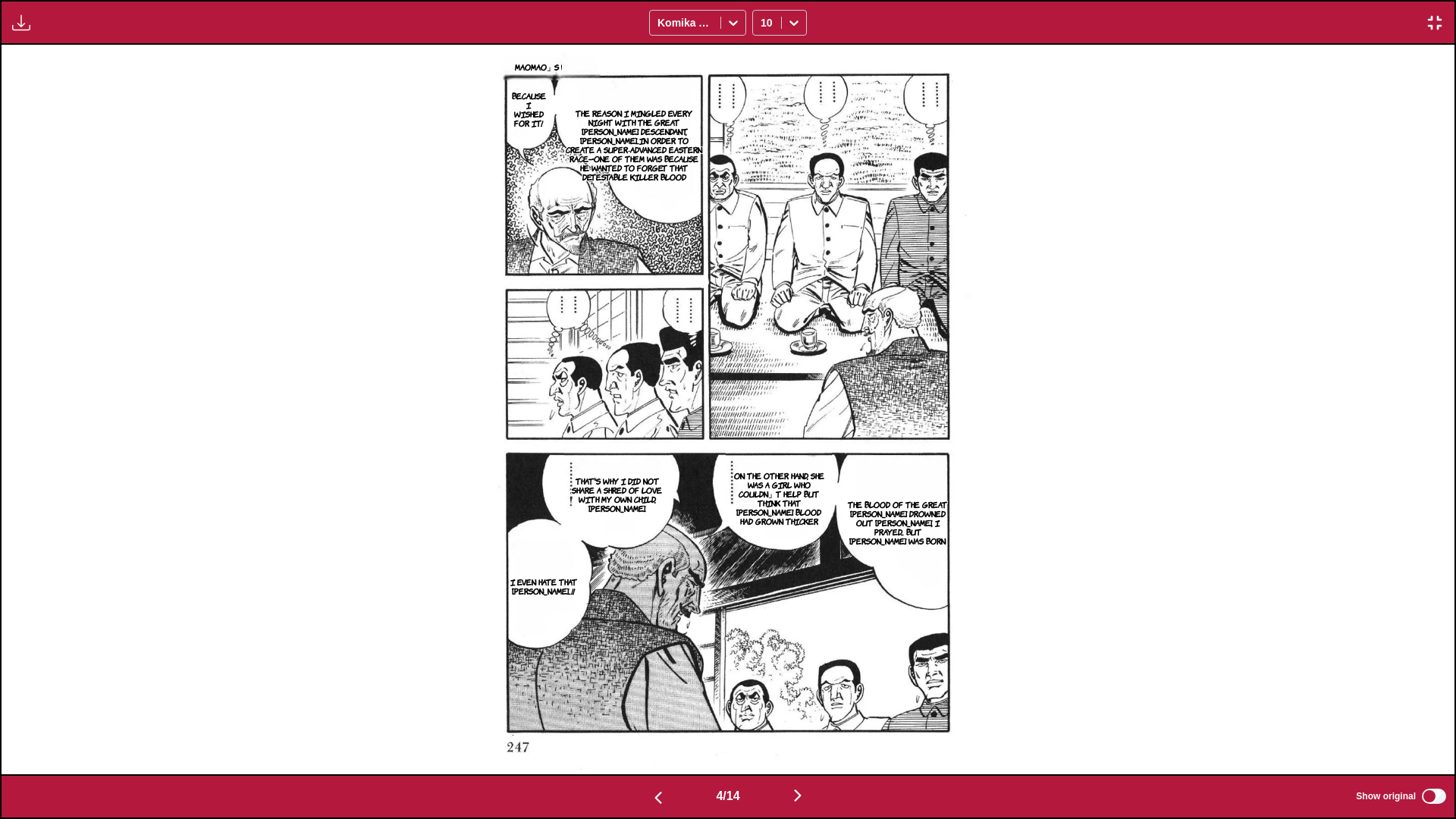
click at [763, 485] on img "button" at bounding box center [798, 795] width 18 height 18
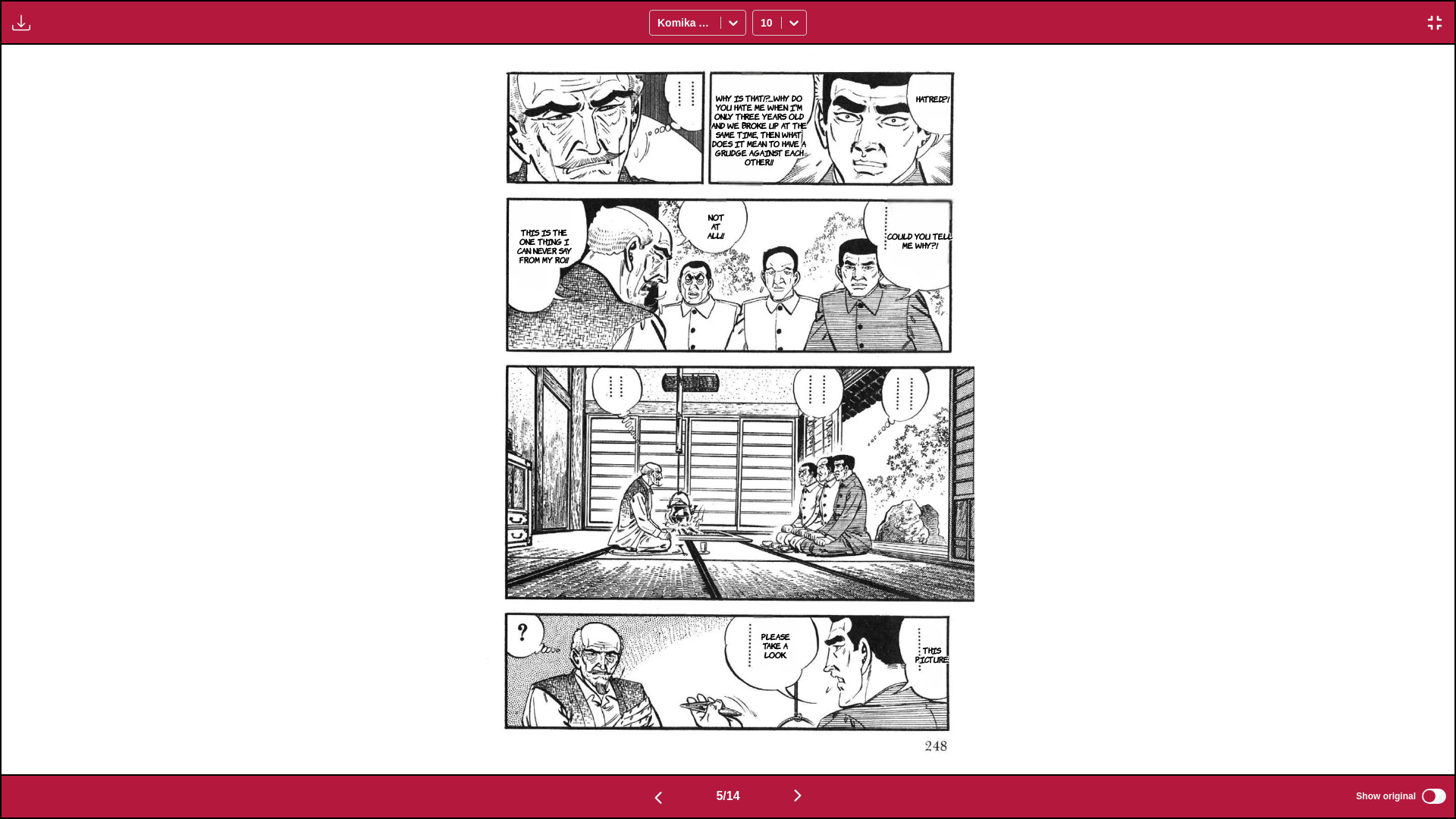
click at [763, 485] on img "button" at bounding box center [798, 795] width 18 height 18
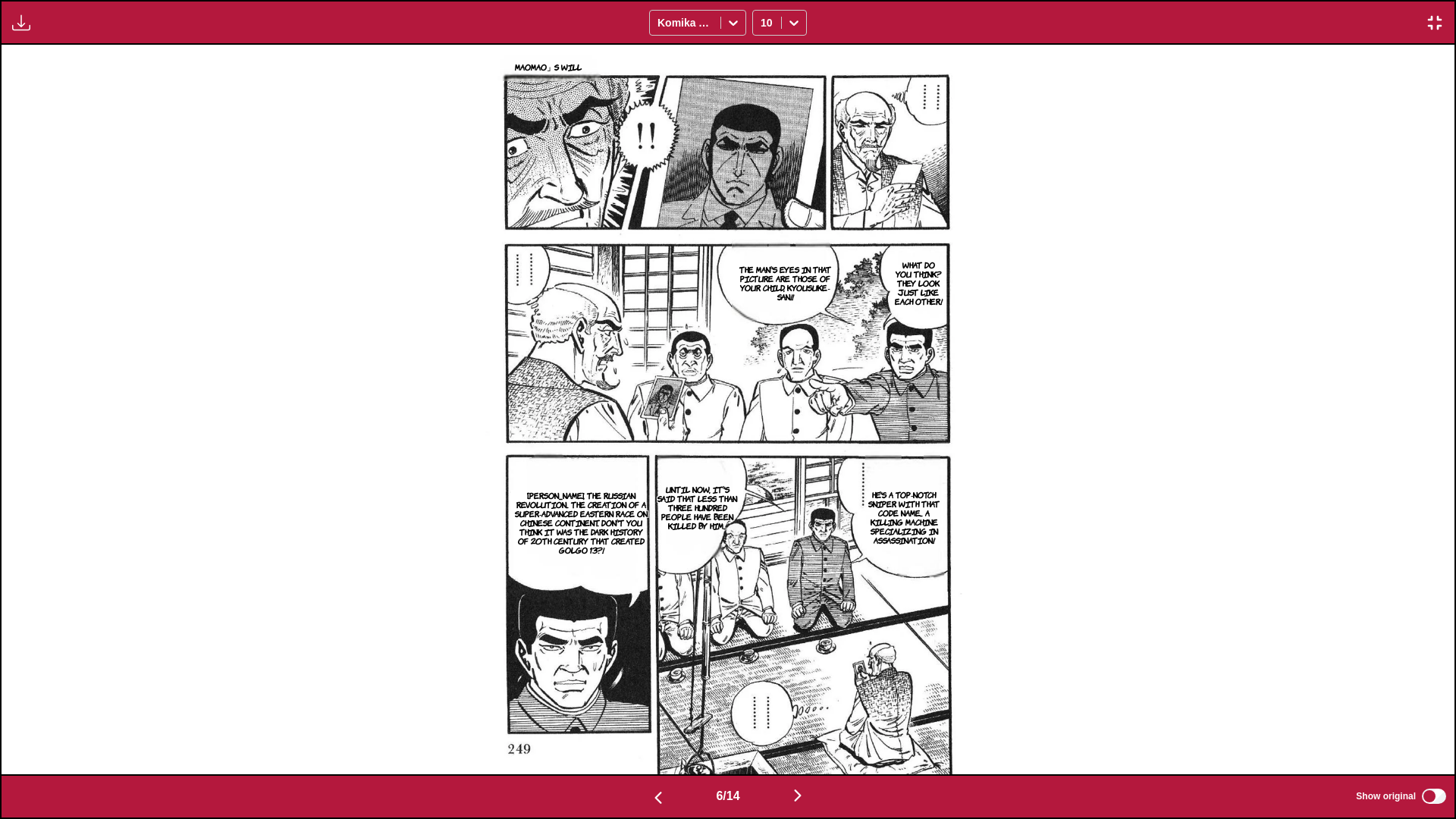
click at [763, 485] on img "button" at bounding box center [798, 795] width 18 height 18
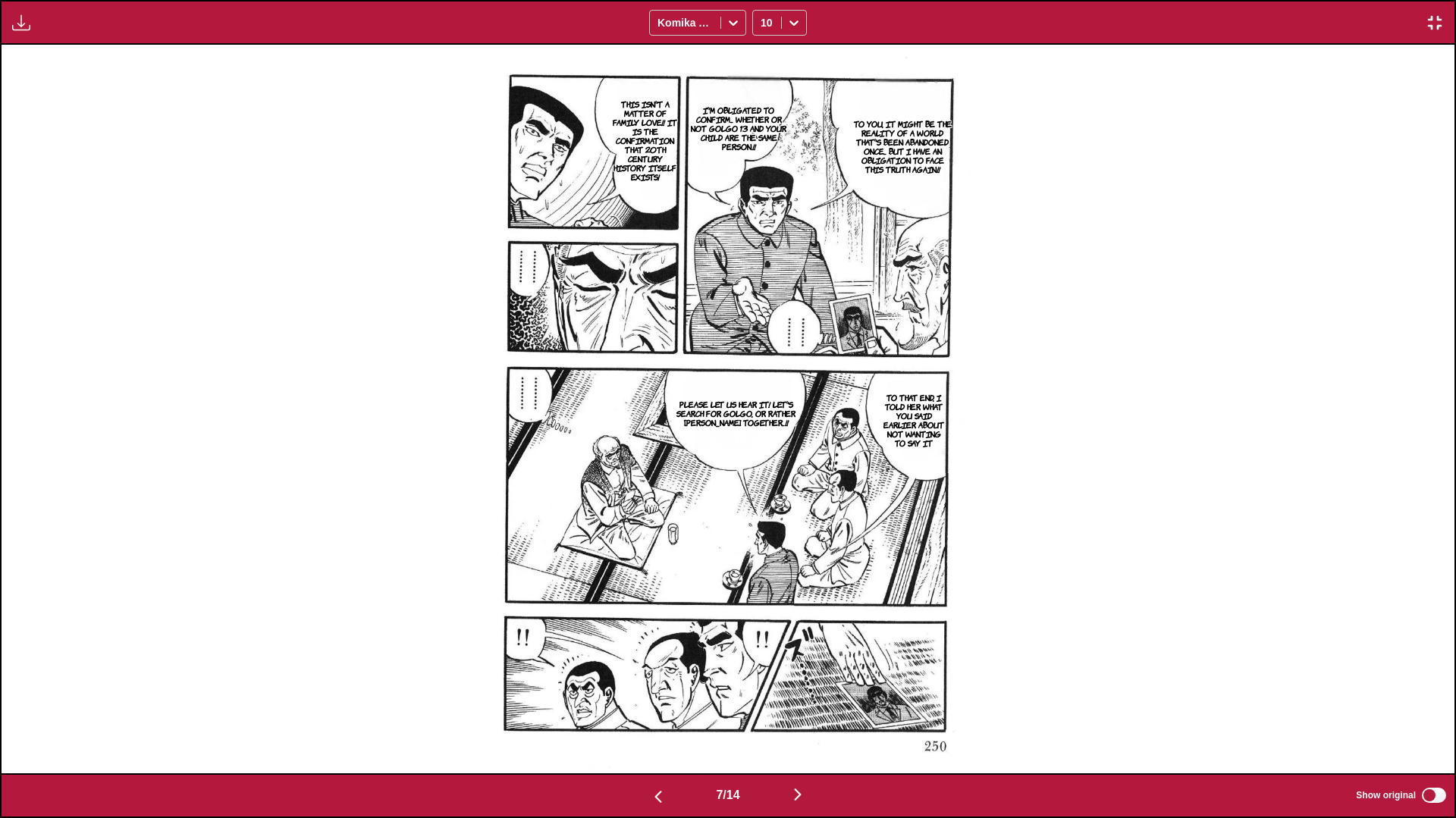
click at [763, 485] on img "button" at bounding box center [798, 795] width 18 height 18
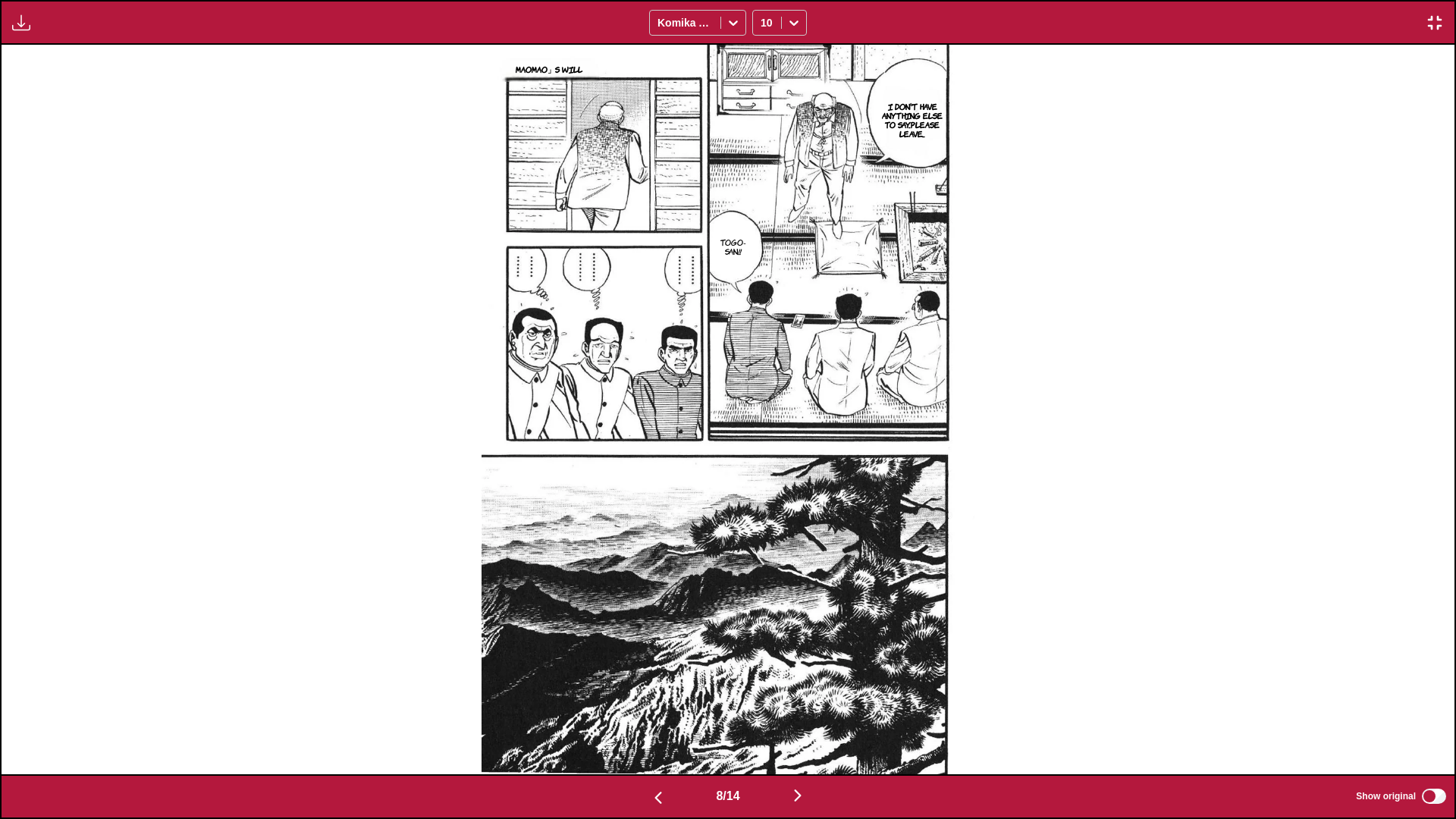
click at [763, 485] on img "button" at bounding box center [798, 795] width 18 height 18
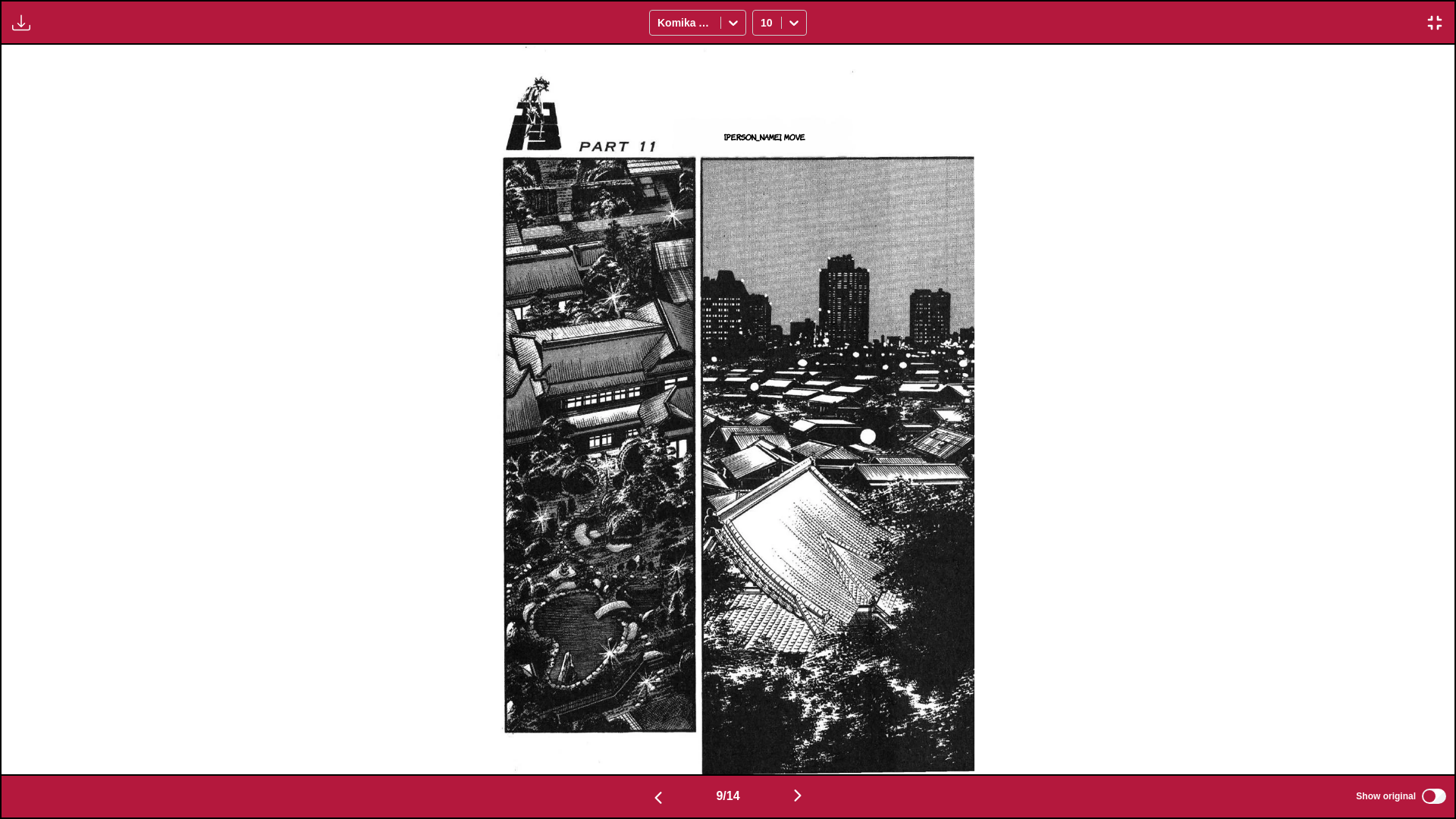
click at [763, 485] on img "button" at bounding box center [798, 795] width 18 height 18
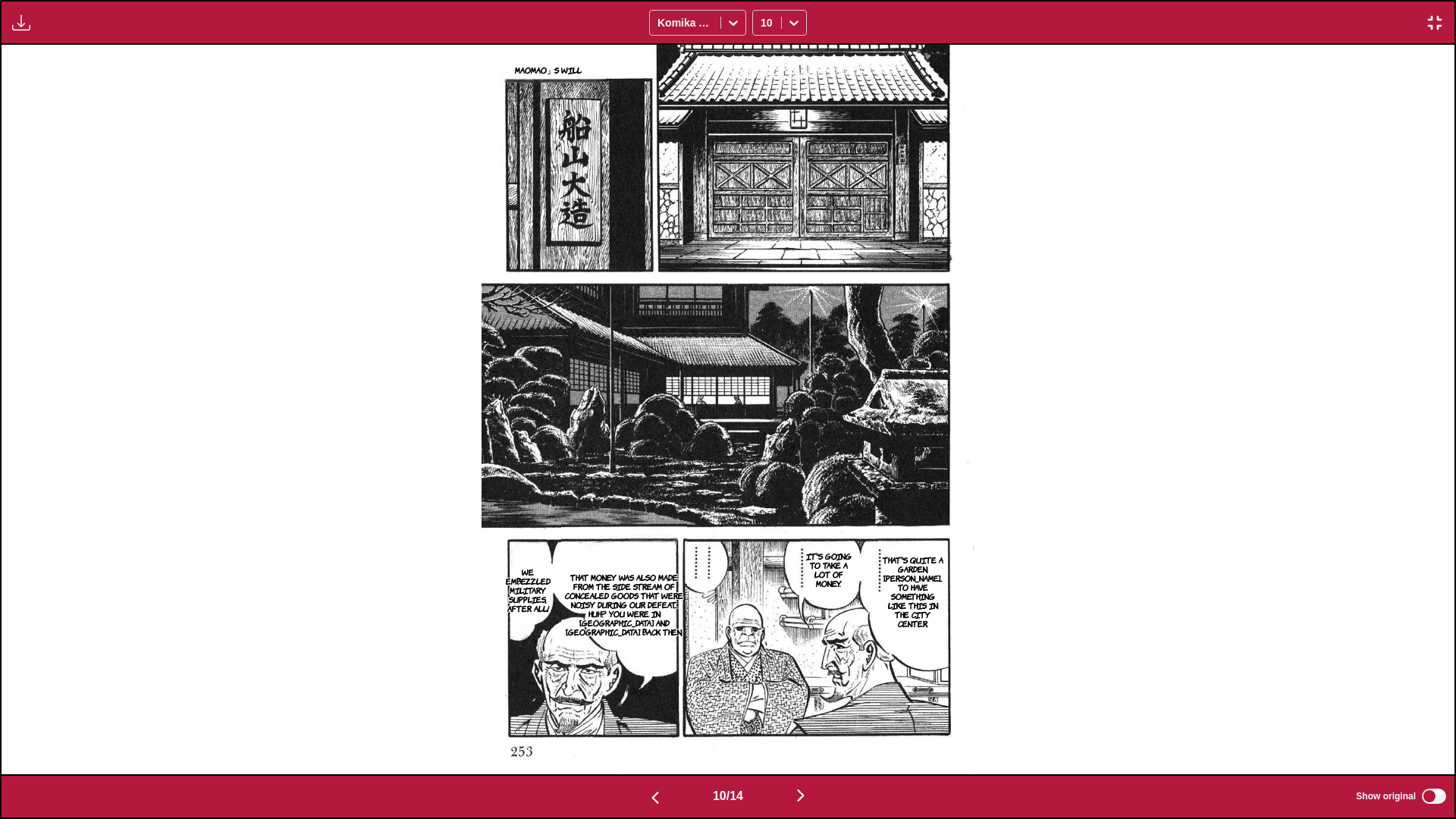
click at [763, 485] on img "button" at bounding box center [801, 795] width 18 height 18
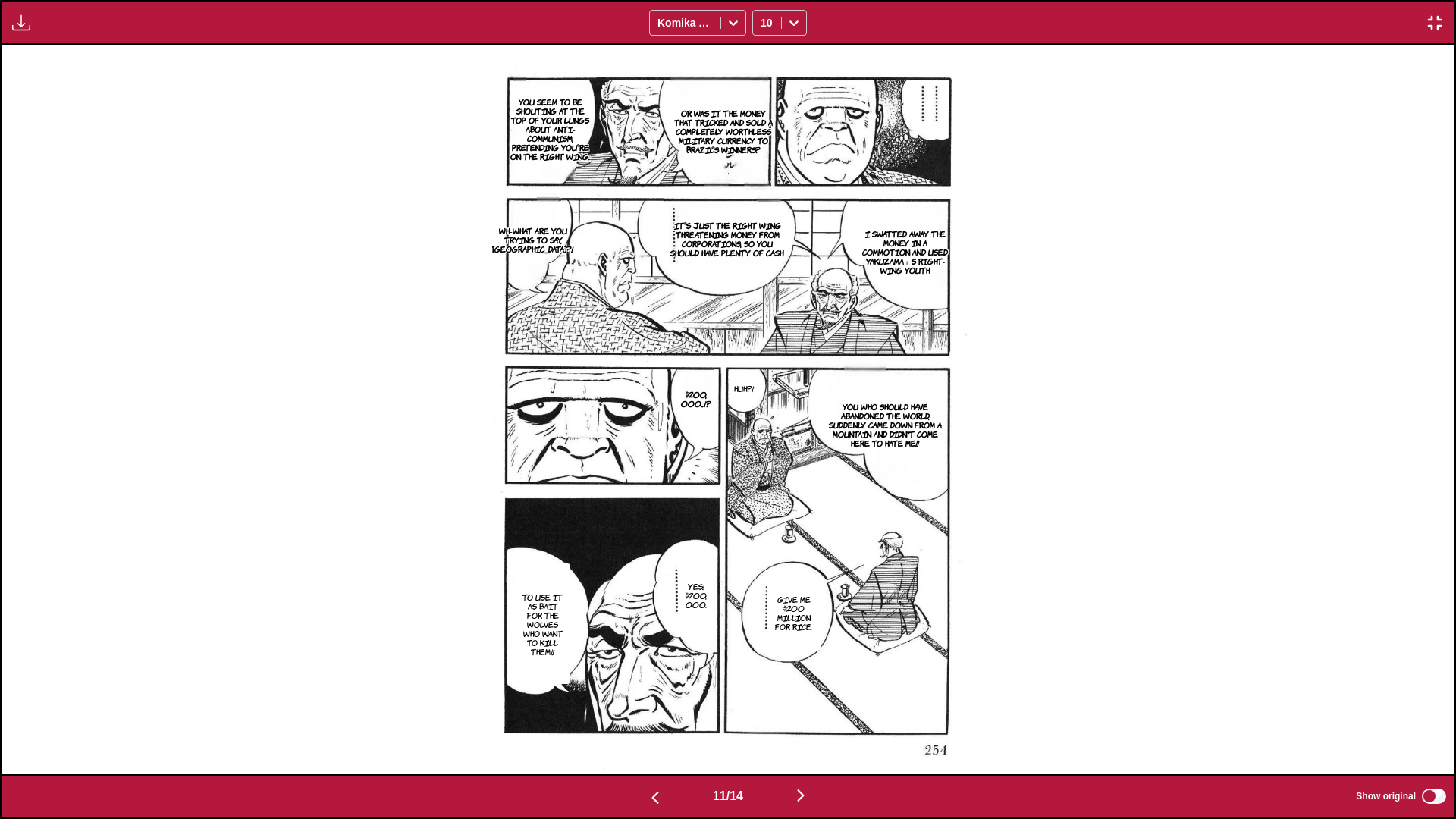
click at [763, 485] on img "button" at bounding box center [801, 795] width 18 height 18
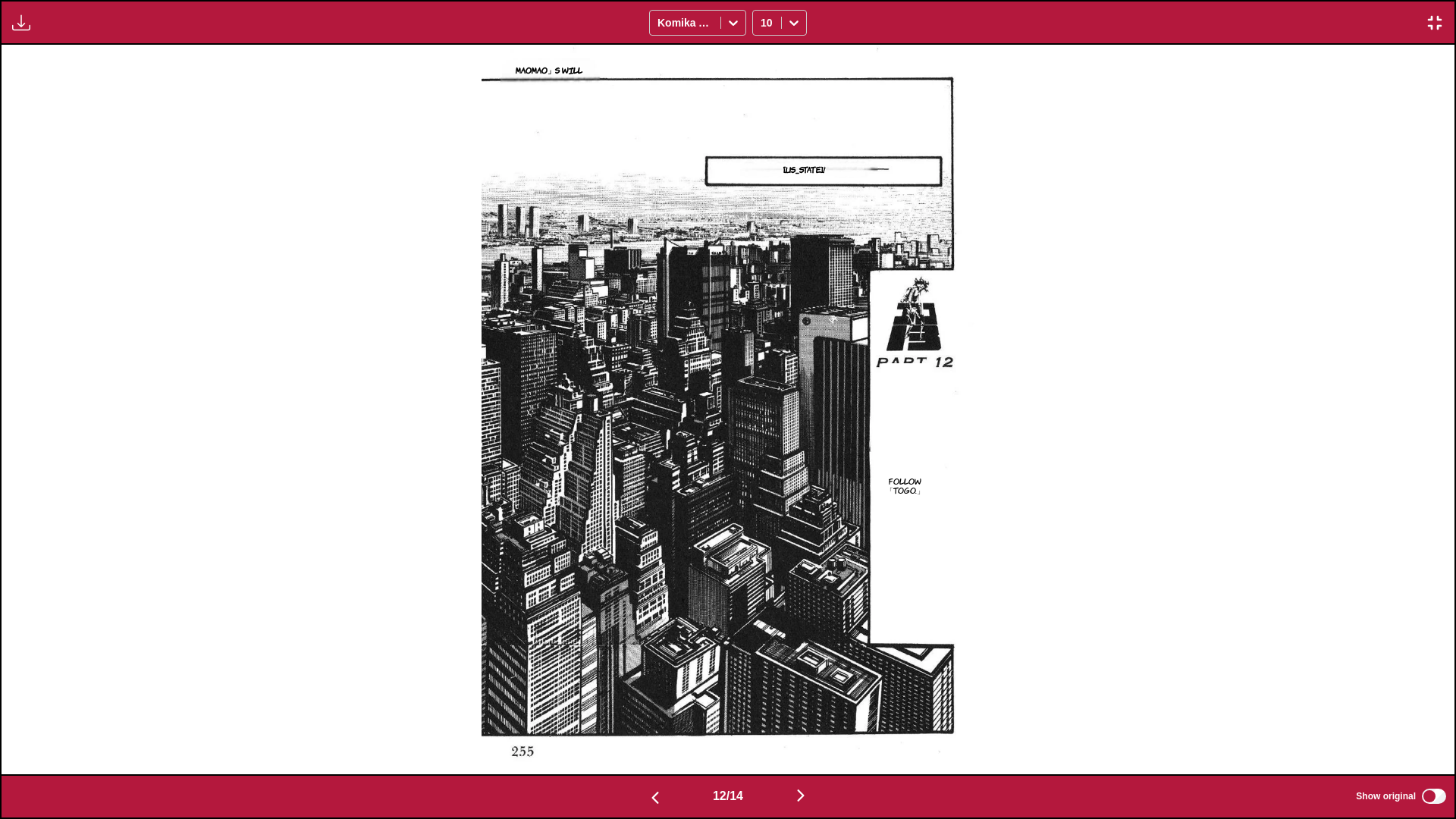
click at [763, 485] on img "button" at bounding box center [801, 795] width 18 height 18
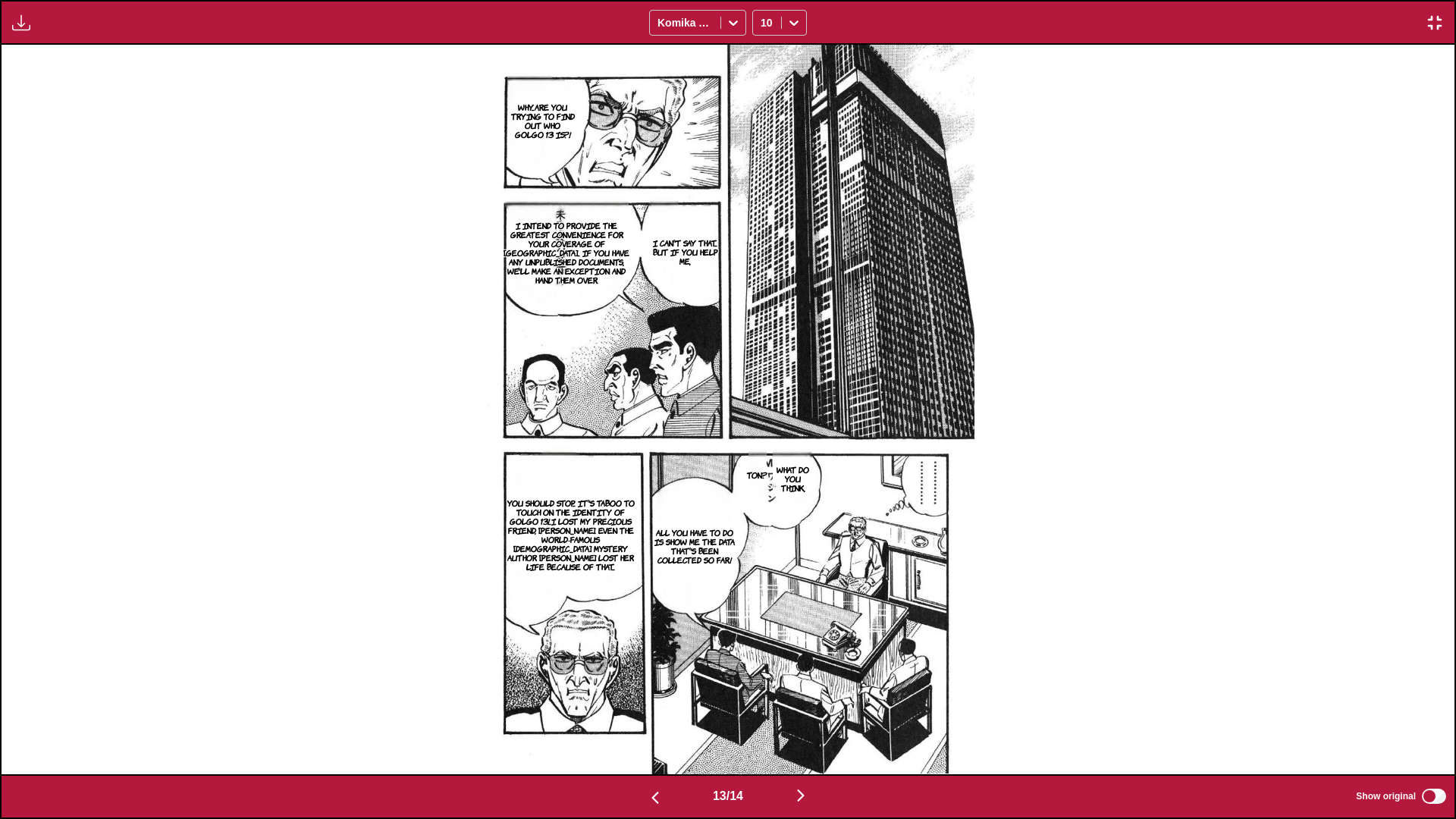
click at [763, 485] on img "button" at bounding box center [801, 795] width 18 height 18
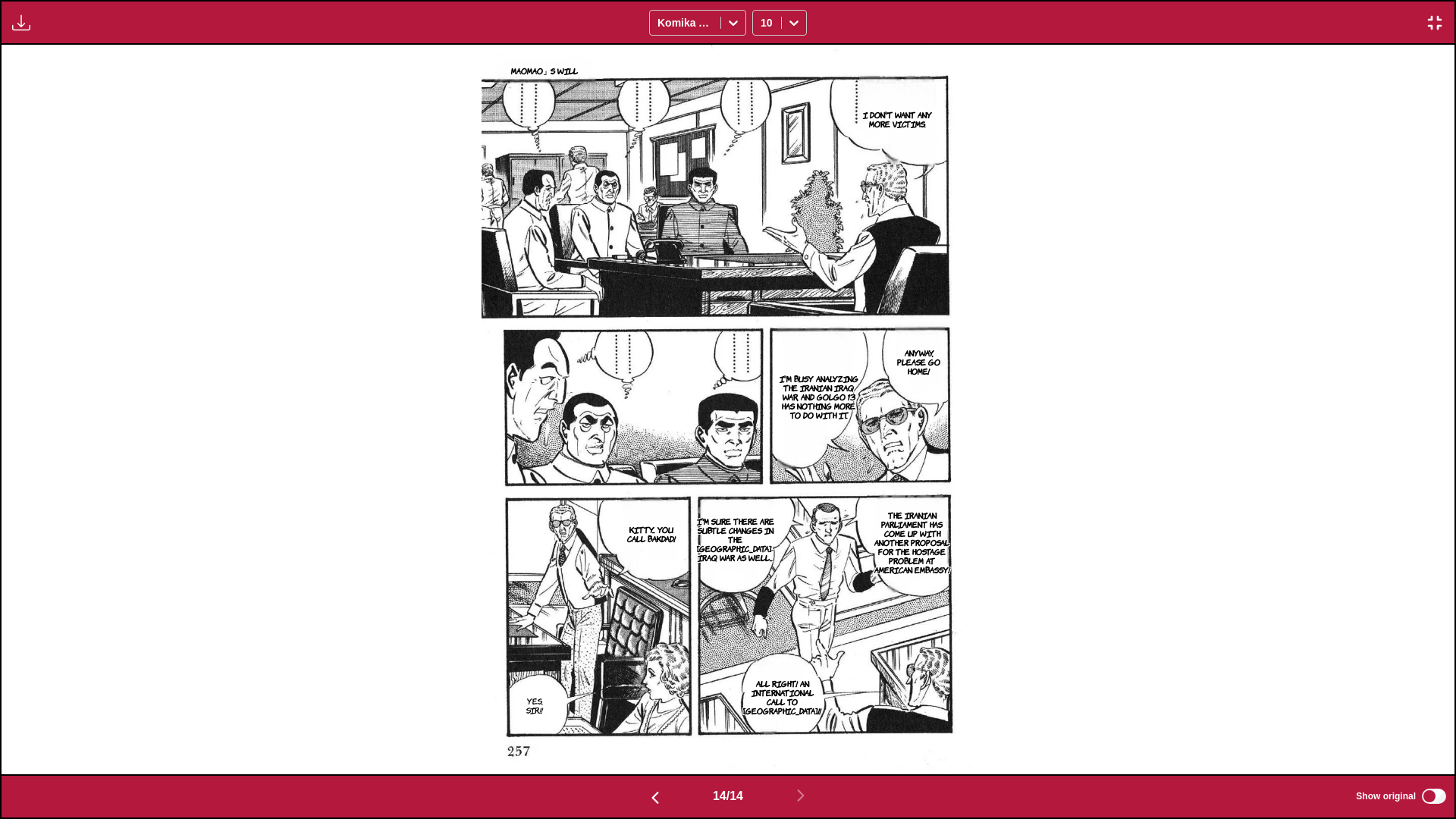
click at [763, 22] on img "button" at bounding box center [1435, 23] width 18 height 18
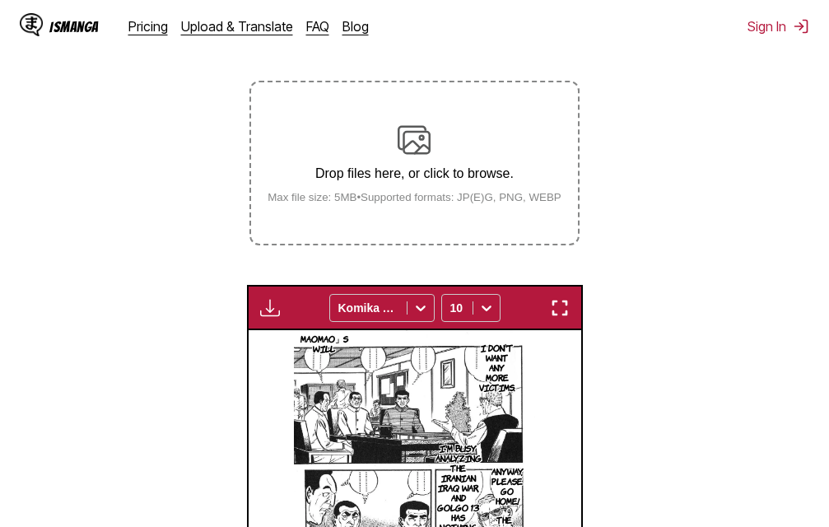
scroll to position [266, 0]
